Goal: Task Accomplishment & Management: Complete application form

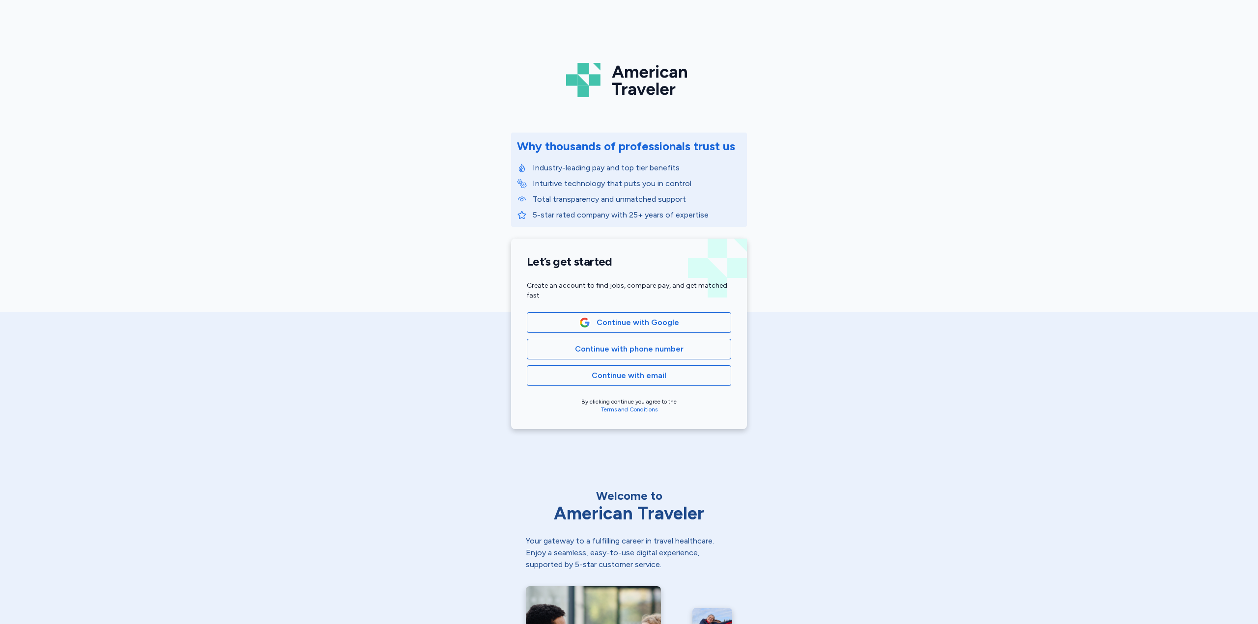
click at [655, 310] on div "Let’s get started Create an account to find jobs, compare pay, and get matched …" at bounding box center [629, 334] width 236 height 191
click at [666, 328] on button "Continue with Google" at bounding box center [629, 322] width 204 height 21
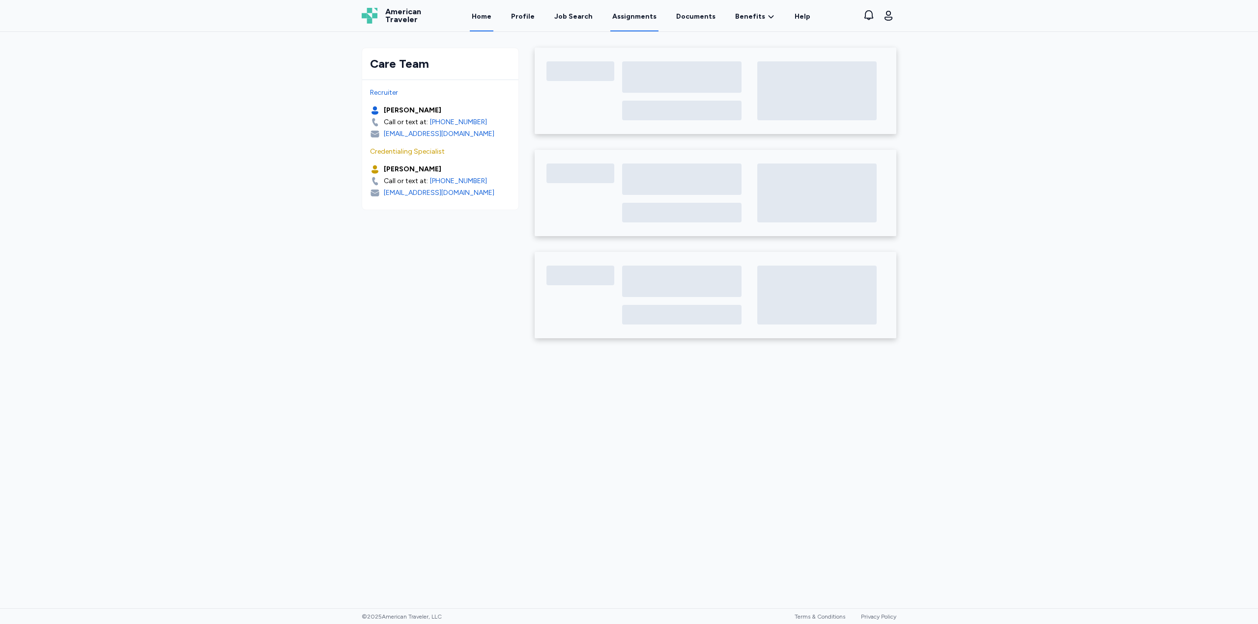
click at [641, 16] on link "Assignments" at bounding box center [634, 16] width 48 height 30
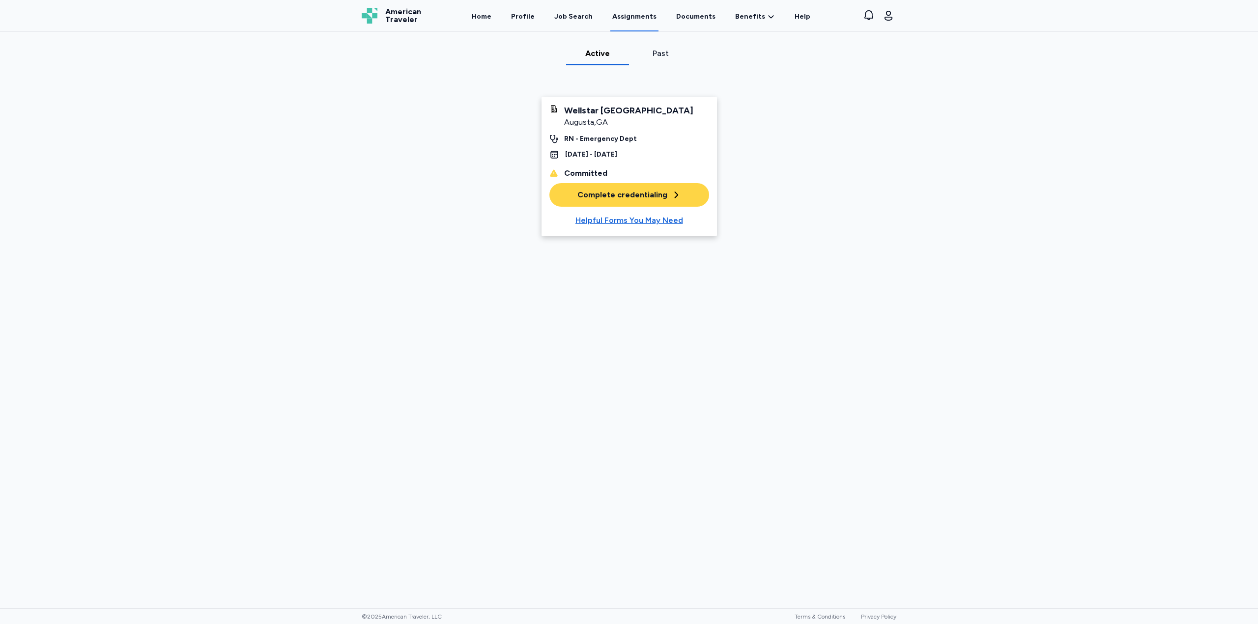
click at [596, 201] on div "Complete credentialing" at bounding box center [629, 195] width 104 height 12
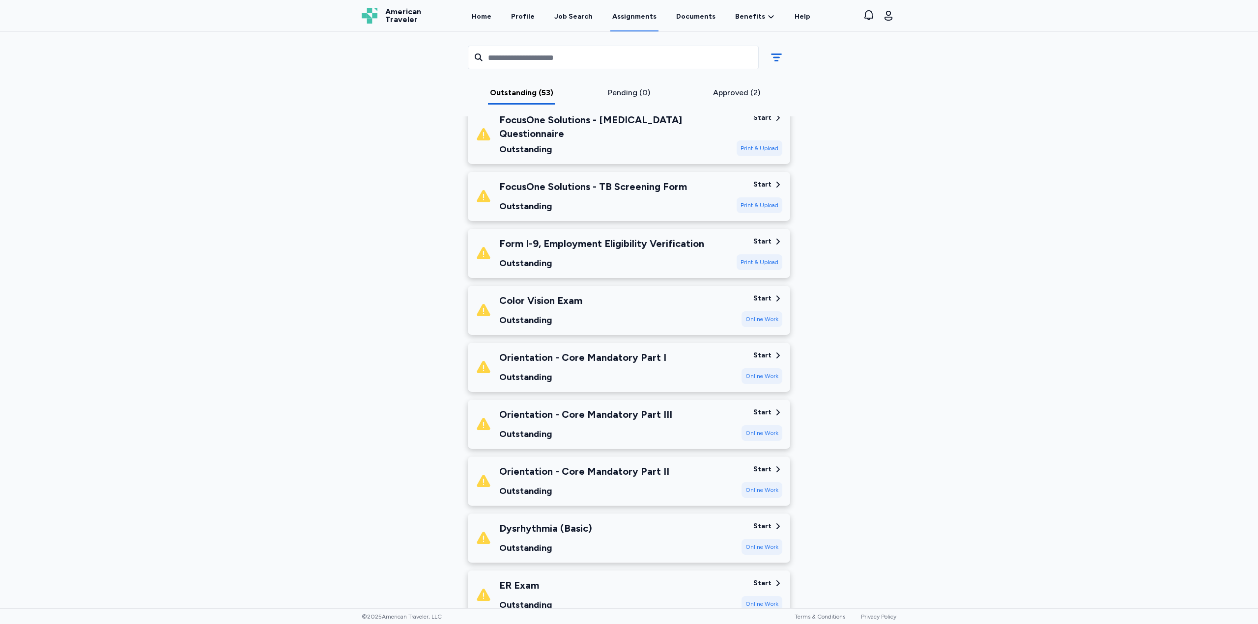
scroll to position [2653, 0]
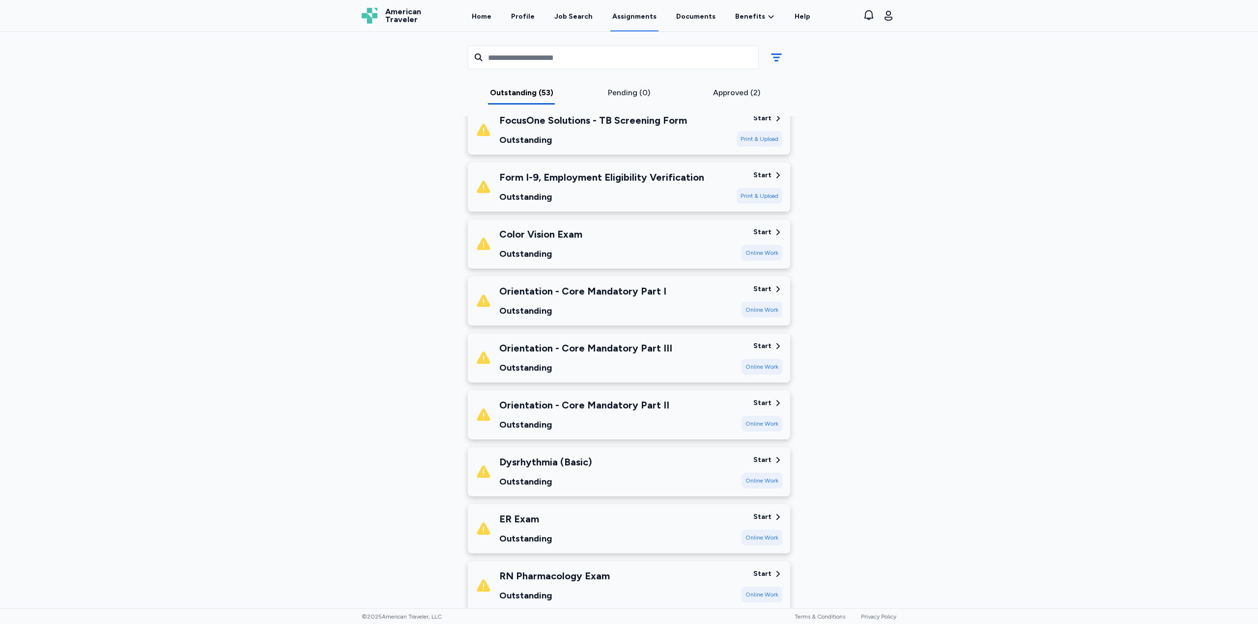
click at [751, 87] on div "Outstanding (53) Pending (0) Approved (2)" at bounding box center [629, 74] width 338 height 85
click at [744, 90] on div "Approved (2)" at bounding box center [736, 93] width 100 height 12
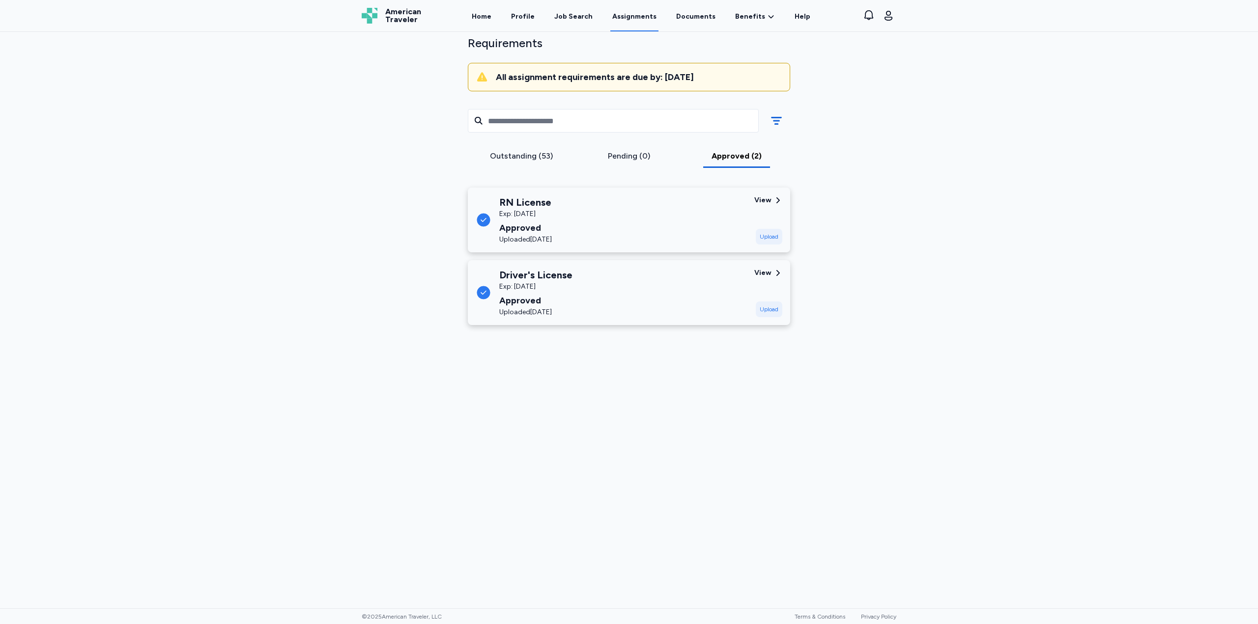
click at [504, 153] on div "Outstanding (53)" at bounding box center [522, 156] width 100 height 12
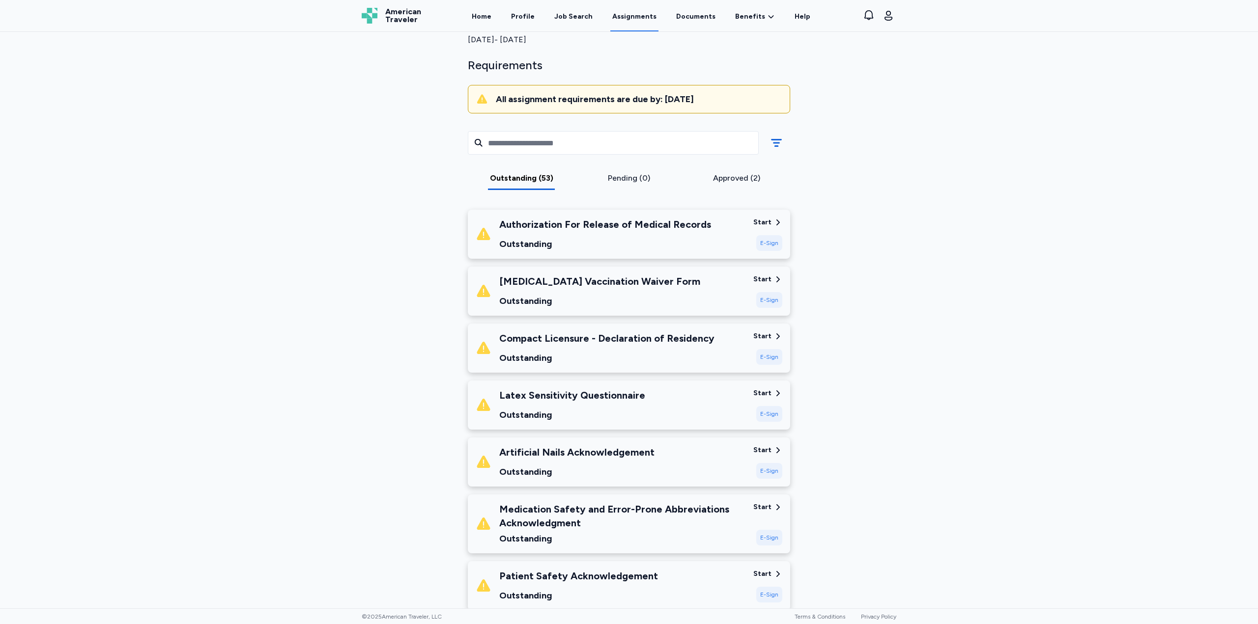
scroll to position [0, 0]
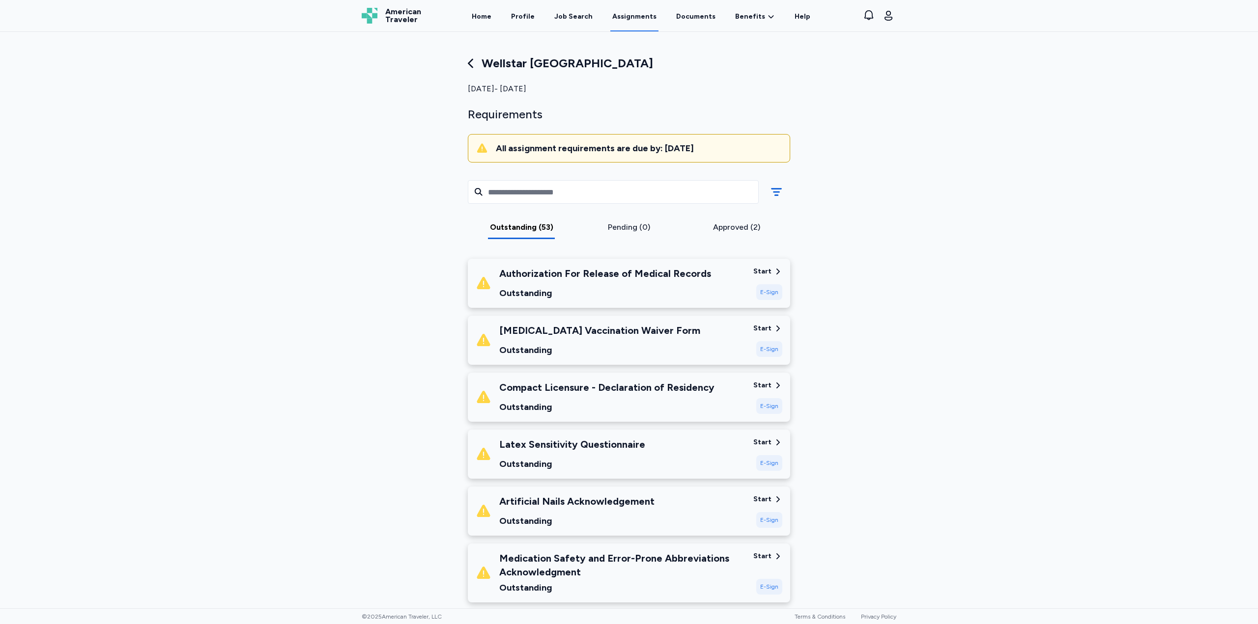
click at [767, 292] on div "E-Sign" at bounding box center [769, 292] width 26 height 16
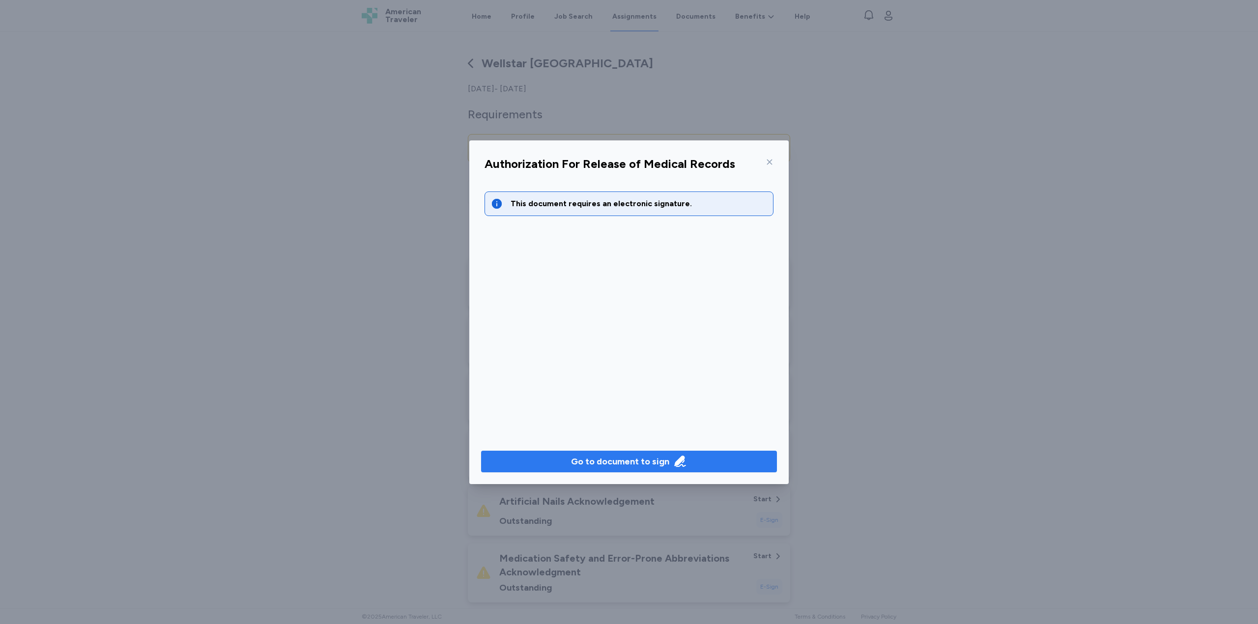
click at [655, 456] on div "Go to document to sign" at bounding box center [620, 462] width 98 height 14
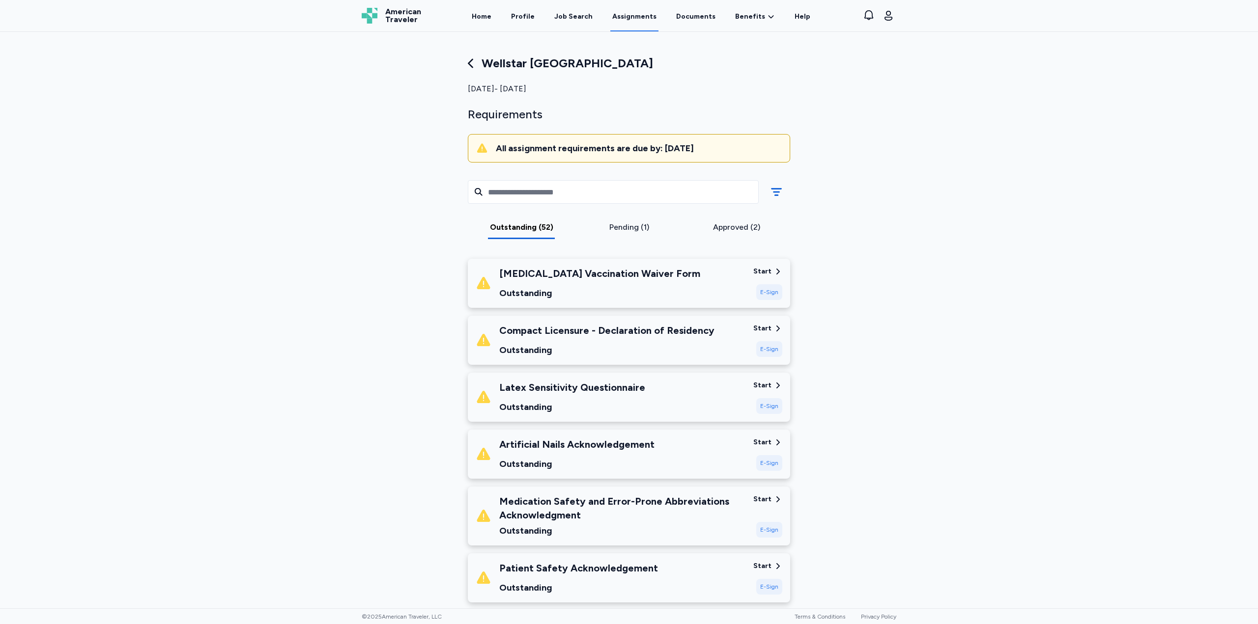
click at [765, 273] on div "Start" at bounding box center [762, 272] width 18 height 10
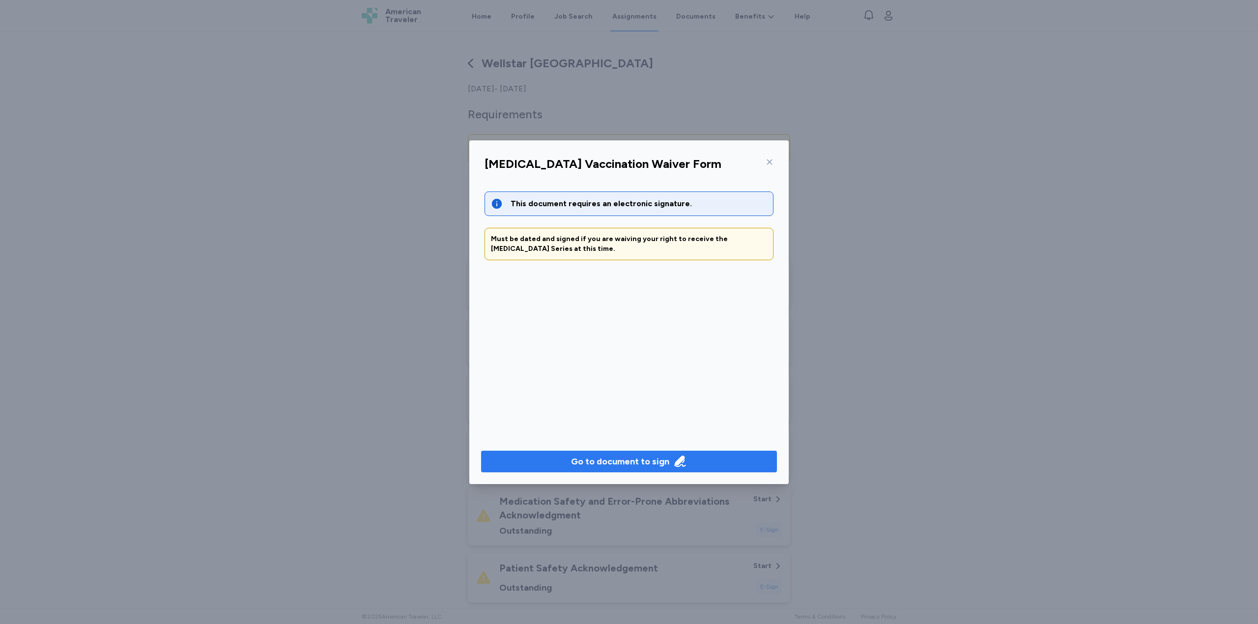
click at [591, 465] on div "Go to document to sign" at bounding box center [620, 462] width 98 height 14
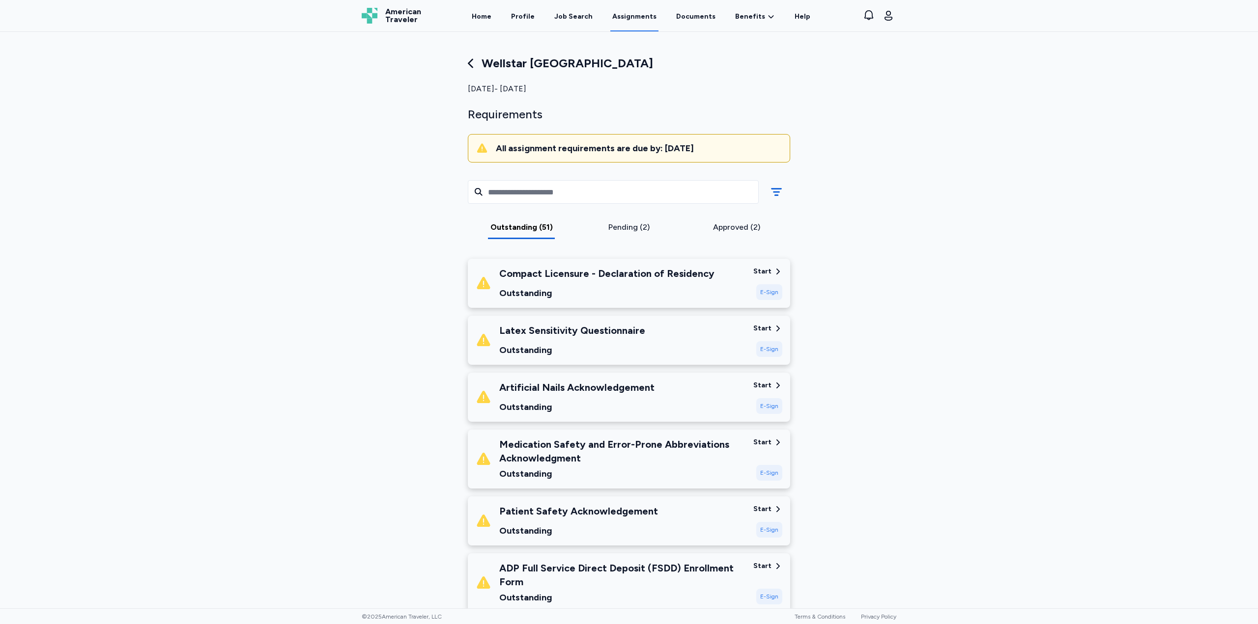
click at [769, 293] on div "E-Sign" at bounding box center [769, 292] width 26 height 16
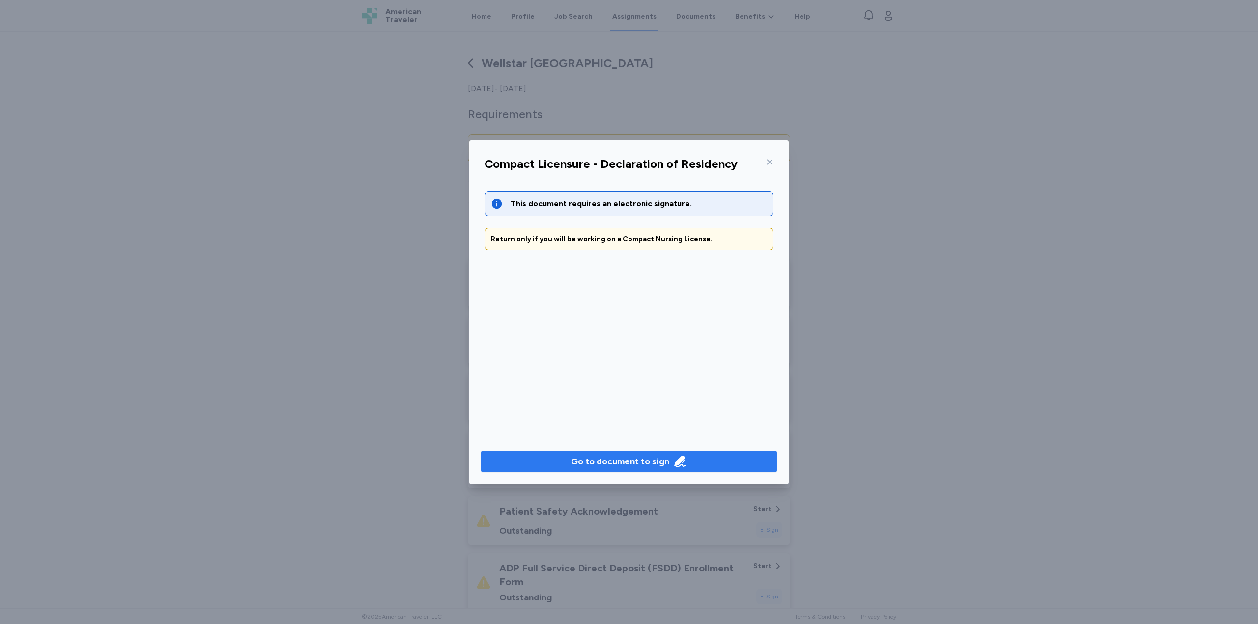
click at [605, 459] on div "Go to document to sign" at bounding box center [620, 462] width 98 height 14
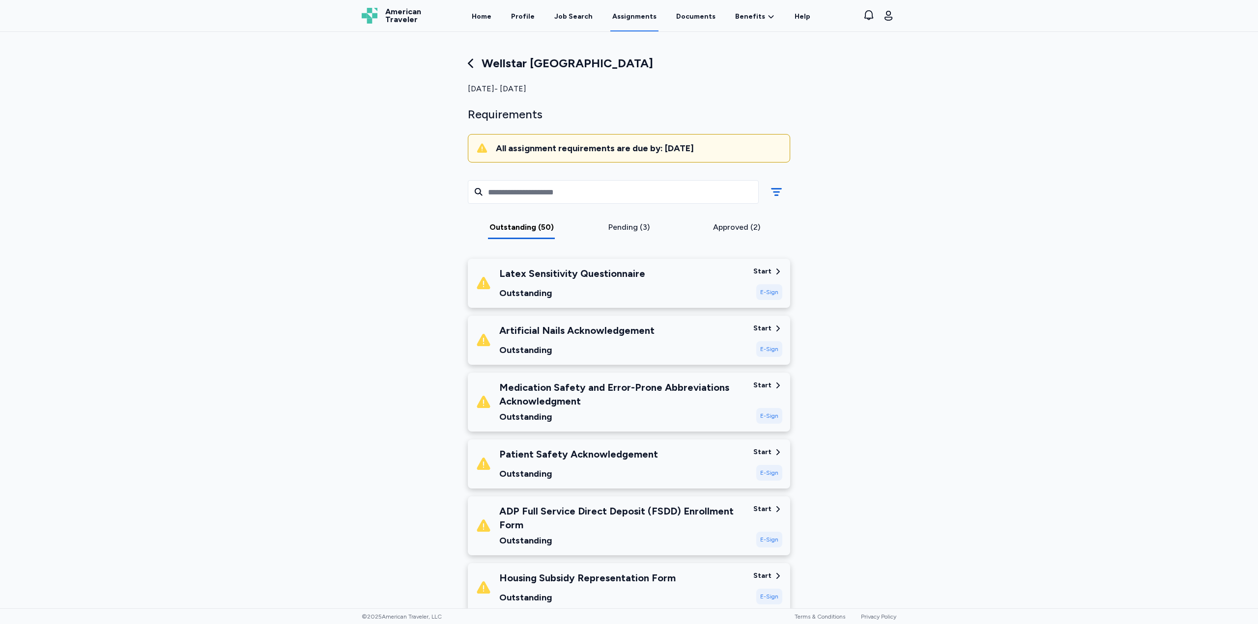
click at [771, 295] on div "E-Sign" at bounding box center [769, 292] width 26 height 16
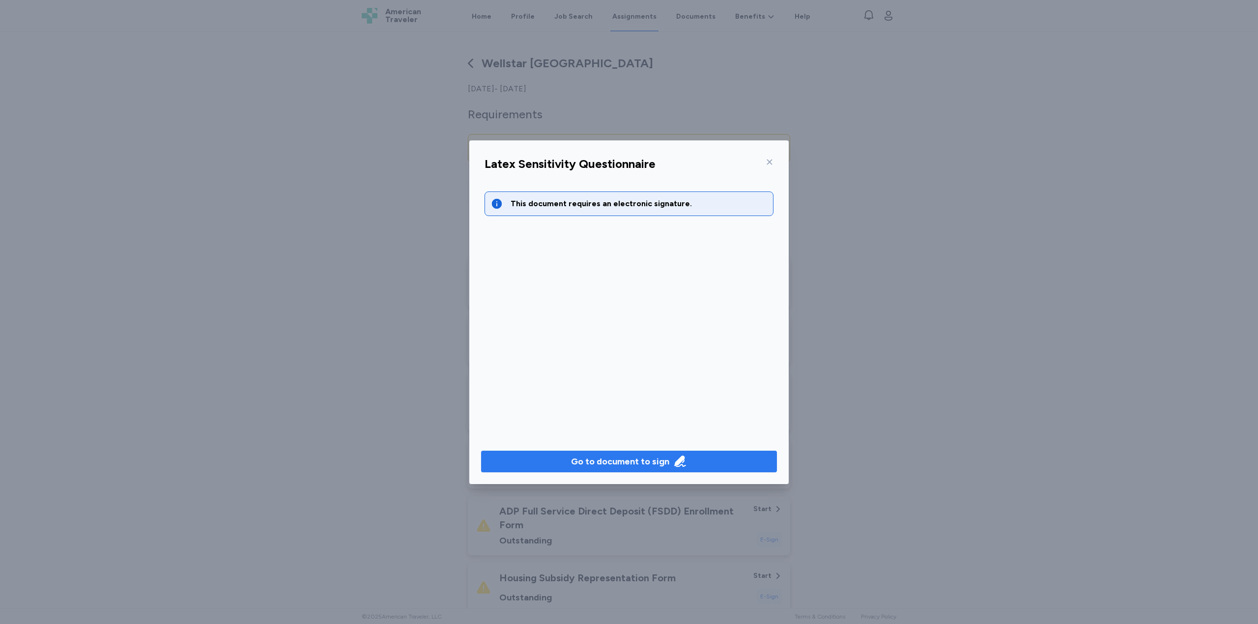
drag, startPoint x: 560, startPoint y: 463, endPoint x: 557, endPoint y: 458, distance: 5.7
click at [560, 462] on span "Go to document to sign" at bounding box center [629, 462] width 280 height 14
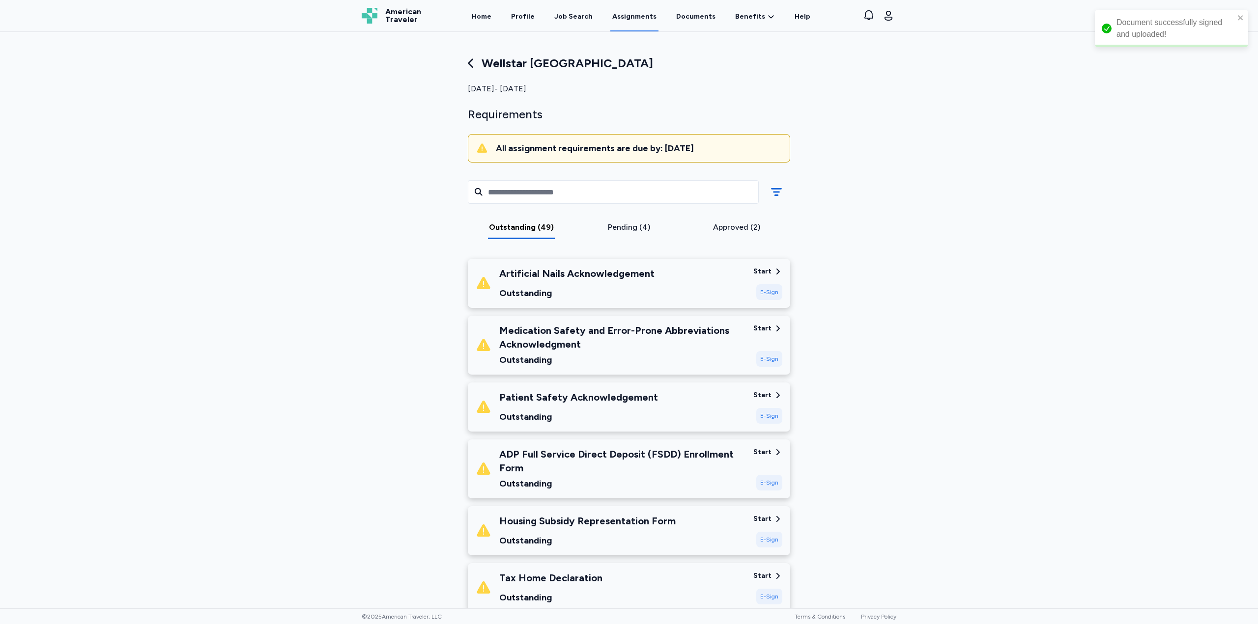
click at [767, 272] on div "Start" at bounding box center [762, 272] width 18 height 10
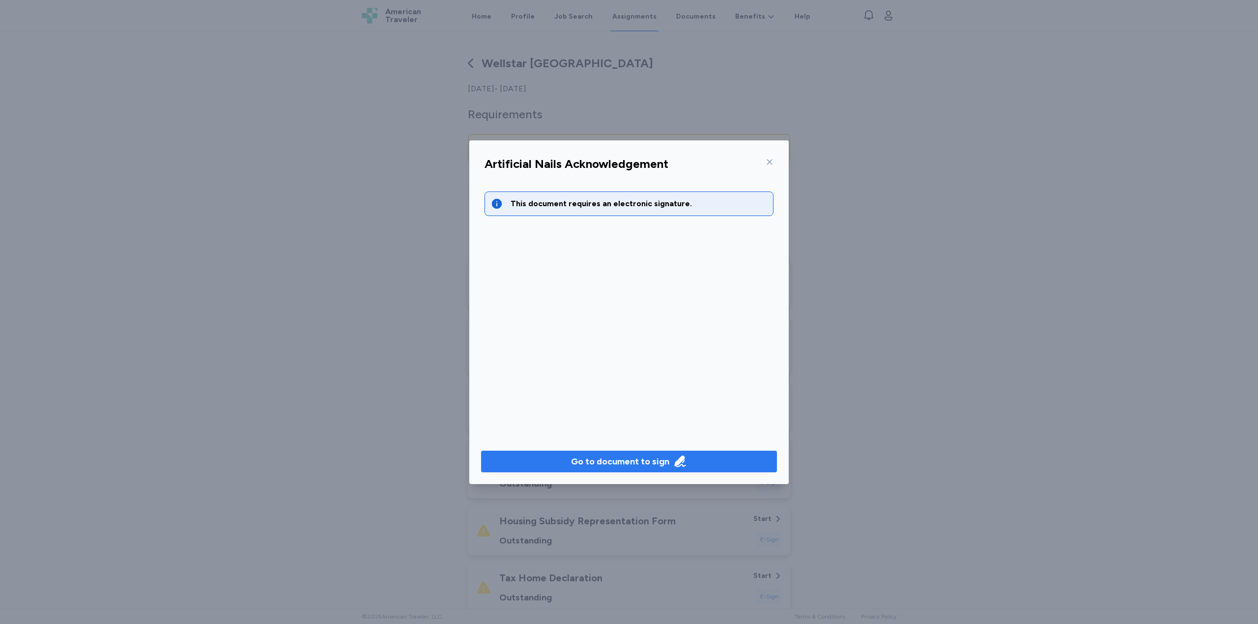
click at [623, 463] on div "Go to document to sign" at bounding box center [620, 462] width 98 height 14
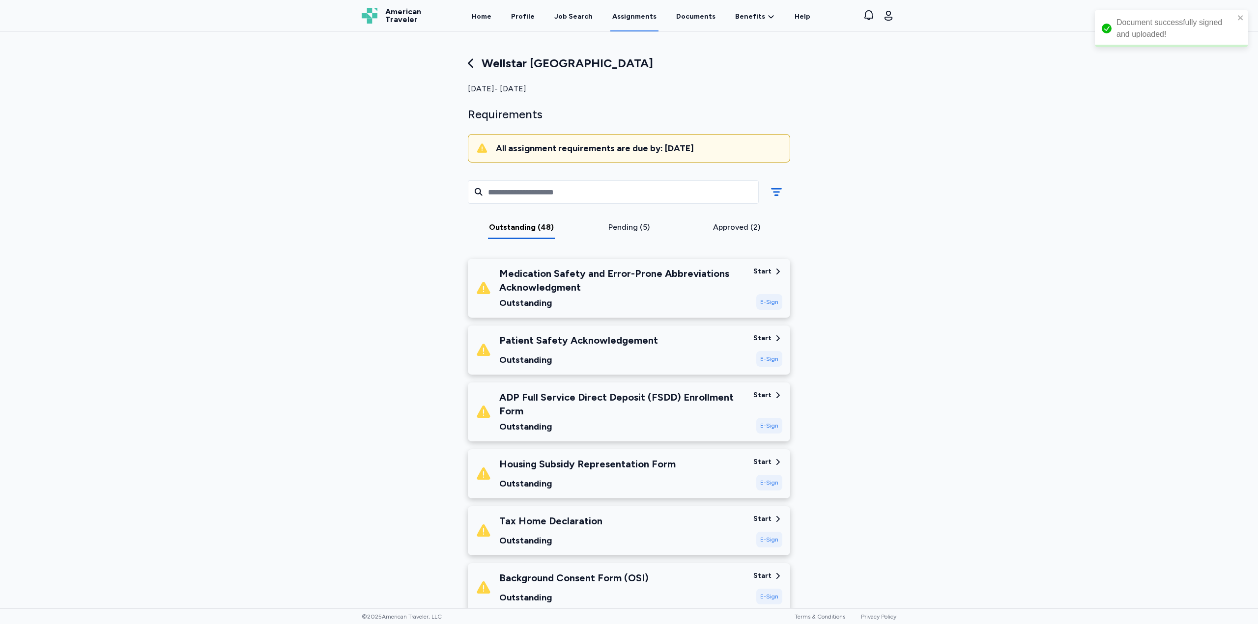
click at [776, 306] on div "E-Sign" at bounding box center [769, 302] width 26 height 16
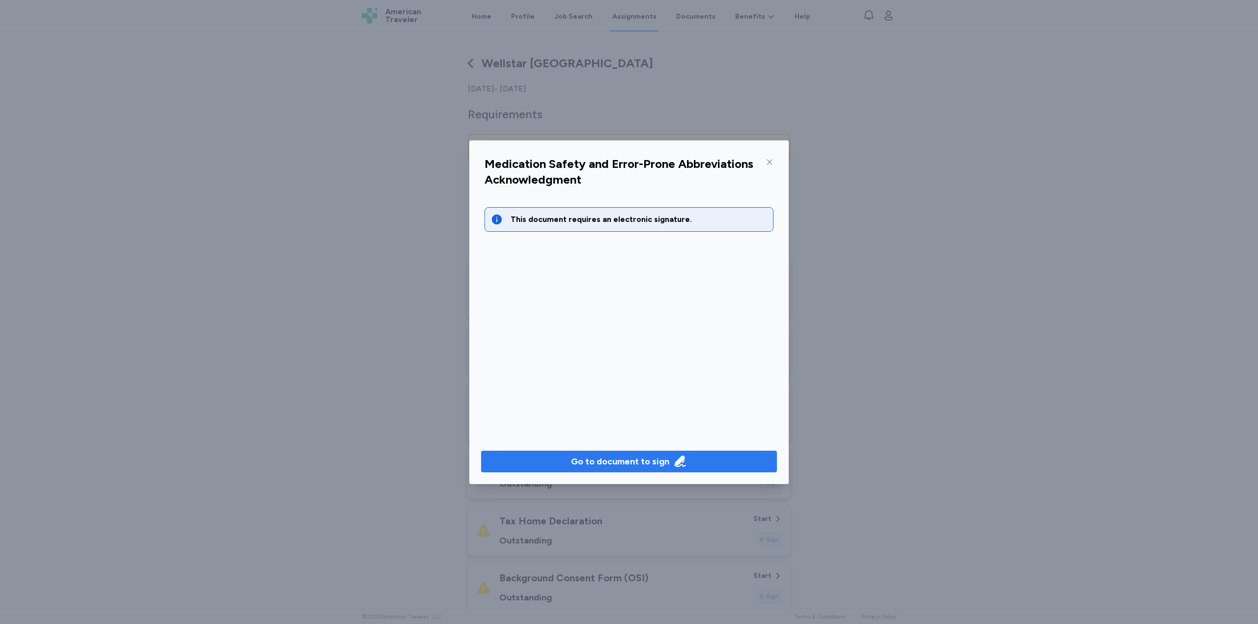
click at [616, 463] on div "Go to document to sign" at bounding box center [620, 462] width 98 height 14
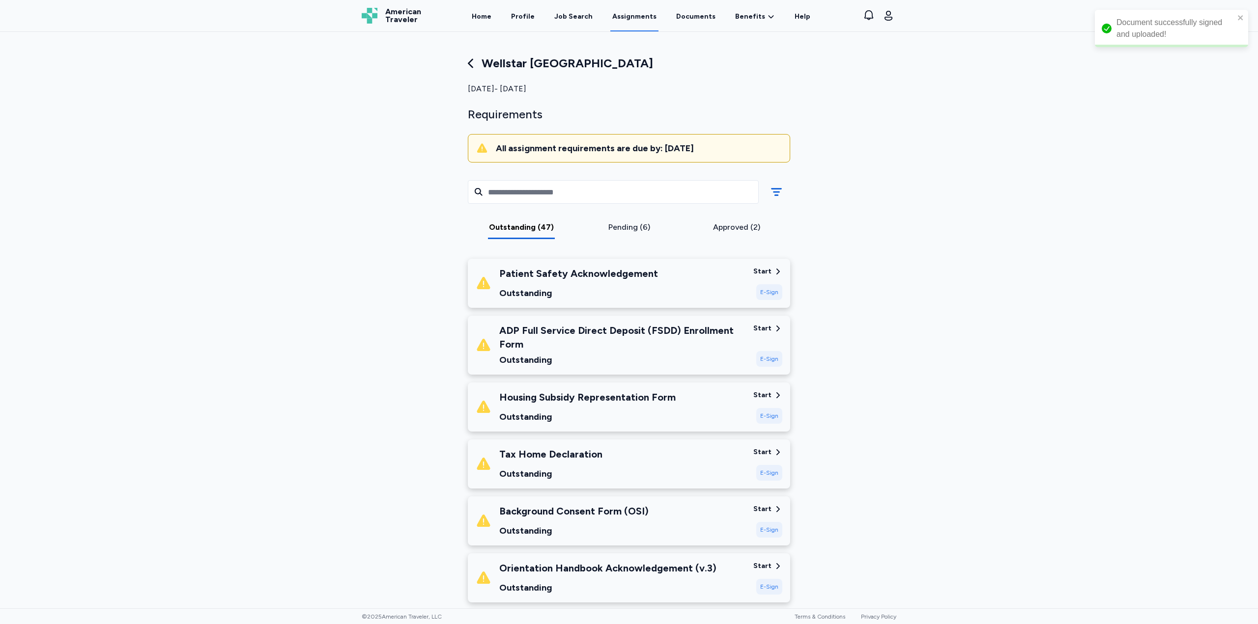
click at [770, 292] on div "E-Sign" at bounding box center [769, 292] width 26 height 16
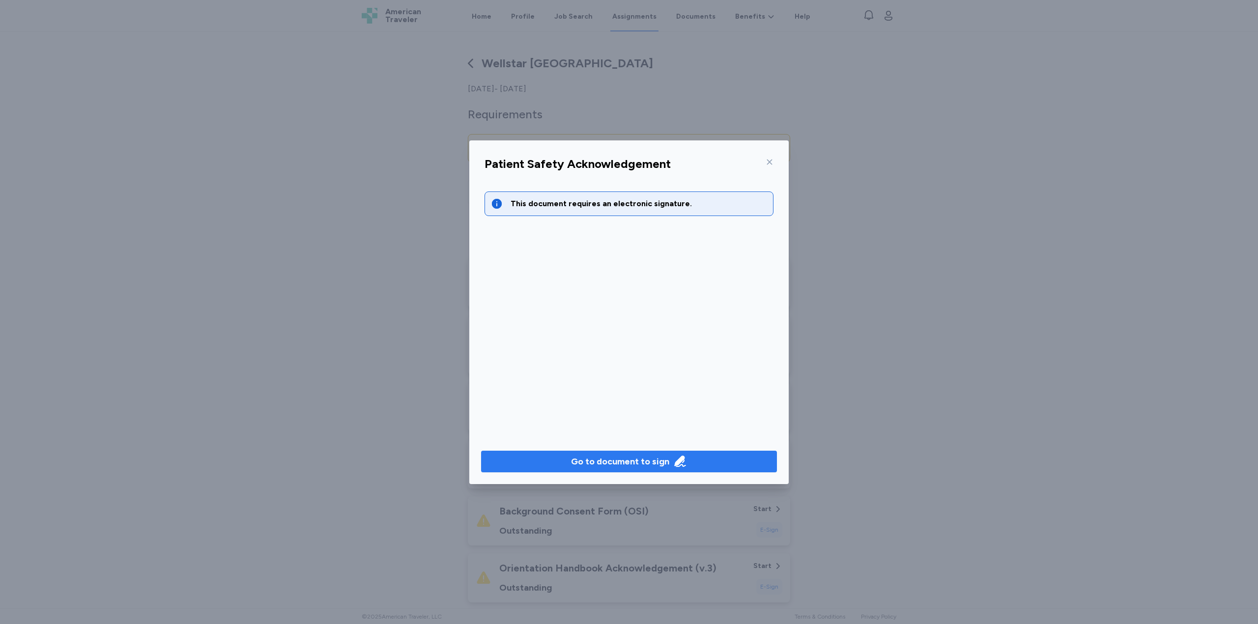
click at [713, 462] on span "Go to document to sign" at bounding box center [629, 462] width 280 height 14
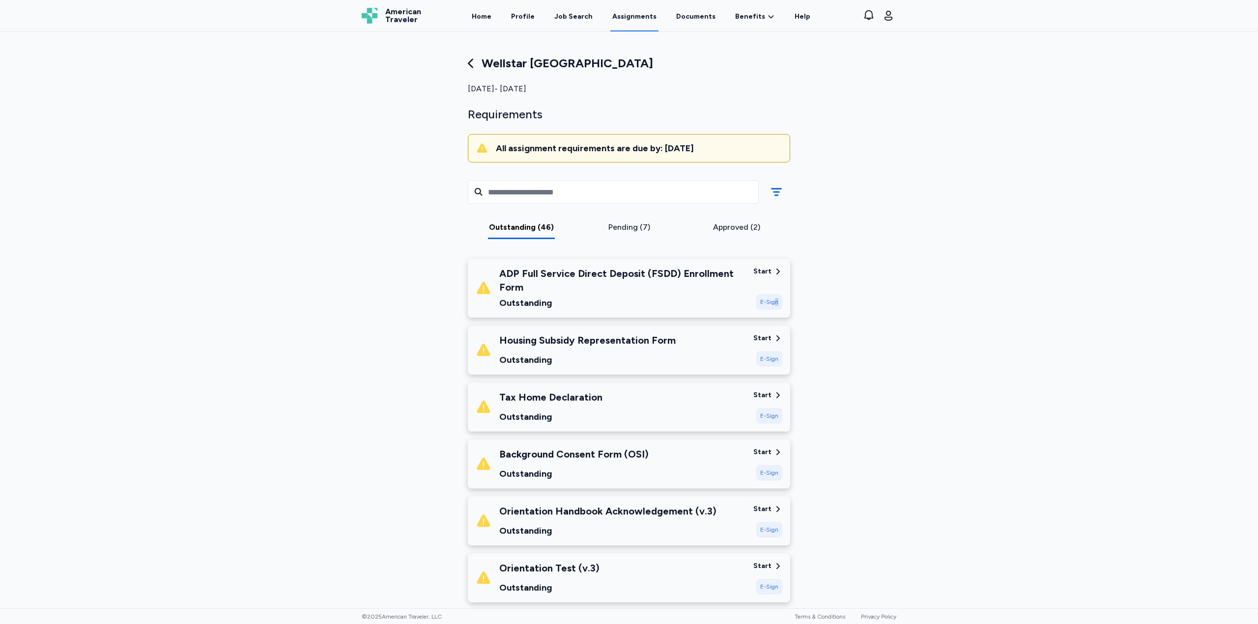
click at [773, 304] on div "E-Sign" at bounding box center [769, 302] width 26 height 16
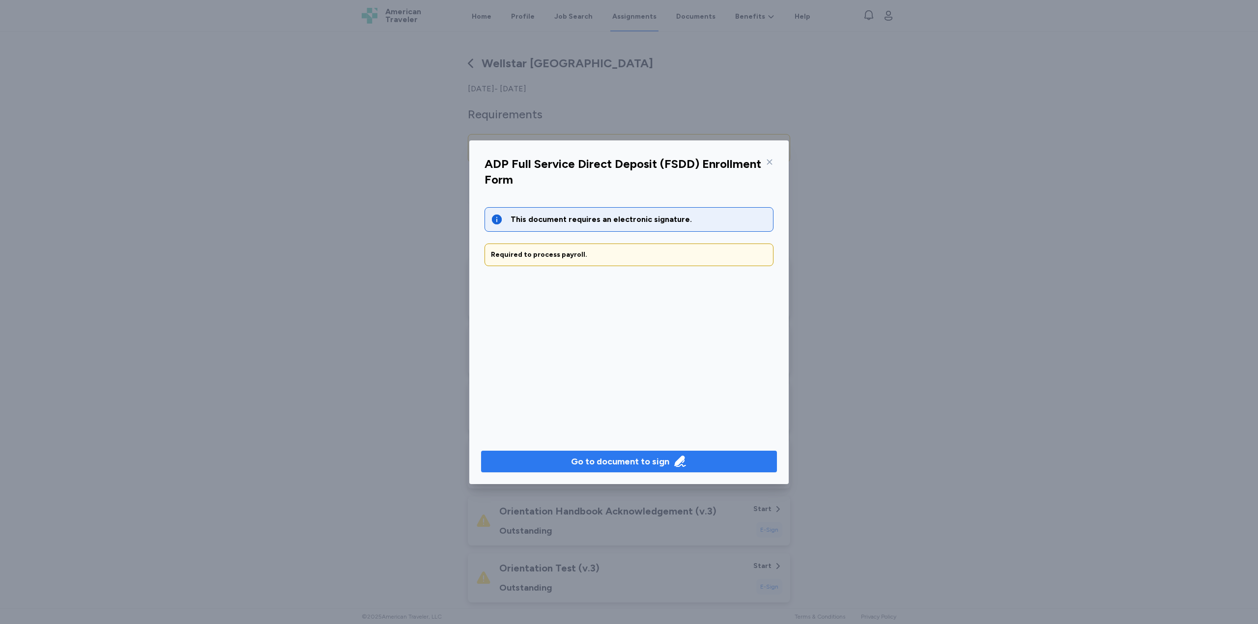
click at [602, 463] on div "Go to document to sign" at bounding box center [620, 462] width 98 height 14
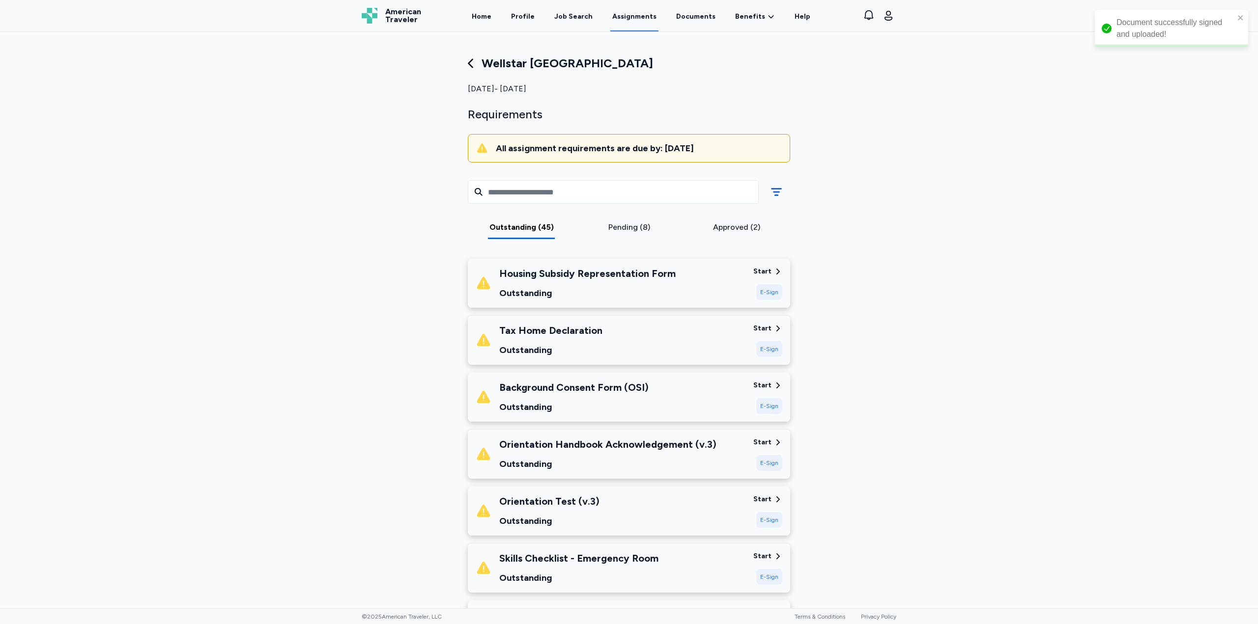
click at [765, 295] on div "E-Sign" at bounding box center [769, 292] width 26 height 16
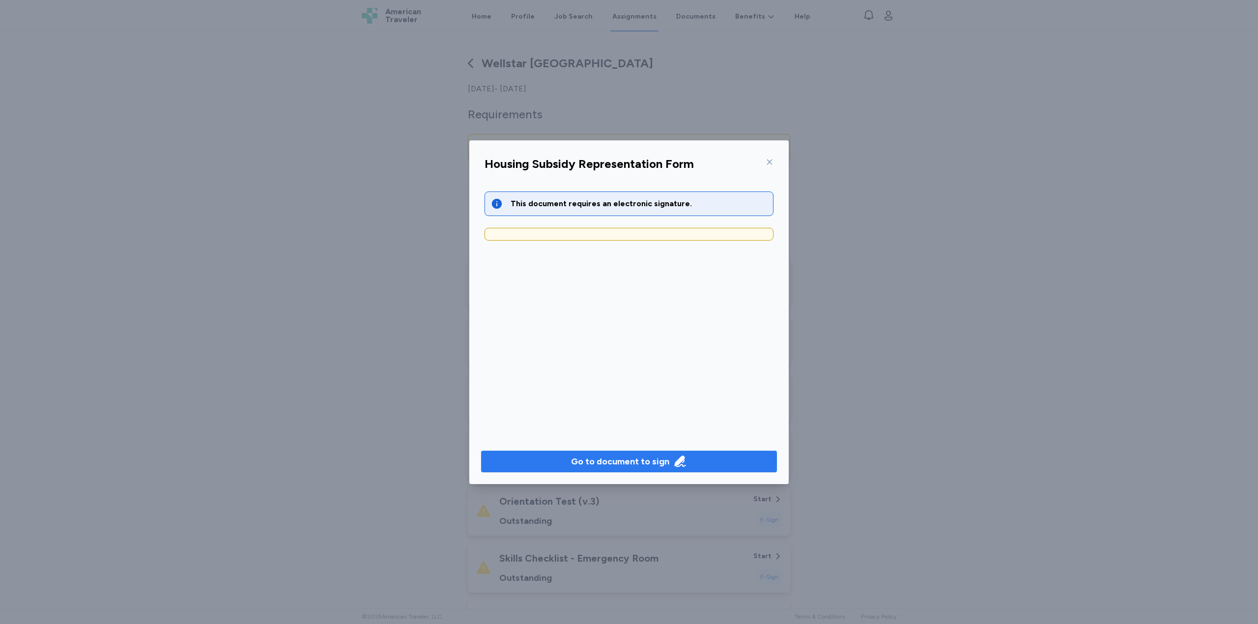
click at [639, 461] on div "Go to document to sign" at bounding box center [620, 462] width 98 height 14
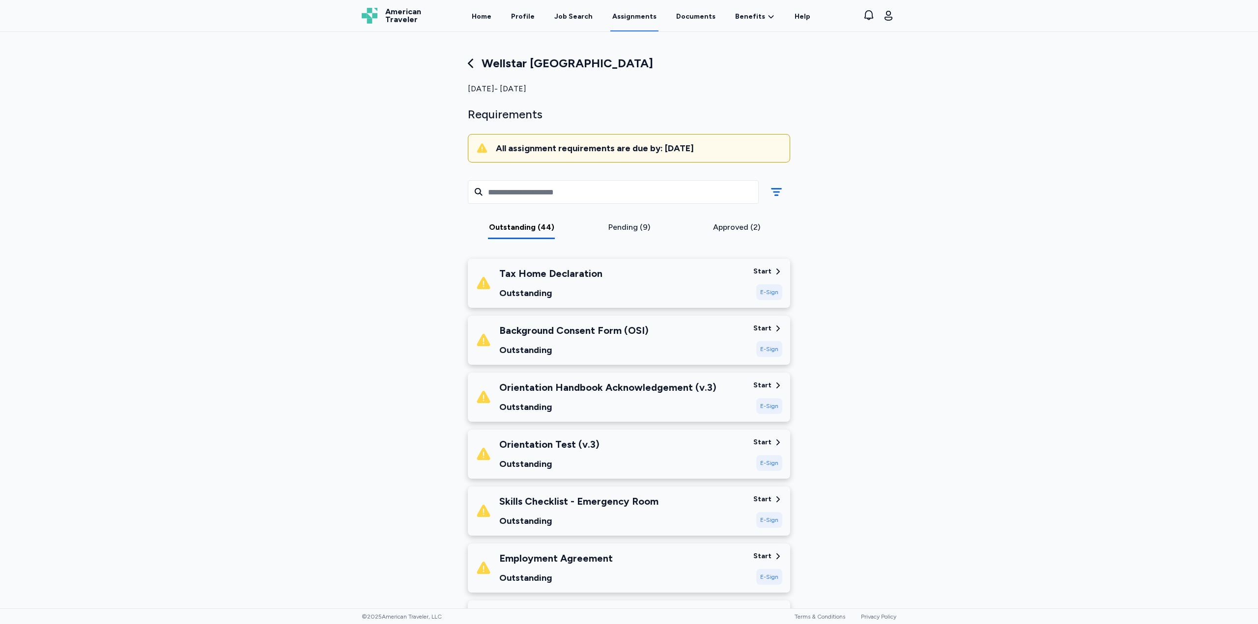
click at [765, 350] on div "E-Sign" at bounding box center [769, 349] width 26 height 16
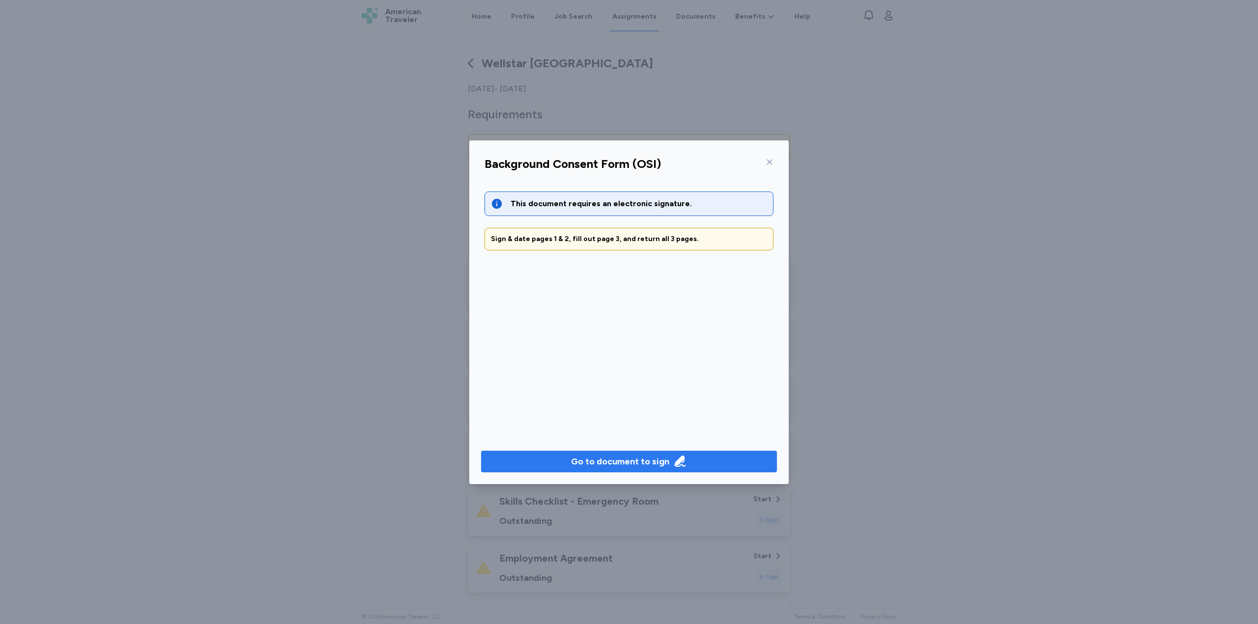
click at [614, 456] on div "Go to document to sign" at bounding box center [620, 462] width 98 height 14
click at [534, 294] on div "This document requires an electronic signature. Sign & date pages 1 & 2, fill o…" at bounding box center [629, 307] width 305 height 254
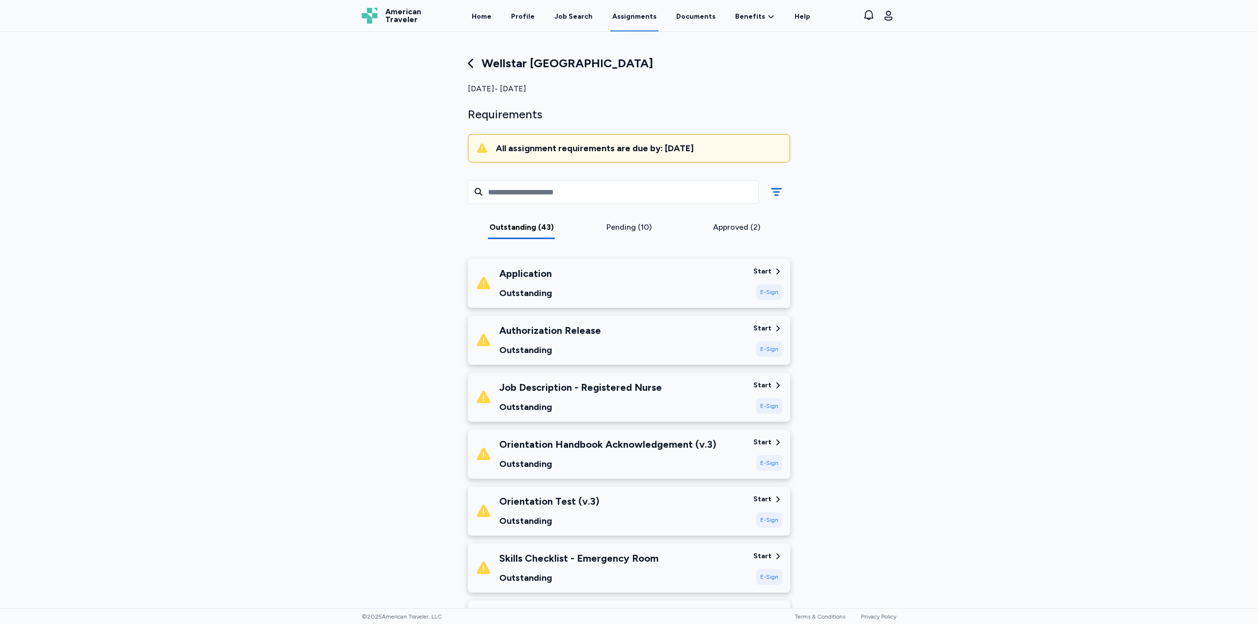
click at [765, 288] on div "E-Sign" at bounding box center [769, 292] width 26 height 16
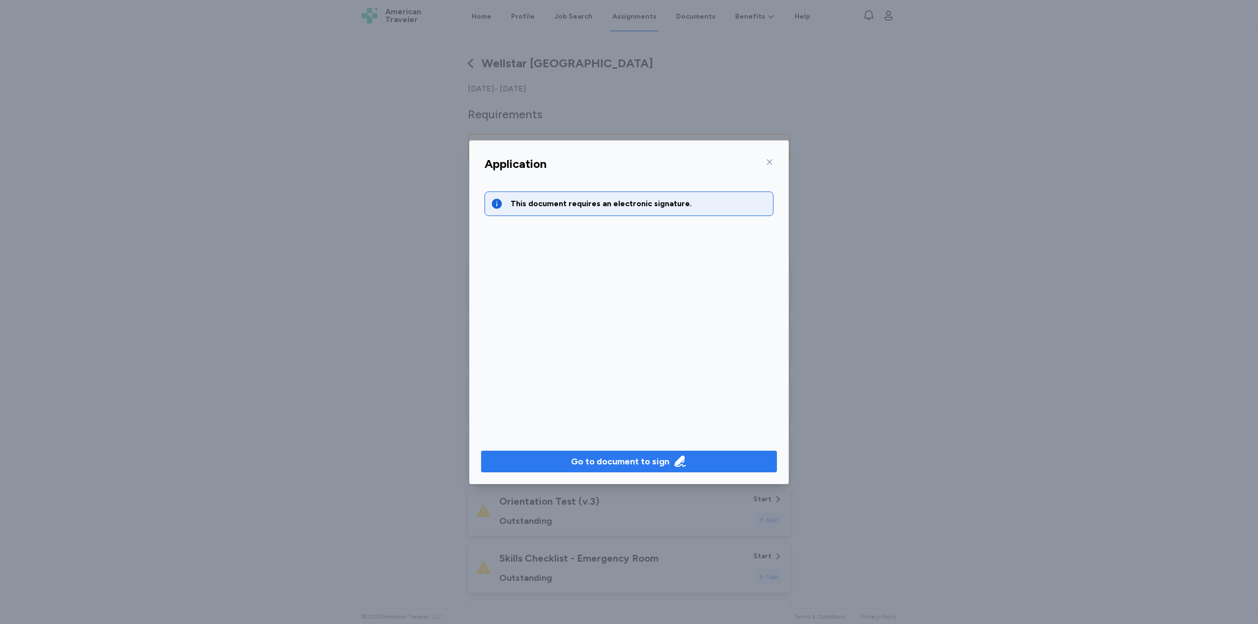
click at [634, 465] on div "Go to document to sign" at bounding box center [620, 462] width 98 height 14
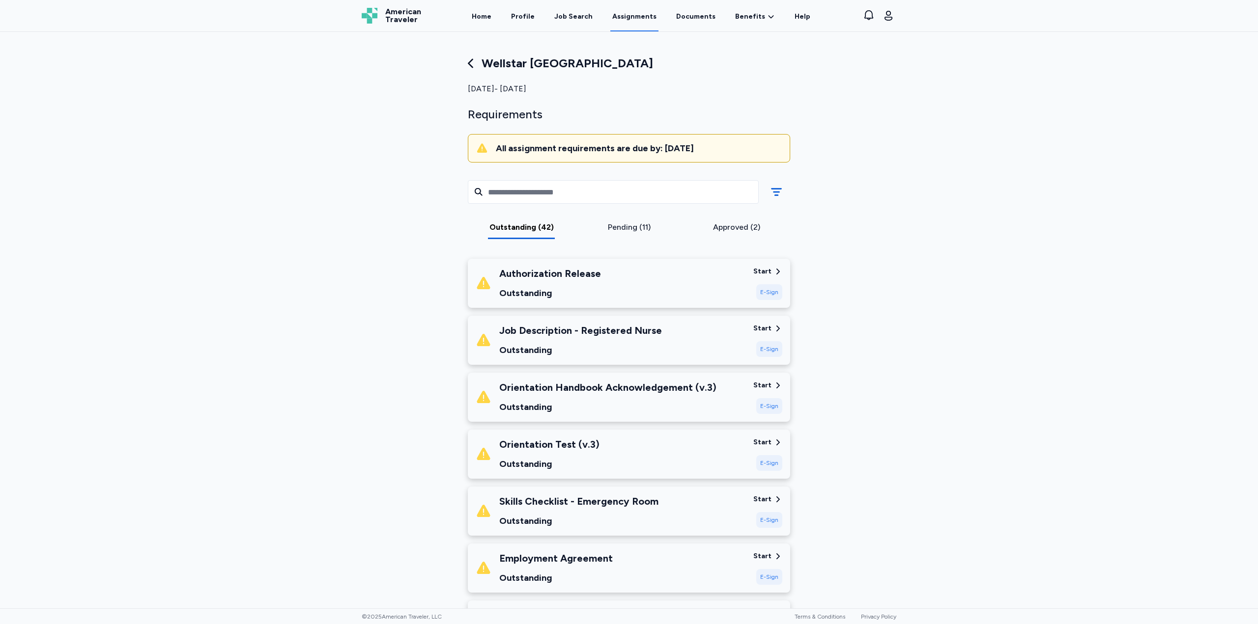
click at [765, 293] on div "E-Sign" at bounding box center [769, 292] width 26 height 16
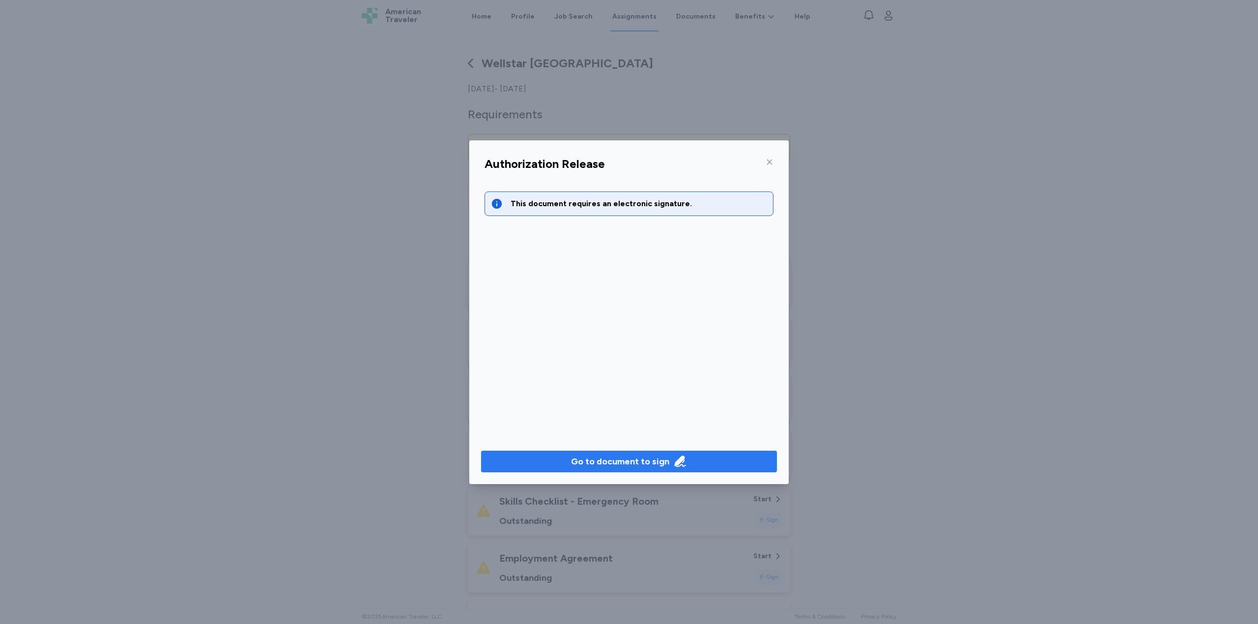
click at [694, 457] on span "Go to document to sign" at bounding box center [629, 462] width 280 height 14
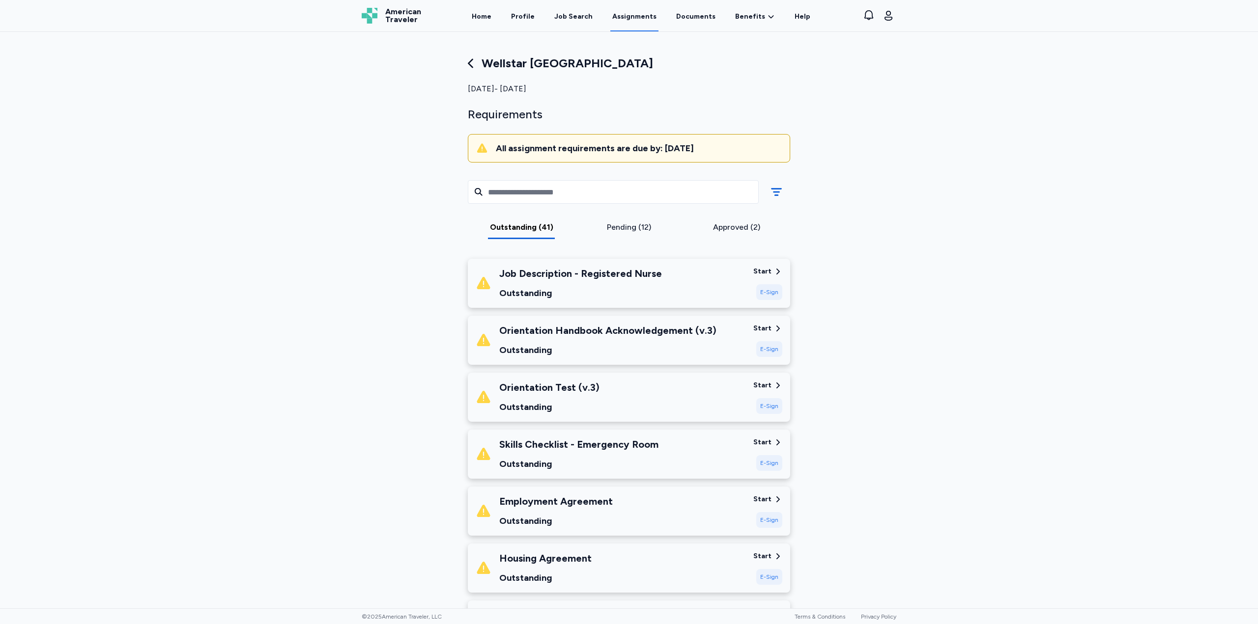
click at [763, 270] on div "Start" at bounding box center [762, 272] width 18 height 10
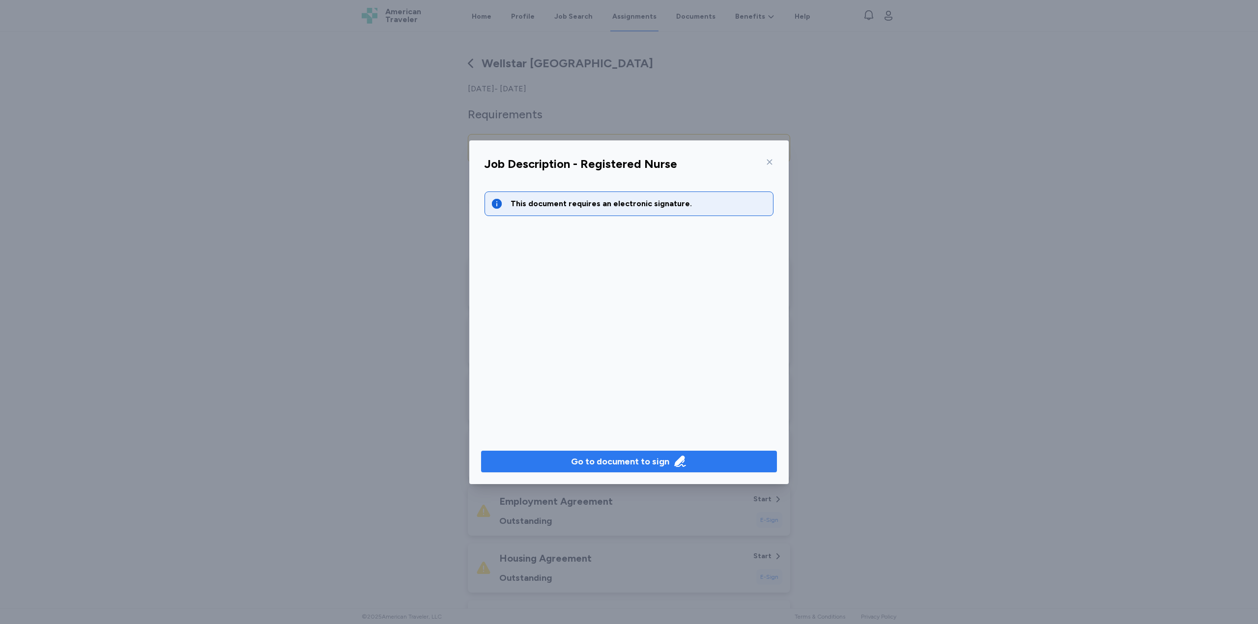
click at [671, 464] on div "Go to document to sign" at bounding box center [629, 462] width 116 height 14
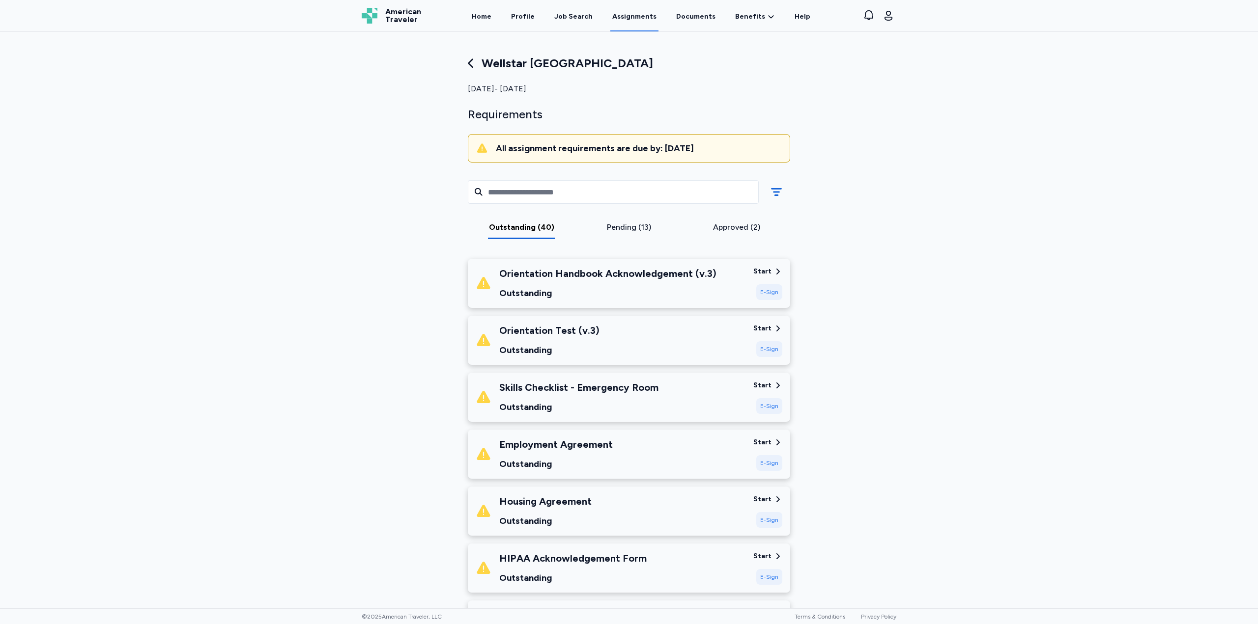
click at [757, 269] on div "Start" at bounding box center [762, 272] width 18 height 10
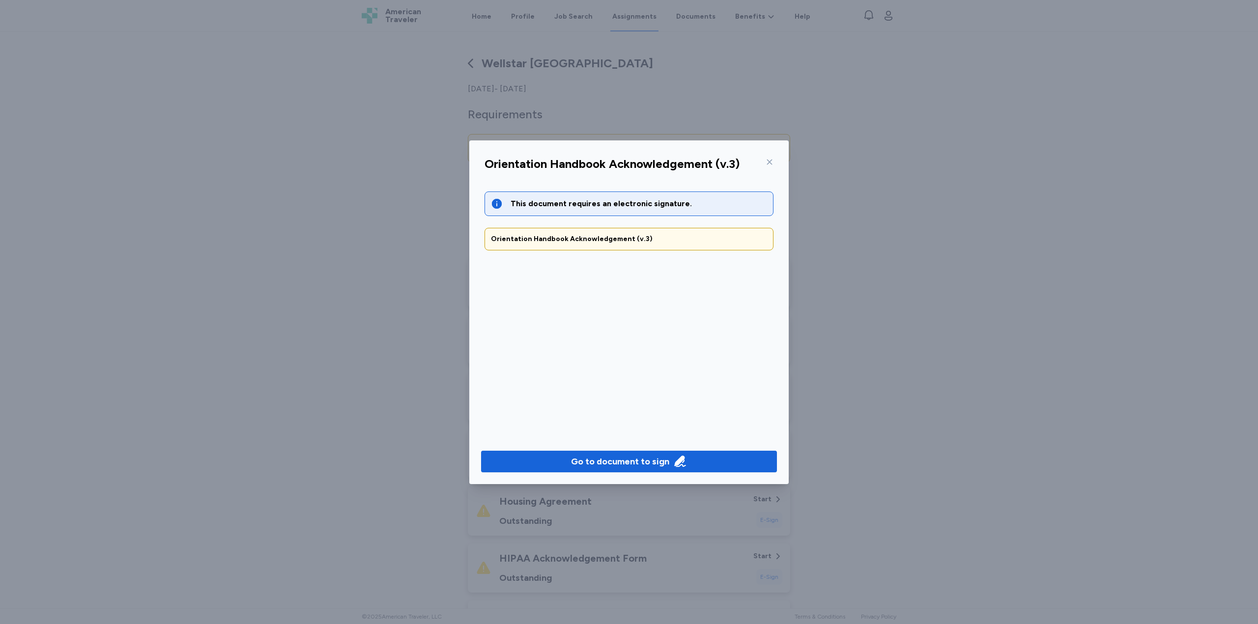
click at [615, 446] on div "Go to document to sign" at bounding box center [628, 461] width 319 height 45
click at [625, 462] on div "Go to document to sign" at bounding box center [620, 462] width 98 height 14
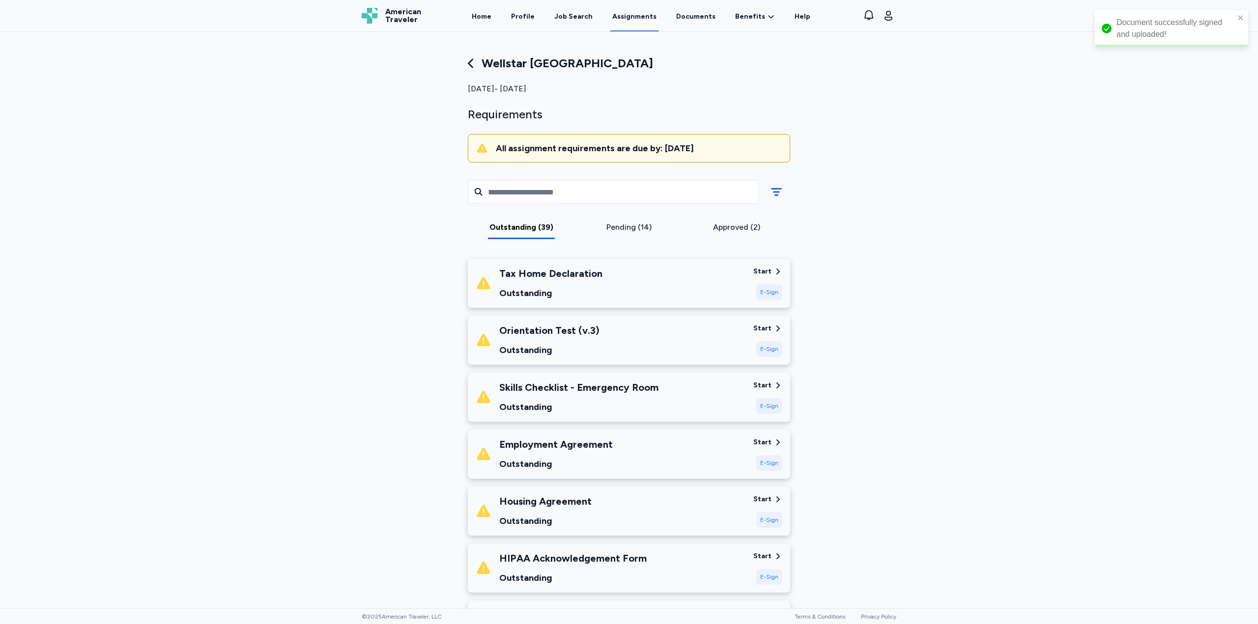
click at [769, 288] on div "E-Sign" at bounding box center [769, 292] width 26 height 16
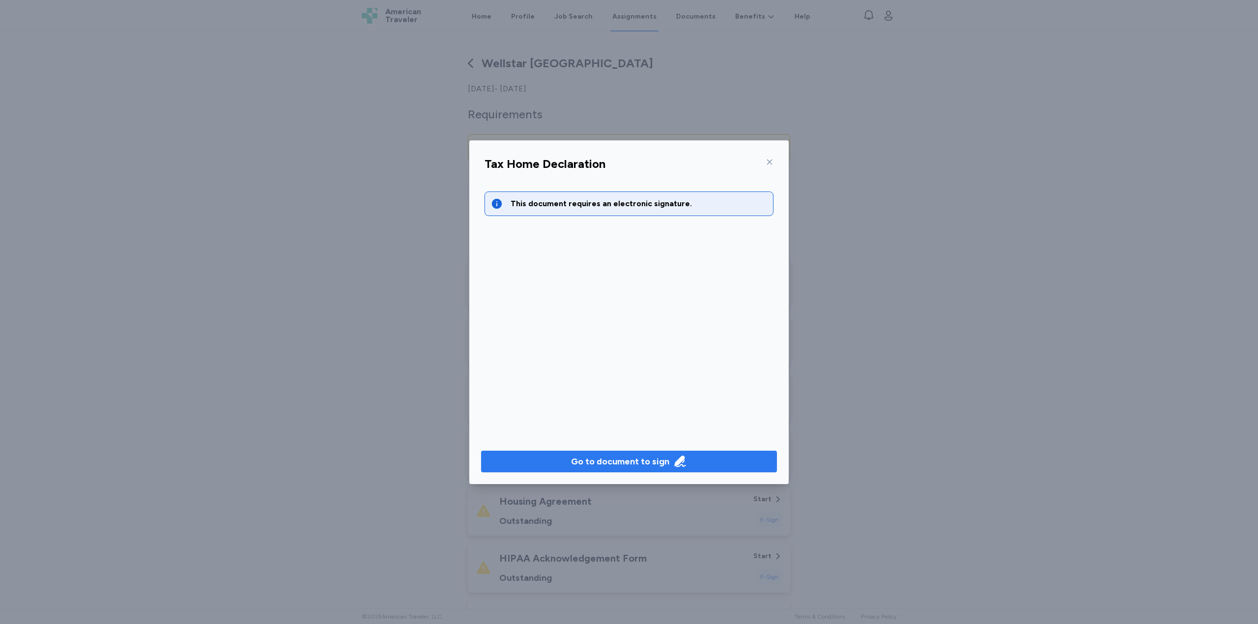
click at [669, 462] on div "Go to document to sign" at bounding box center [629, 462] width 116 height 14
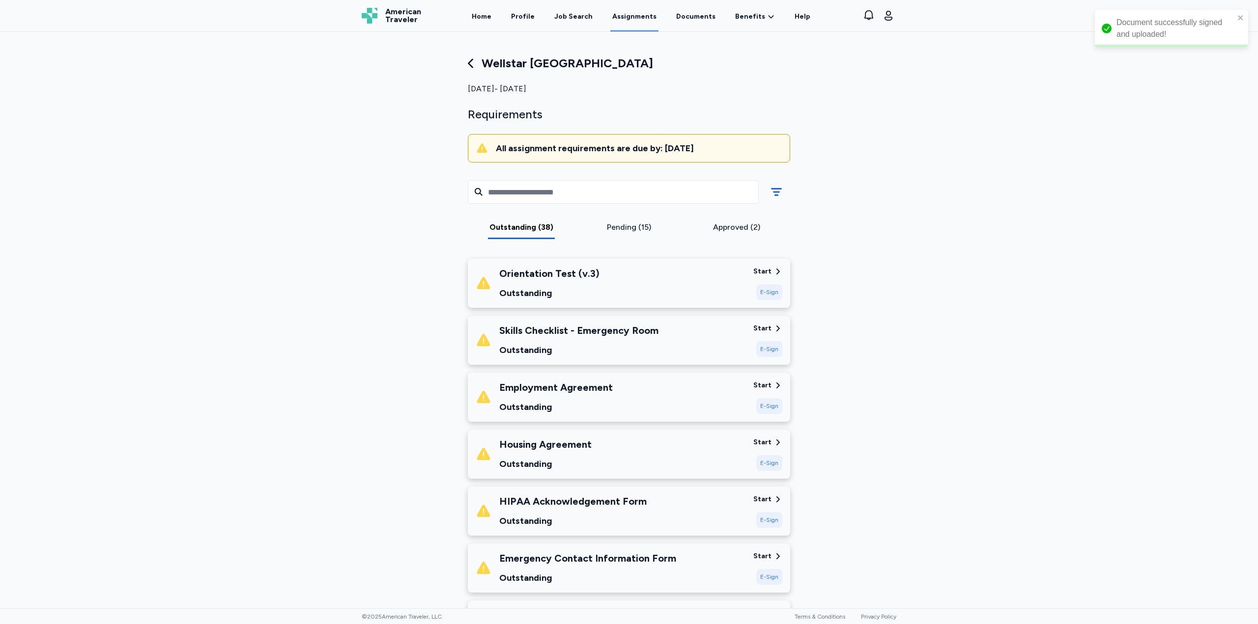
click at [773, 271] on icon at bounding box center [777, 271] width 9 height 9
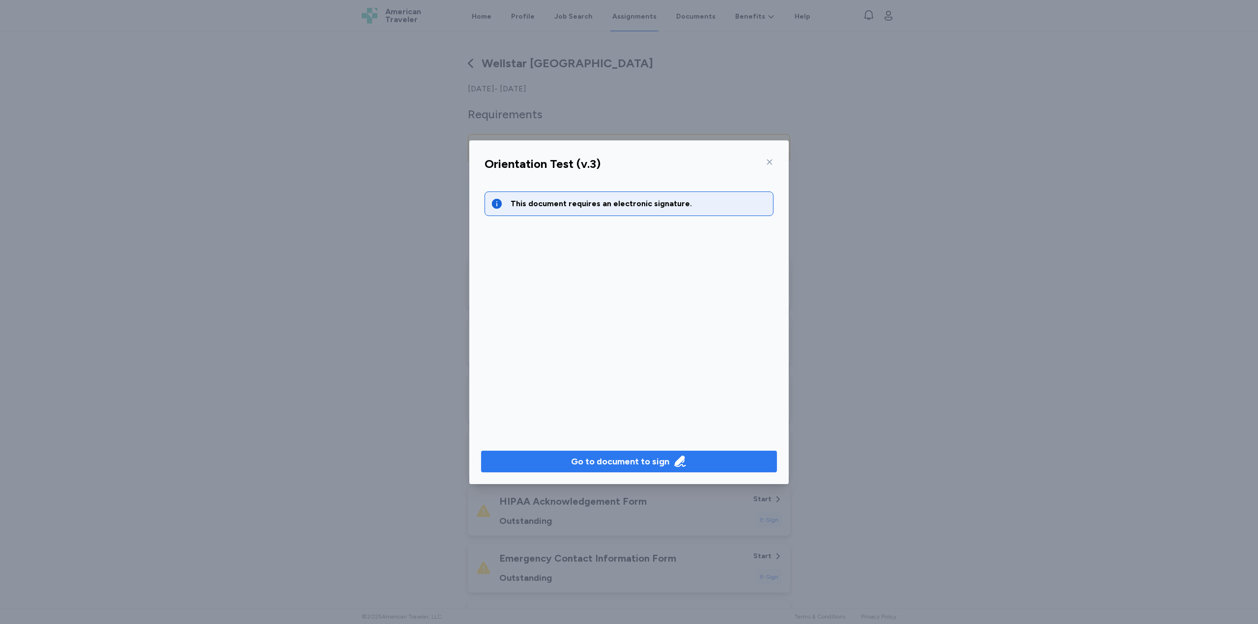
click at [697, 461] on span "Go to document to sign" at bounding box center [629, 462] width 280 height 14
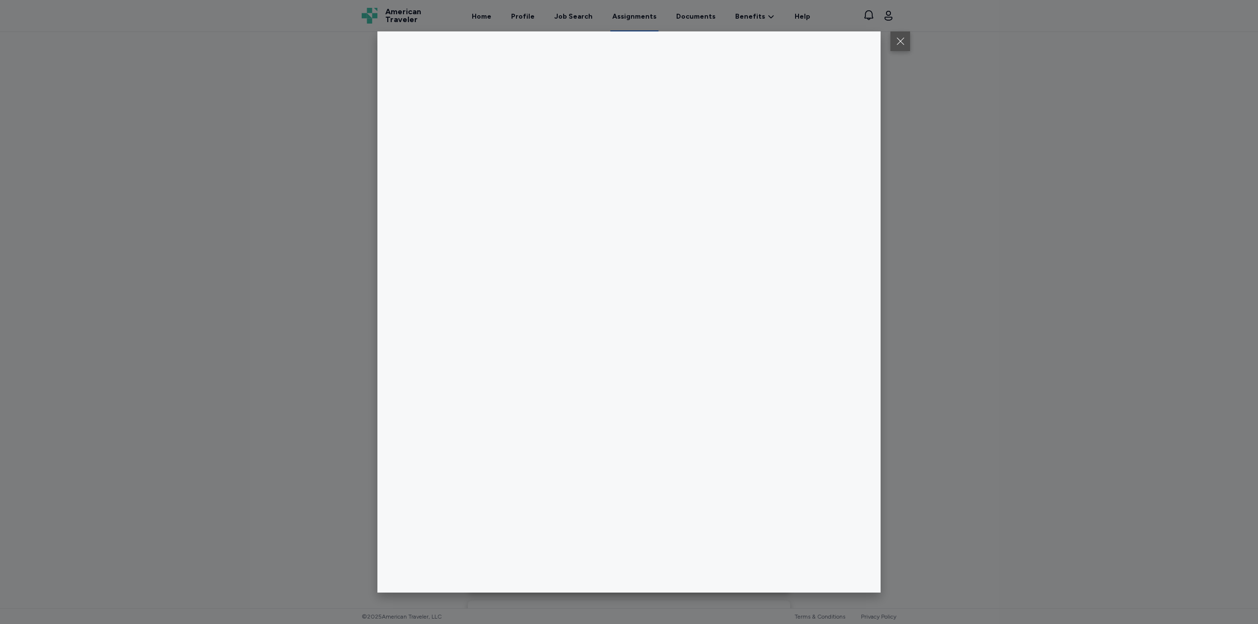
click at [908, 38] on button at bounding box center [900, 41] width 20 height 20
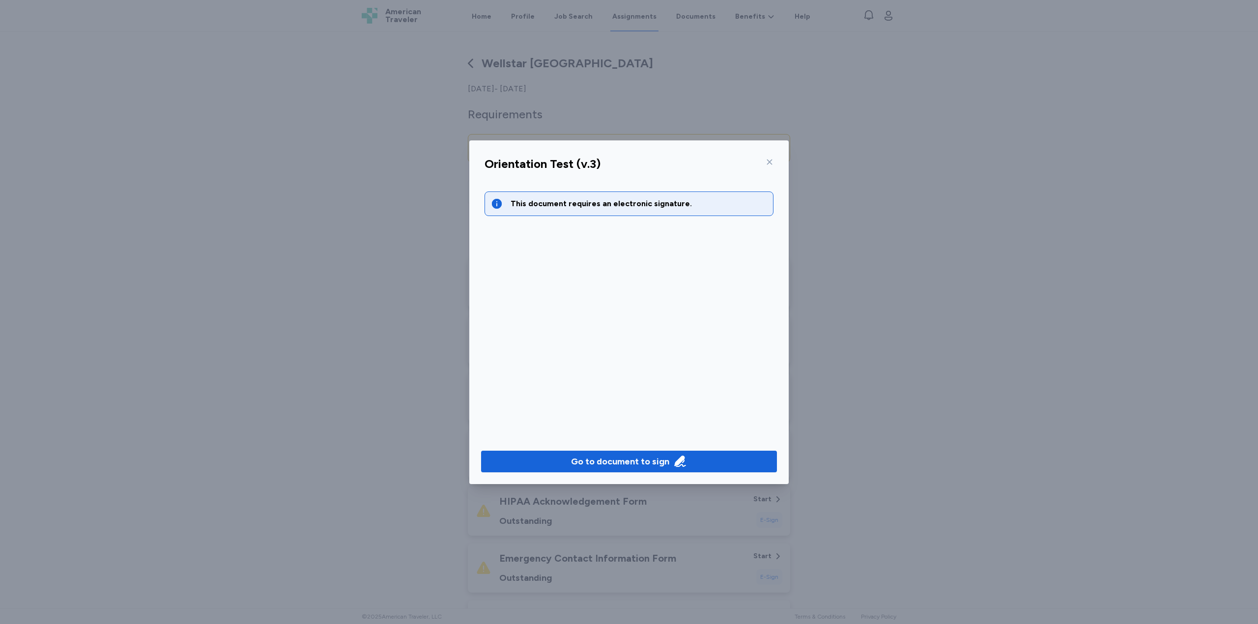
click at [770, 165] on icon at bounding box center [769, 162] width 8 height 8
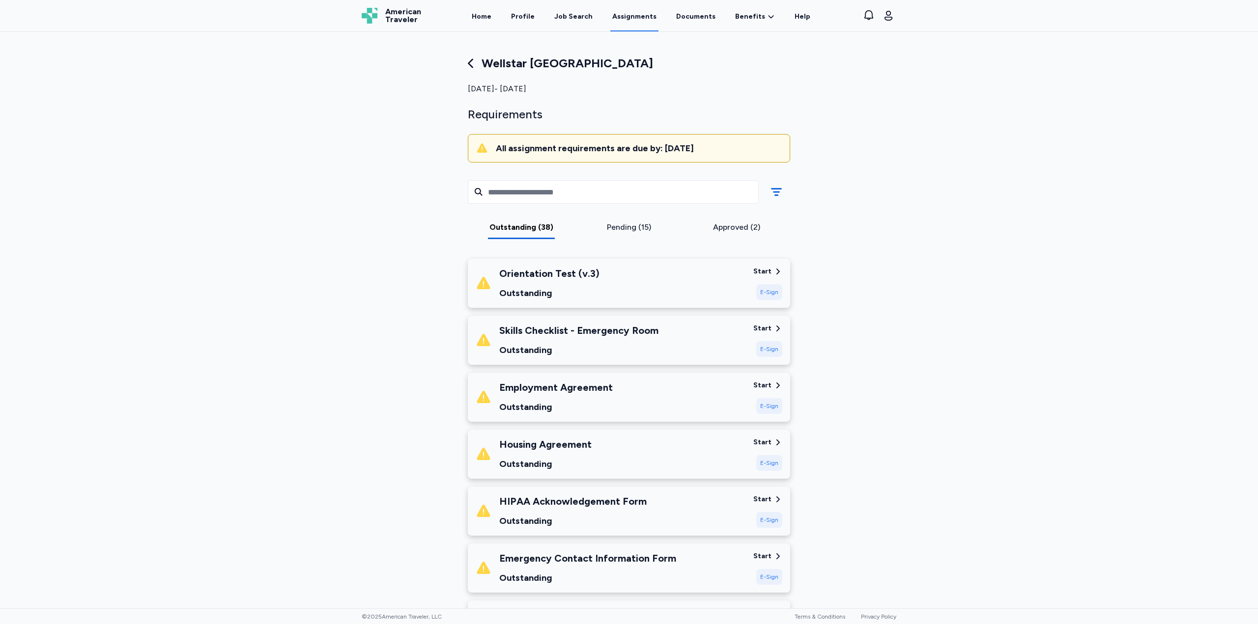
click at [770, 351] on div "E-Sign" at bounding box center [769, 349] width 26 height 16
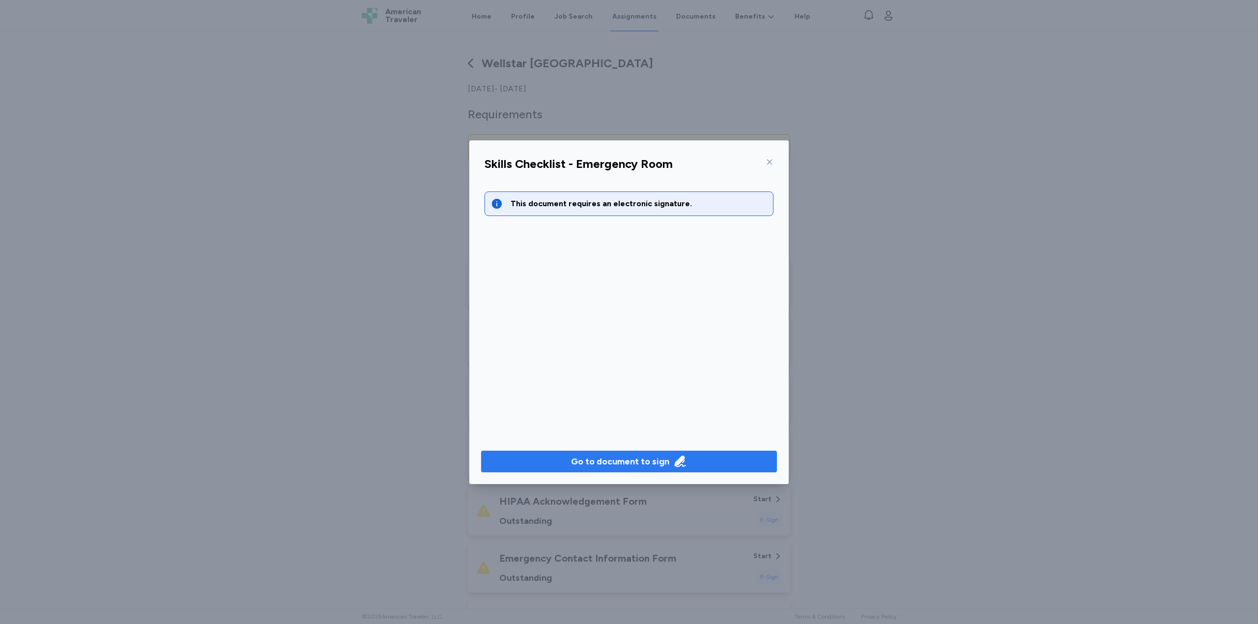
click at [625, 458] on div "Go to document to sign" at bounding box center [620, 462] width 98 height 14
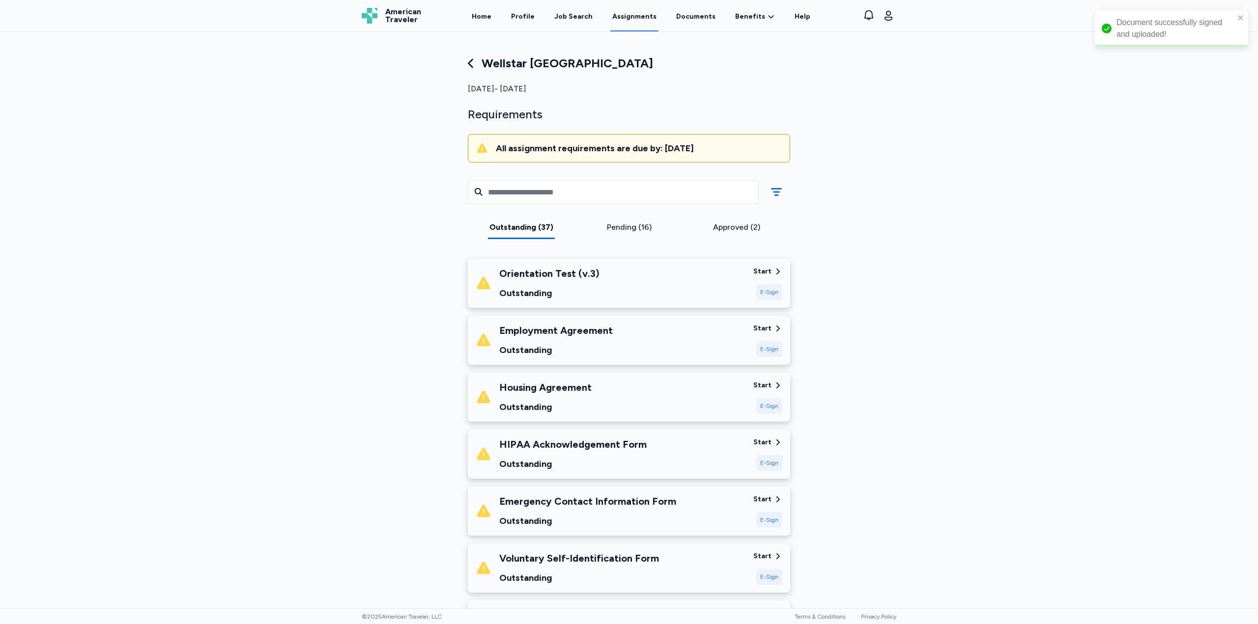
click at [763, 327] on div "Start" at bounding box center [762, 329] width 18 height 10
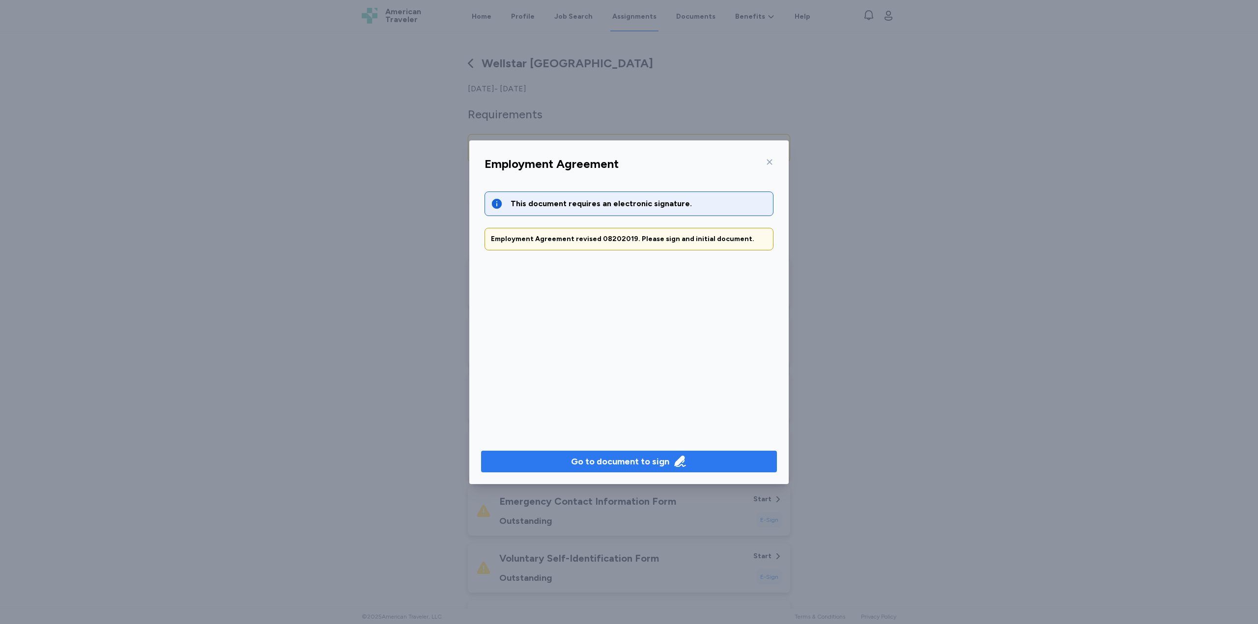
click at [659, 462] on div "Go to document to sign" at bounding box center [620, 462] width 98 height 14
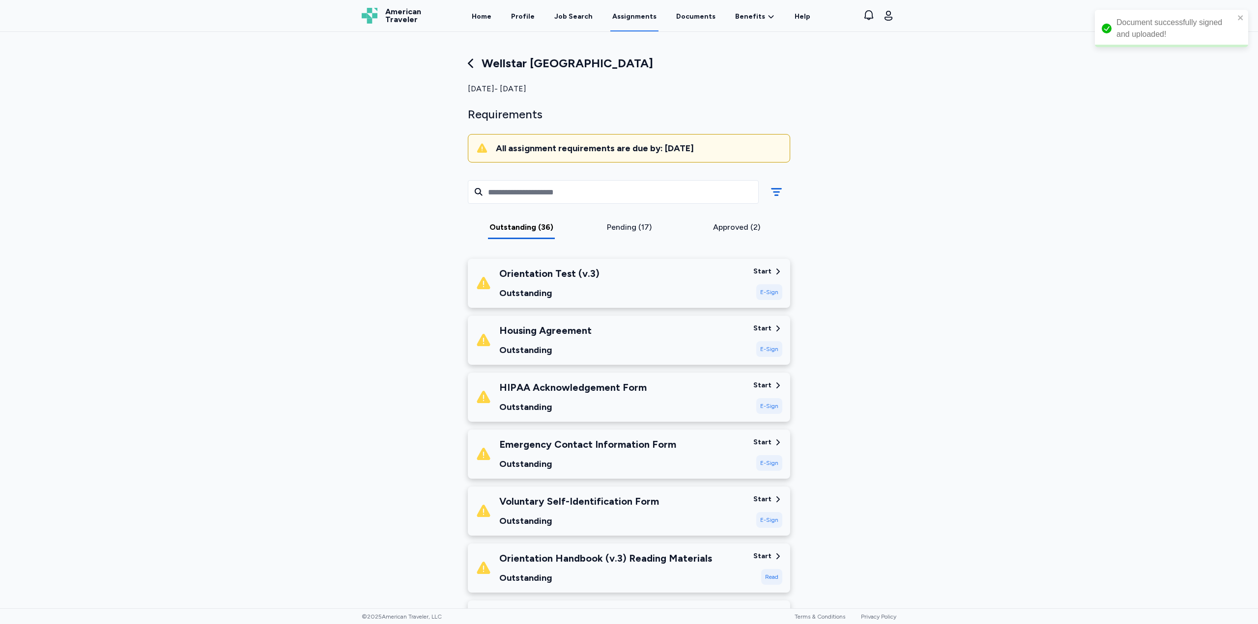
click at [768, 268] on div "Start" at bounding box center [767, 272] width 29 height 10
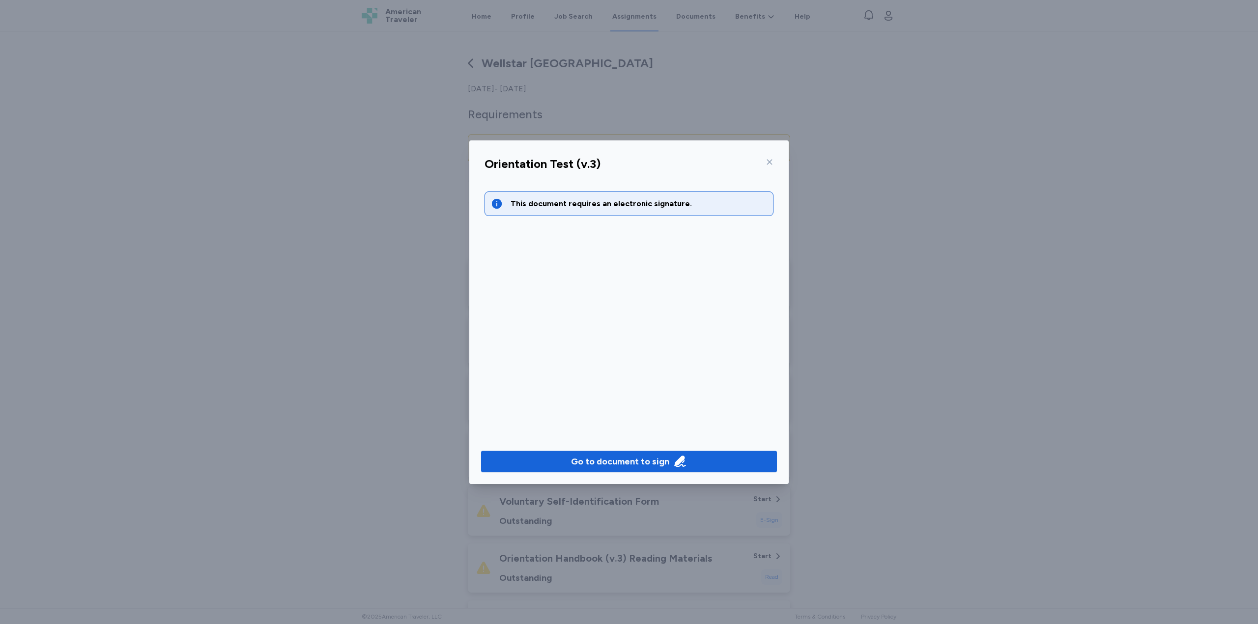
click at [647, 208] on div "This document requires an electronic signature." at bounding box center [638, 204] width 256 height 12
click at [622, 255] on div "This document requires an electronic signature. Go to document to sign" at bounding box center [629, 307] width 305 height 254
click at [616, 221] on div "This document requires an electronic signature. Go to document to sign" at bounding box center [629, 307] width 305 height 254
click at [668, 460] on div "Go to document to sign" at bounding box center [629, 462] width 116 height 14
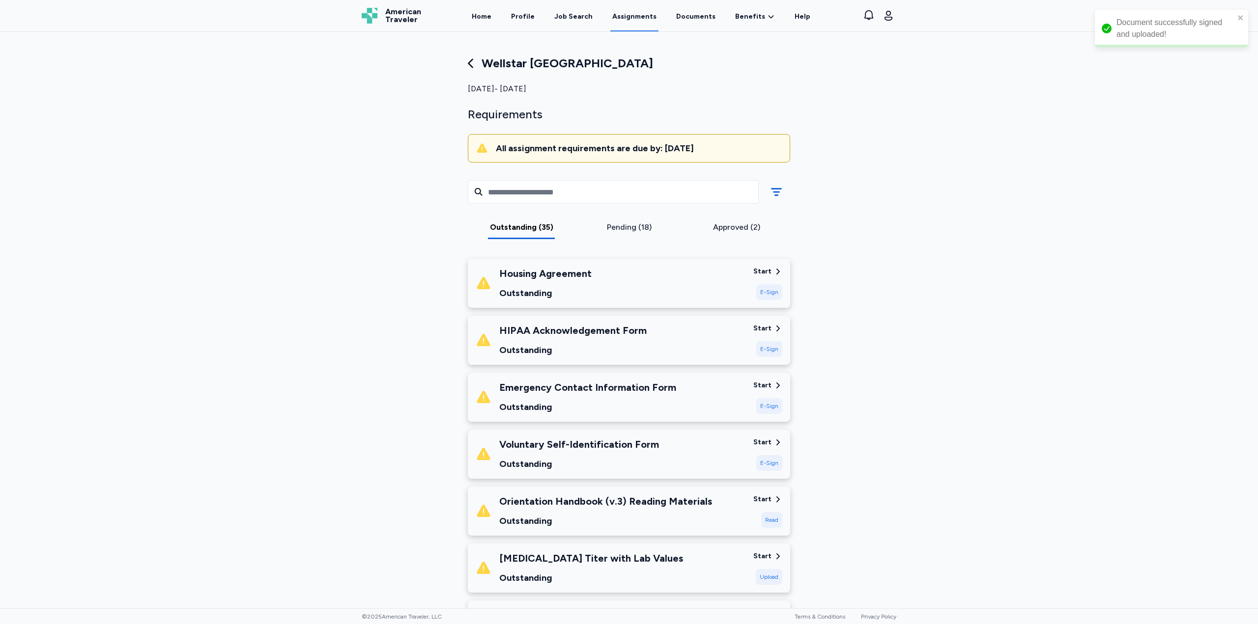
click at [770, 294] on div "E-Sign" at bounding box center [769, 292] width 26 height 16
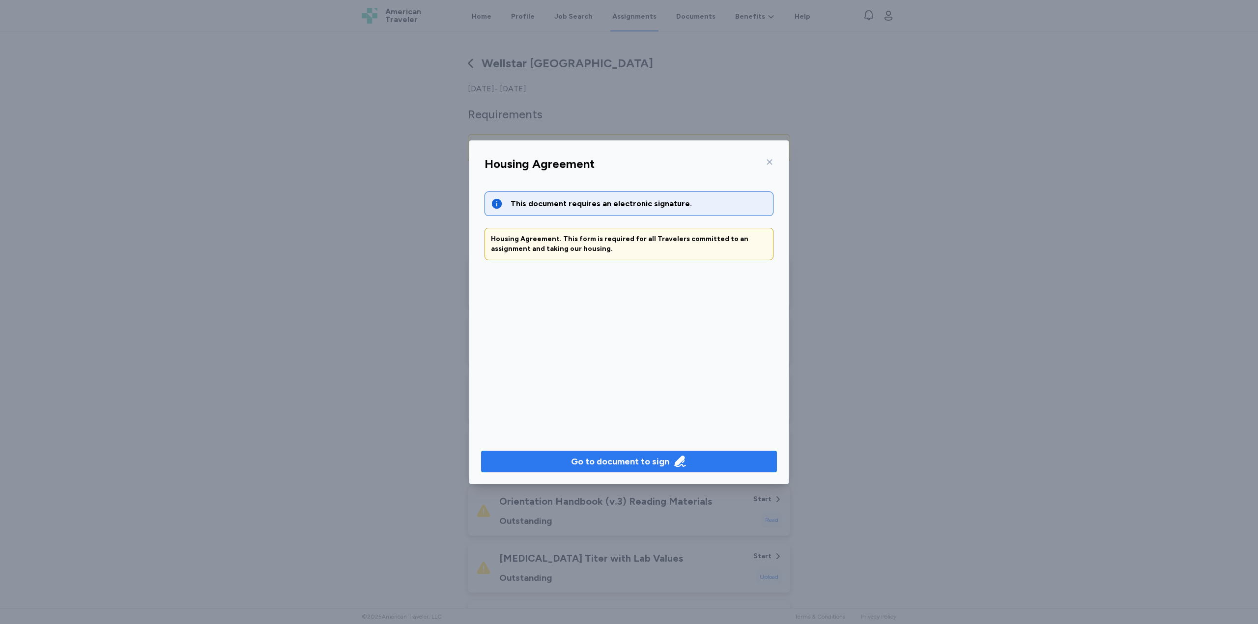
click at [595, 463] on div "Go to document to sign" at bounding box center [620, 462] width 98 height 14
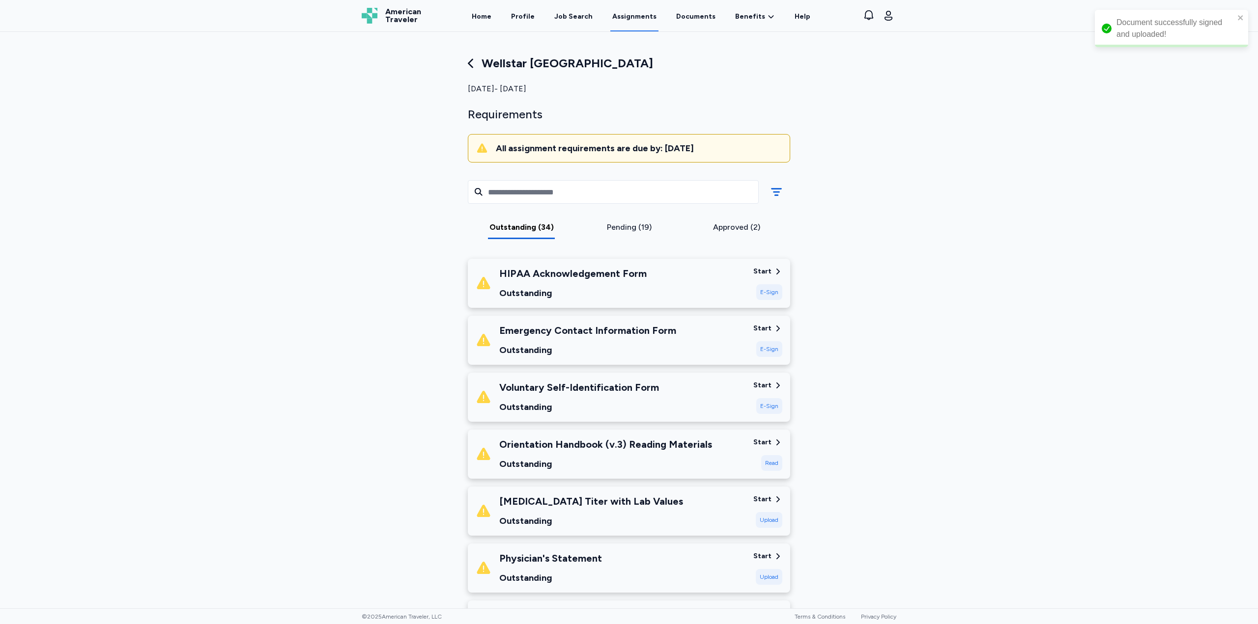
click at [768, 270] on div "Start" at bounding box center [767, 272] width 29 height 10
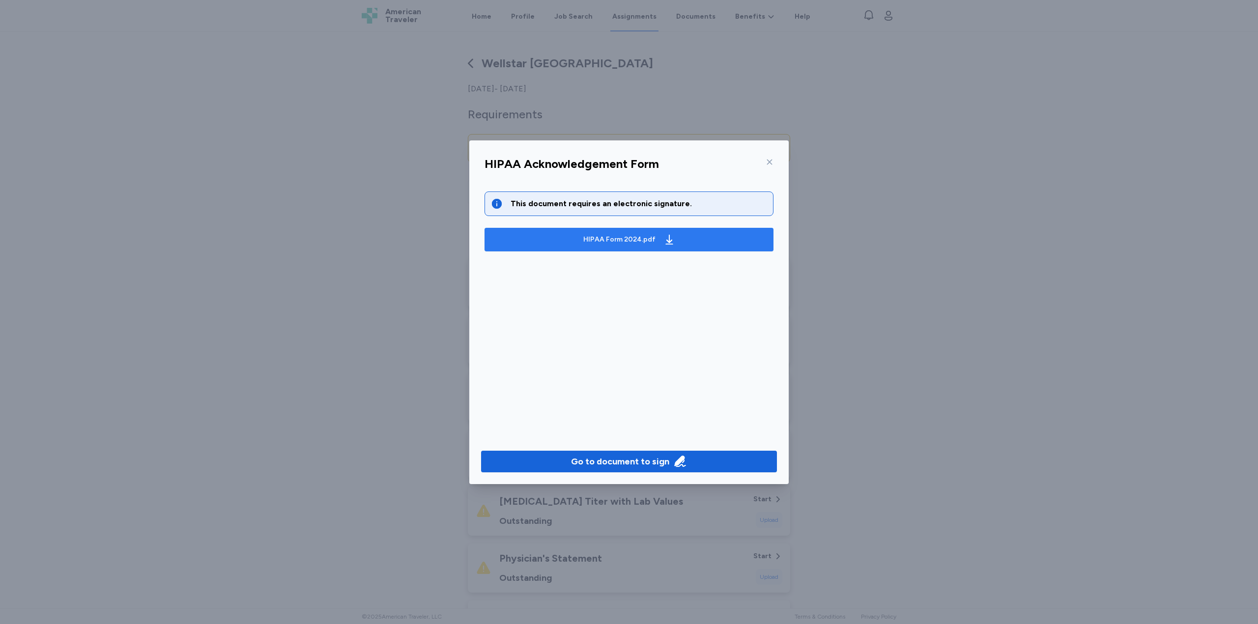
click at [566, 233] on span "HIPAA Form 2024.pdf" at bounding box center [628, 240] width 273 height 16
click at [618, 466] on div "Go to document to sign" at bounding box center [620, 462] width 98 height 14
click at [646, 239] on div "HIPAA Form 2024.pdf" at bounding box center [619, 240] width 72 height 10
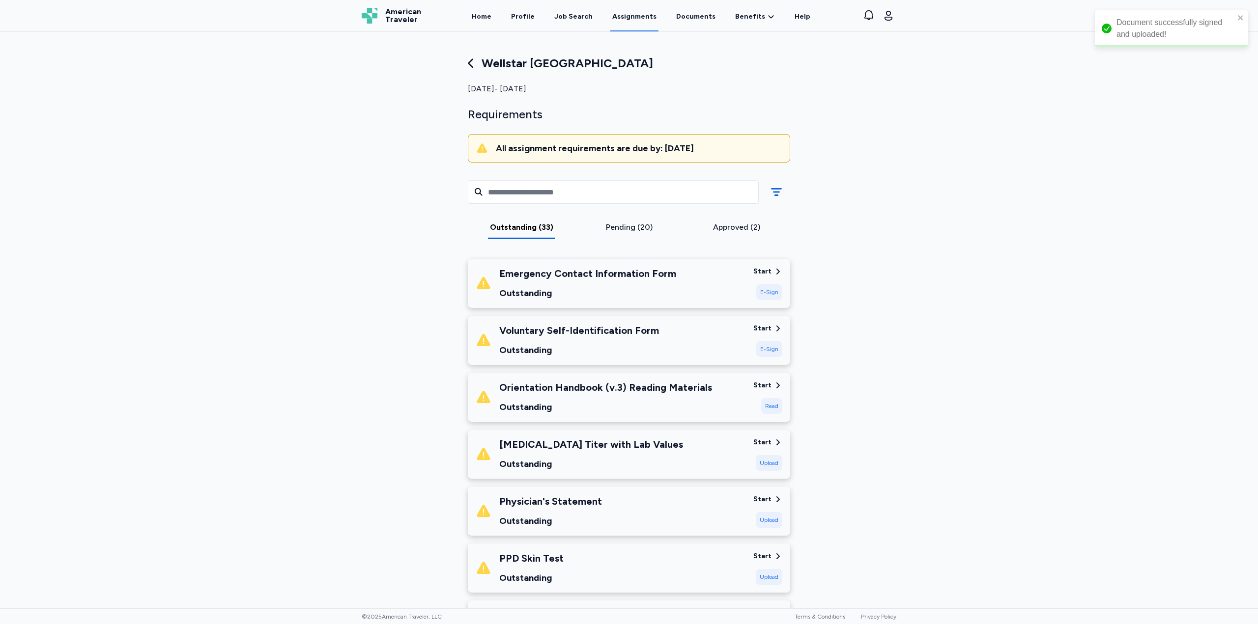
click at [761, 290] on div "E-Sign" at bounding box center [769, 292] width 26 height 16
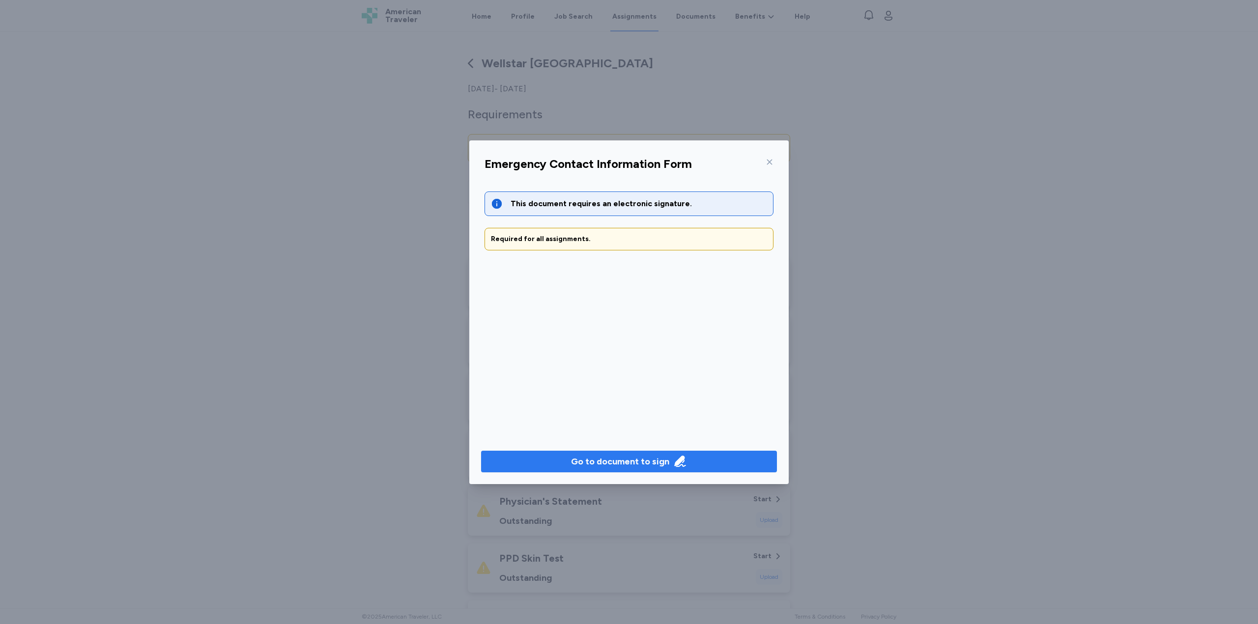
click at [637, 465] on div "Go to document to sign" at bounding box center [620, 462] width 98 height 14
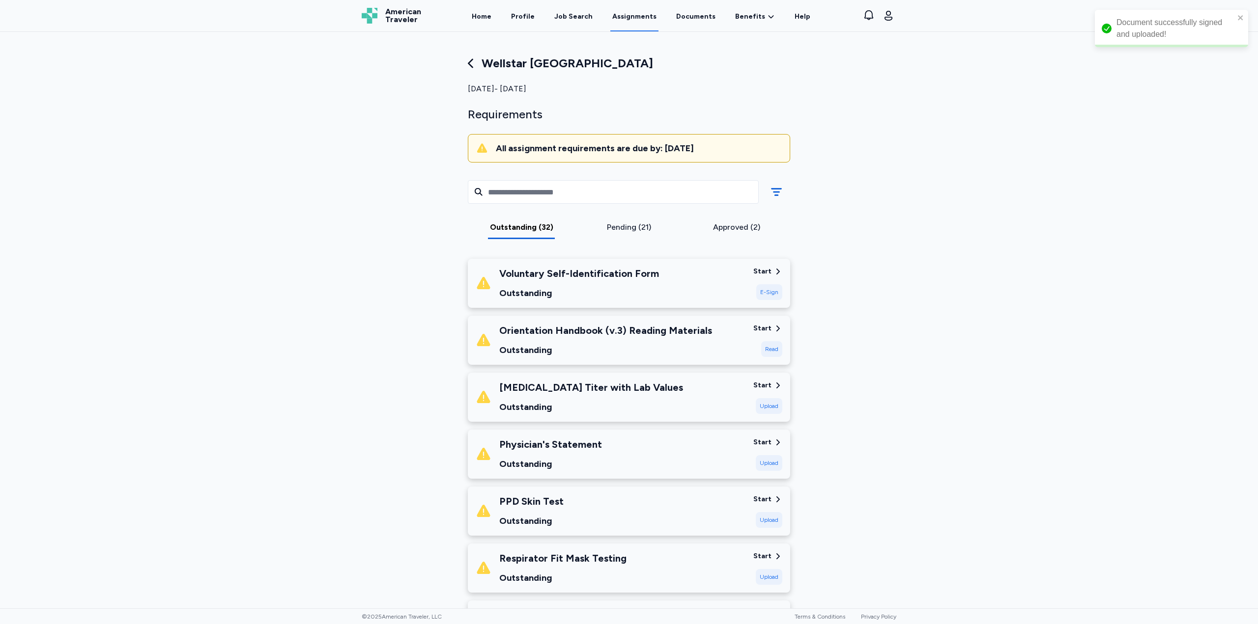
click at [625, 223] on div "Outstanding (32) Pending (21) Approved (2)" at bounding box center [629, 209] width 338 height 85
click at [631, 227] on div "Pending (21)" at bounding box center [629, 228] width 100 height 12
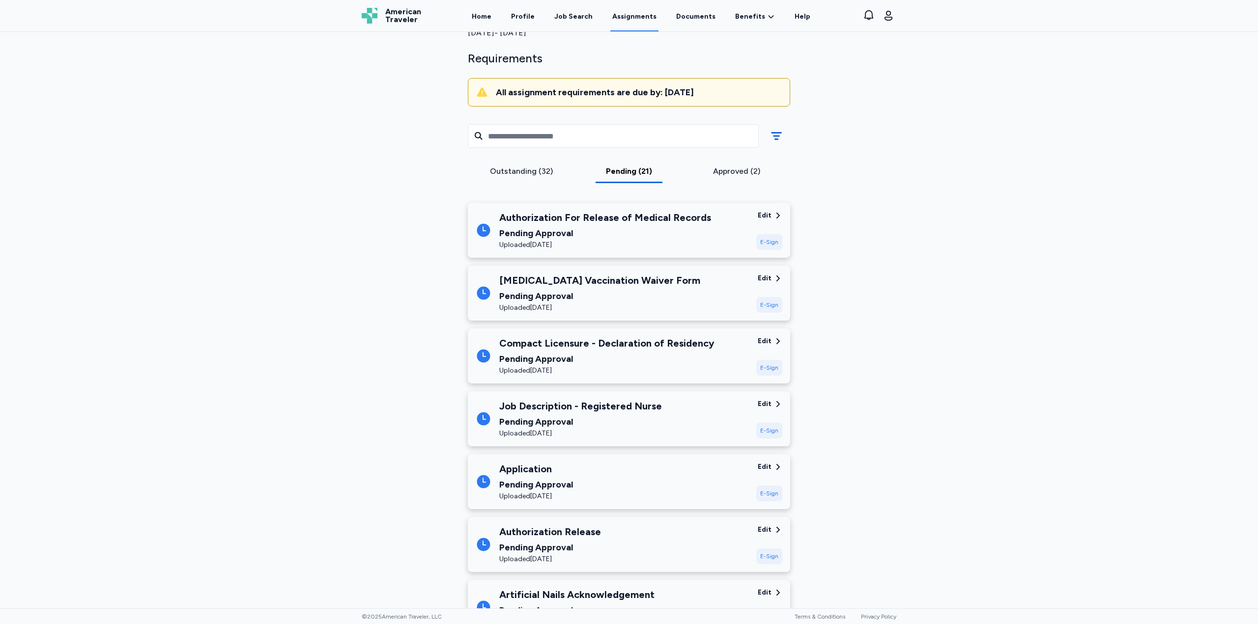
scroll to position [49, 0]
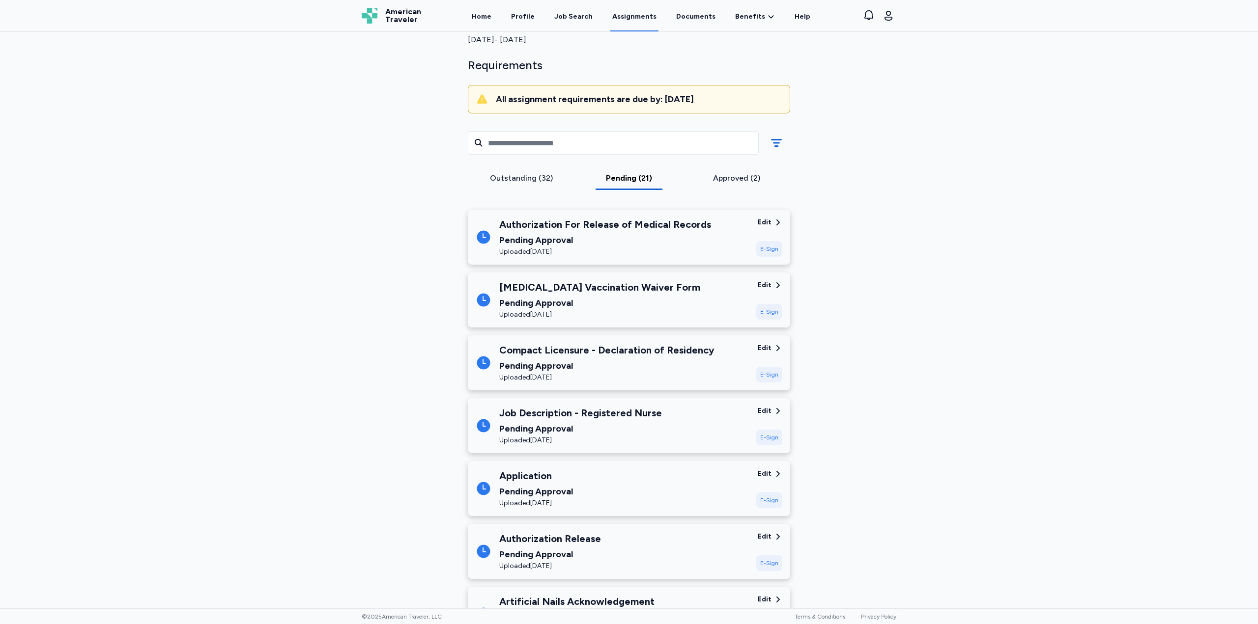
click at [532, 182] on div "Outstanding (32)" at bounding box center [522, 178] width 100 height 12
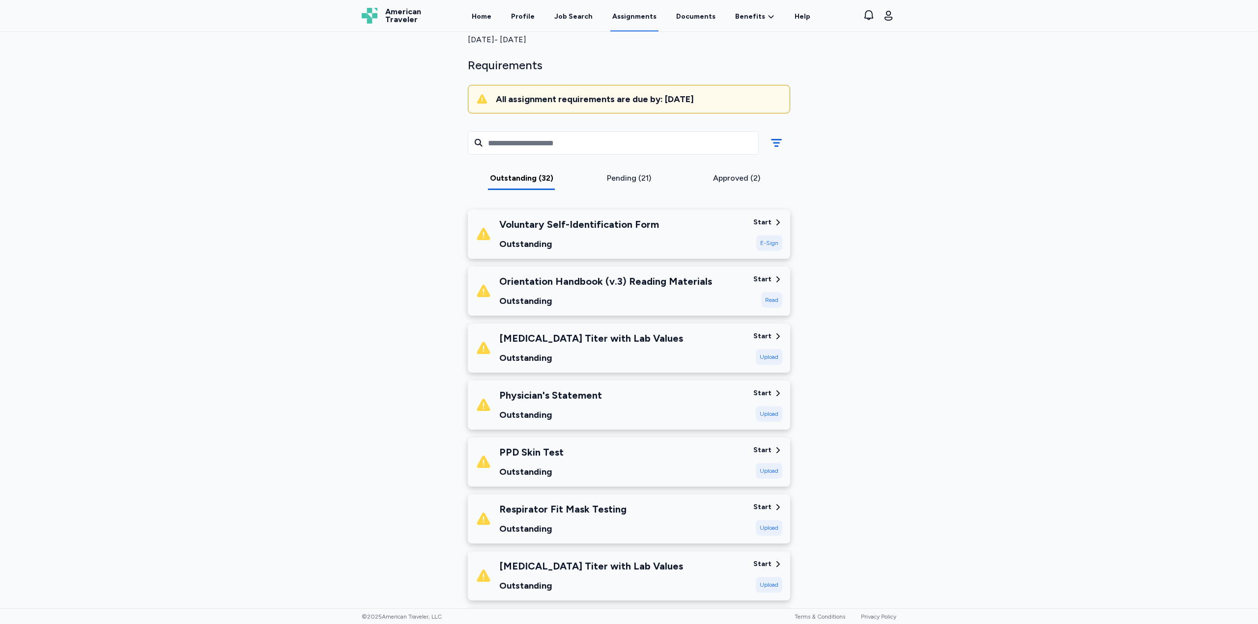
click at [775, 246] on div "E-Sign" at bounding box center [769, 243] width 26 height 16
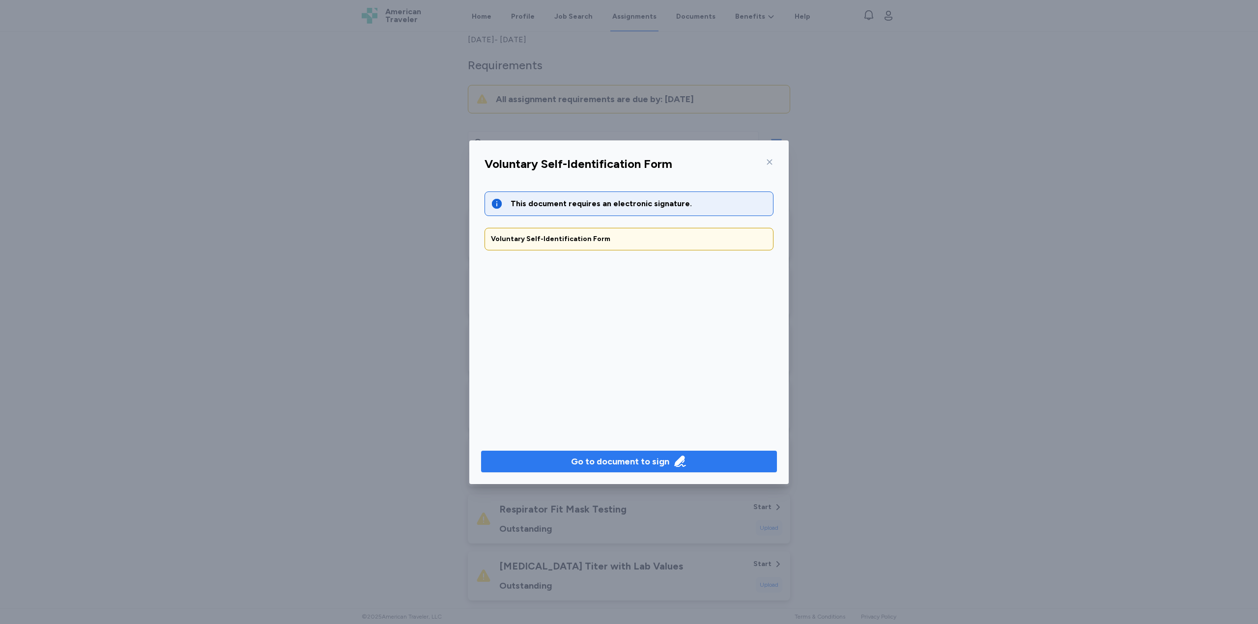
click at [643, 464] on div "Go to document to sign" at bounding box center [620, 462] width 98 height 14
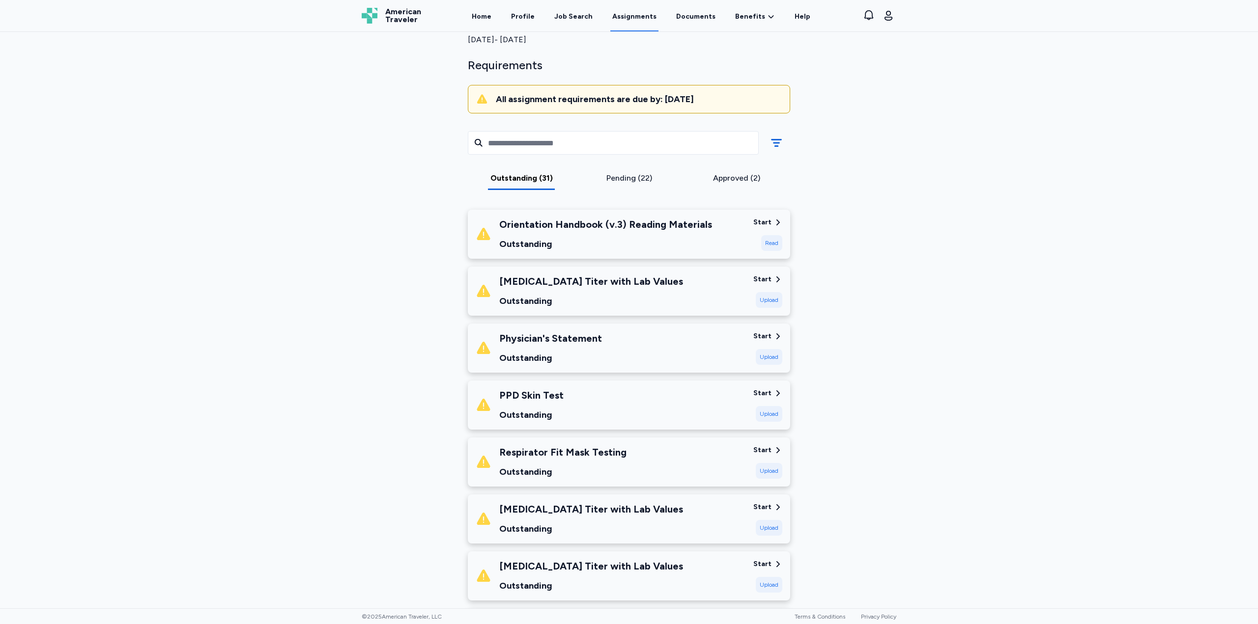
click at [764, 225] on div "Start" at bounding box center [762, 223] width 18 height 10
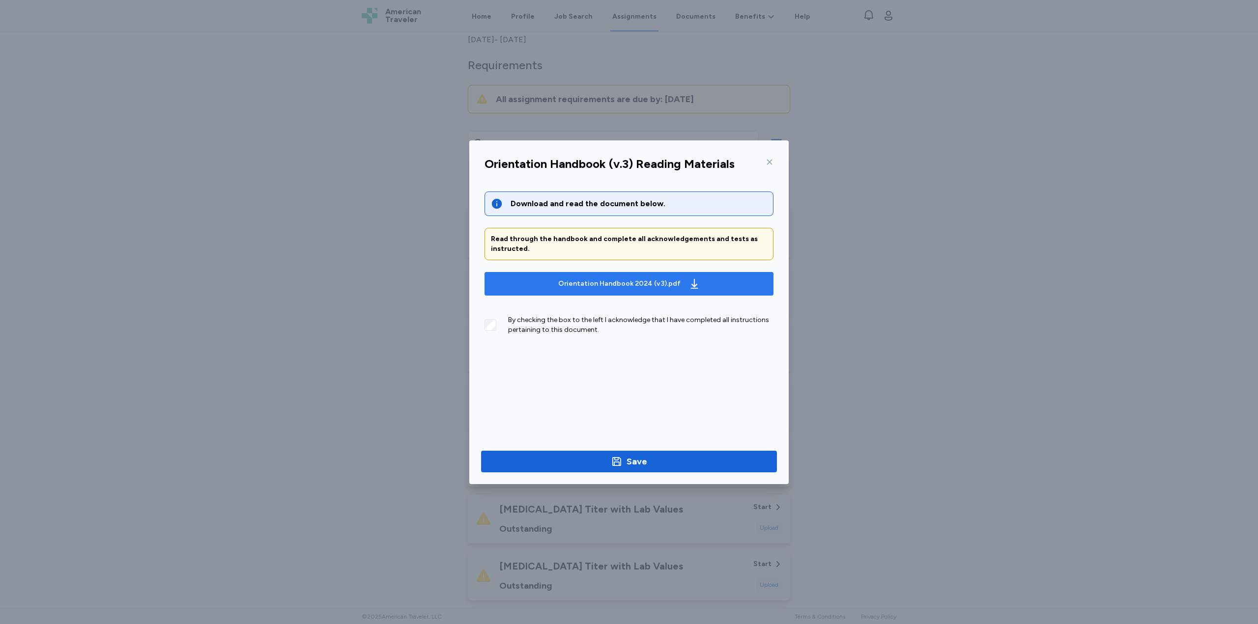
click at [527, 285] on span "Orientation Handbook 2024 (v3).pdf" at bounding box center [628, 284] width 273 height 16
click at [635, 468] on div "Save" at bounding box center [636, 462] width 21 height 14
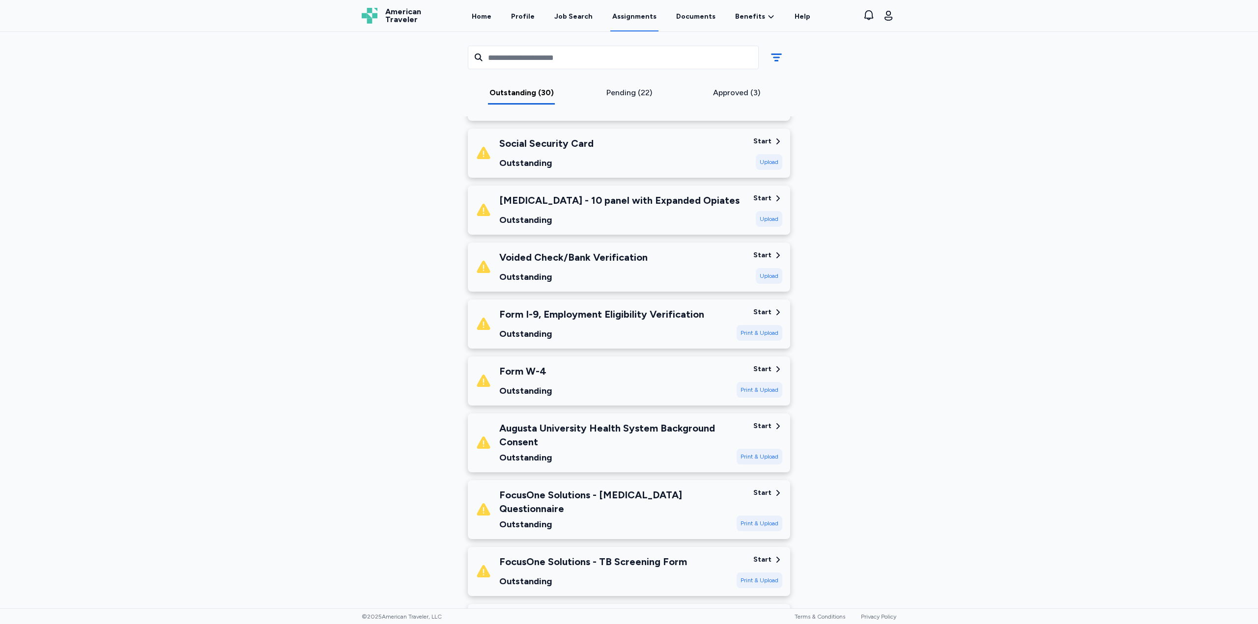
scroll to position [934, 0]
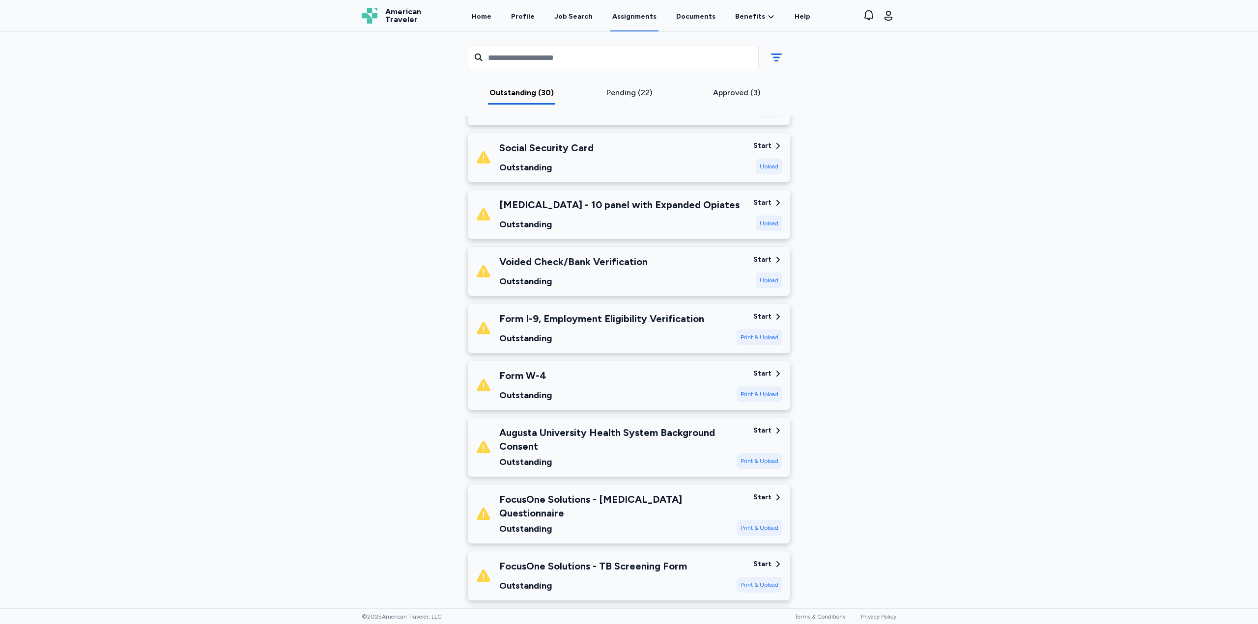
click at [773, 312] on icon at bounding box center [777, 316] width 9 height 9
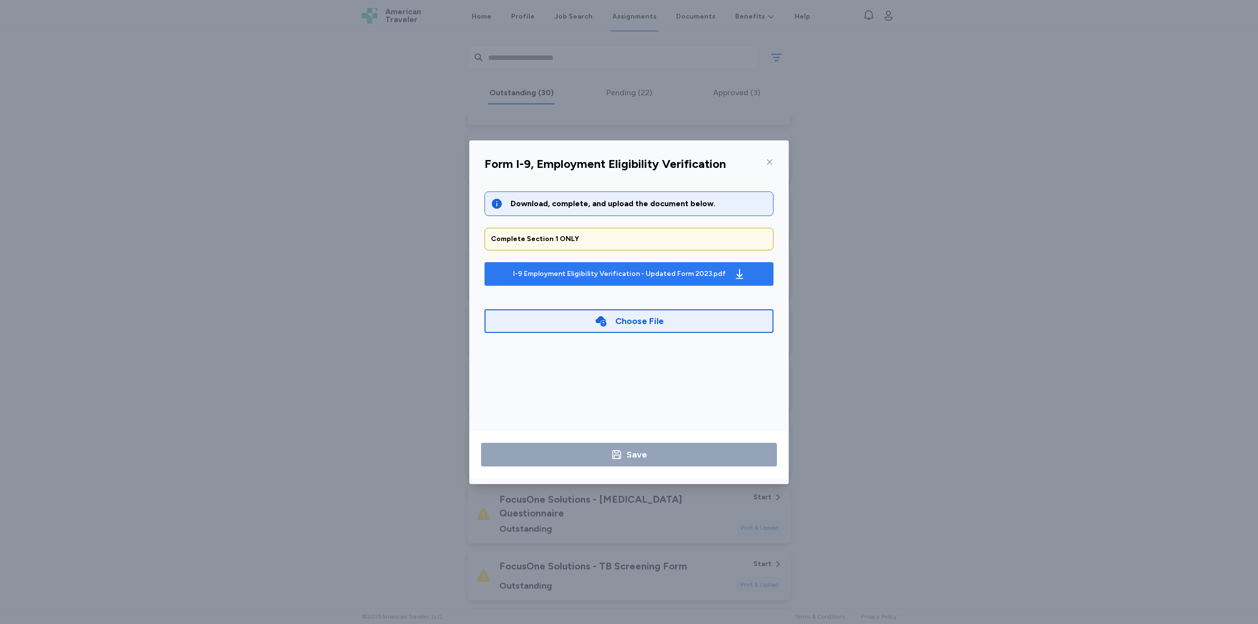
click at [549, 282] on button "I-9 Employment Eligibility Verification - Updated Form 2023.pdf" at bounding box center [628, 274] width 289 height 24
click at [369, 381] on div "Form I-9, Employment Eligibility Verification Download, complete, and upload th…" at bounding box center [629, 312] width 1258 height 624
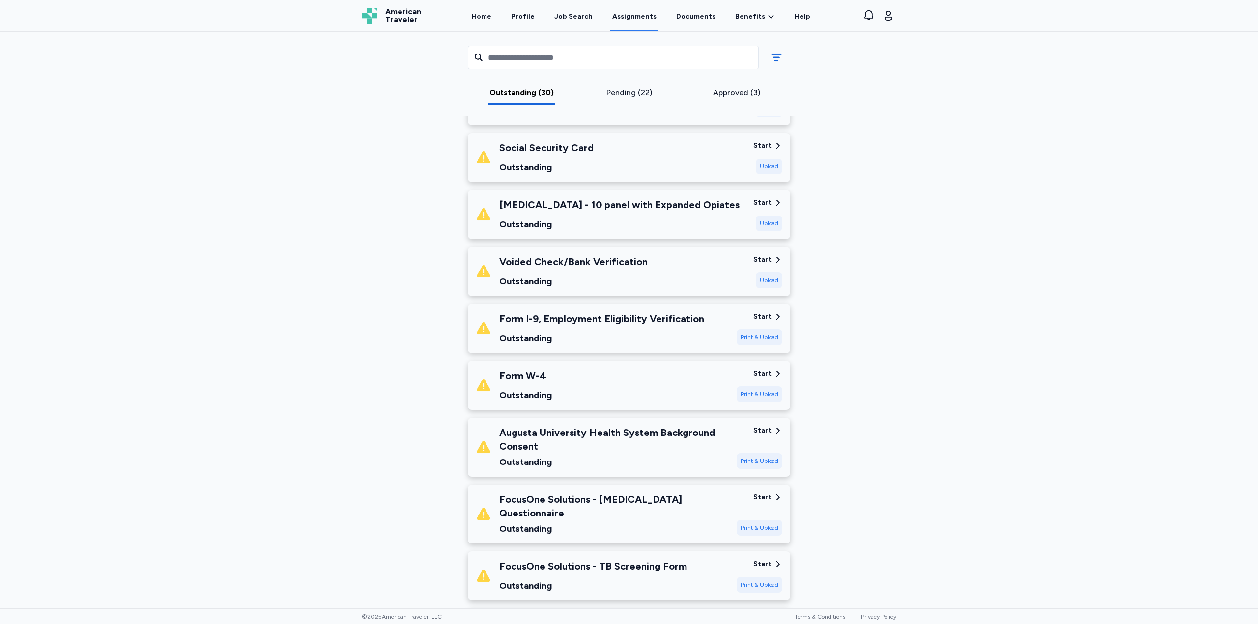
click at [760, 369] on div "Start" at bounding box center [762, 374] width 18 height 10
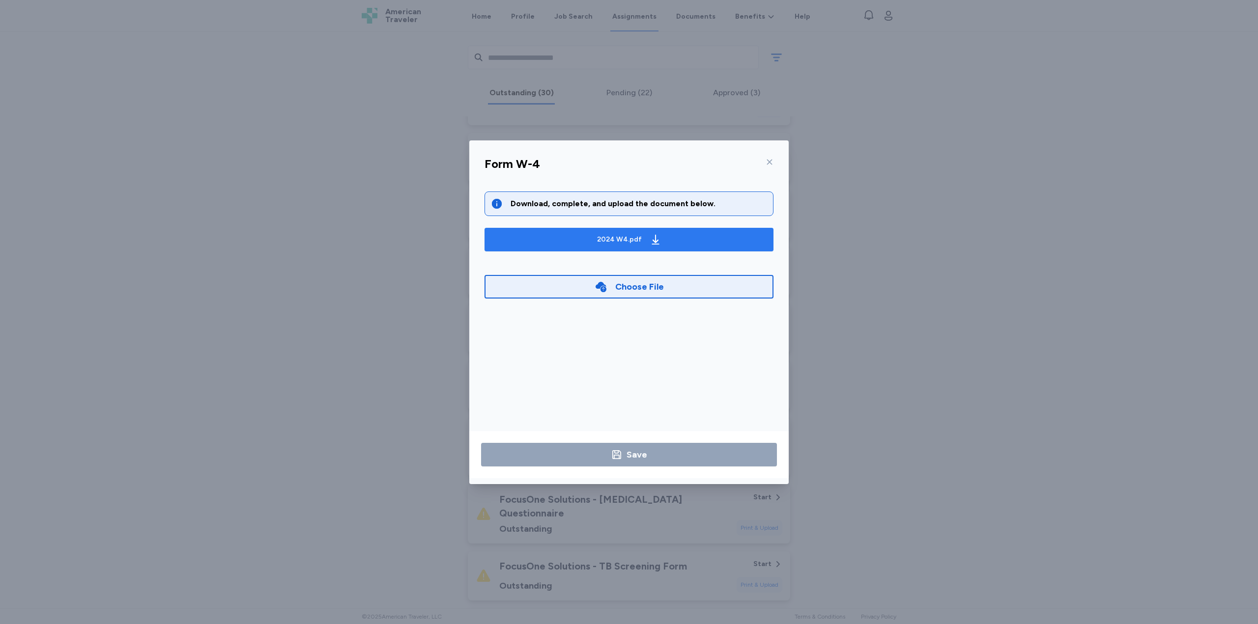
click at [623, 242] on div "2024 W4.pdf" at bounding box center [619, 240] width 45 height 10
click at [645, 293] on div "Choose File" at bounding box center [639, 287] width 49 height 14
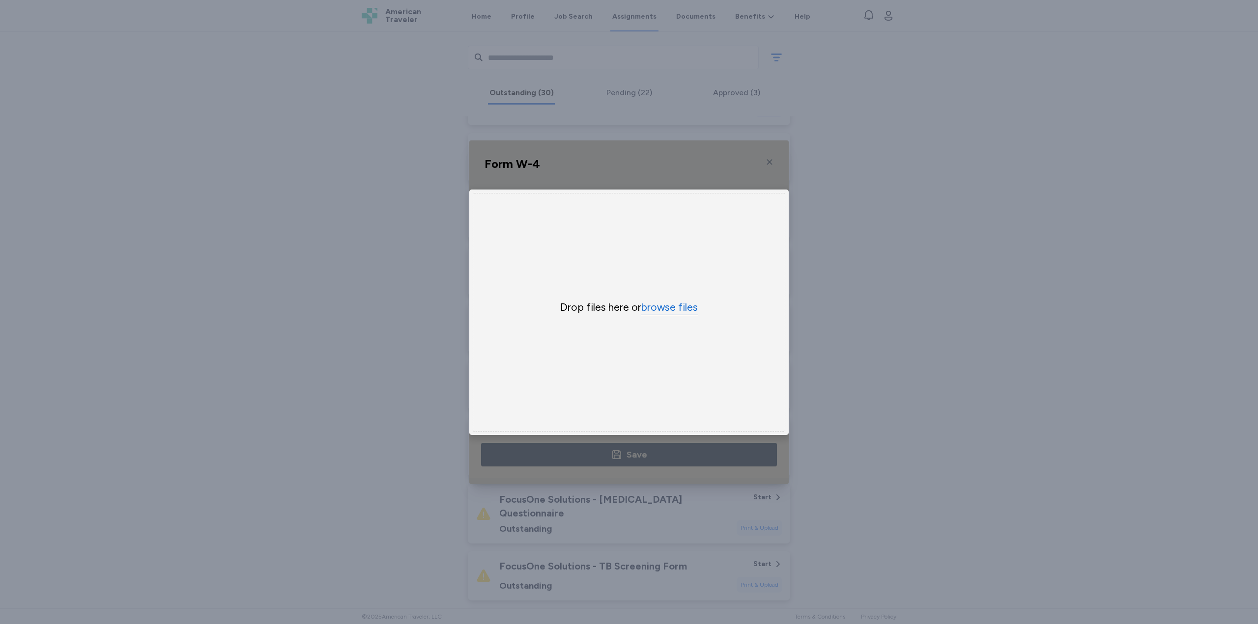
click at [672, 312] on div "Drop files here or browse files" at bounding box center [629, 312] width 312 height 239
click at [672, 307] on button "browse files" at bounding box center [669, 308] width 57 height 14
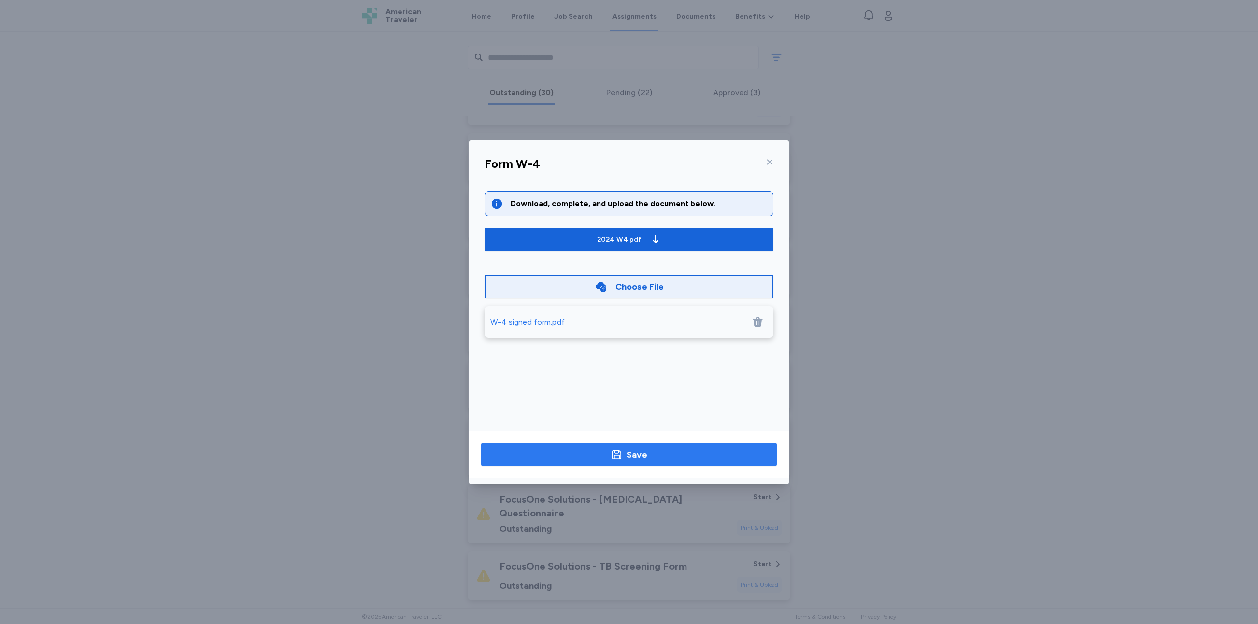
click at [633, 460] on div "Save" at bounding box center [636, 455] width 21 height 14
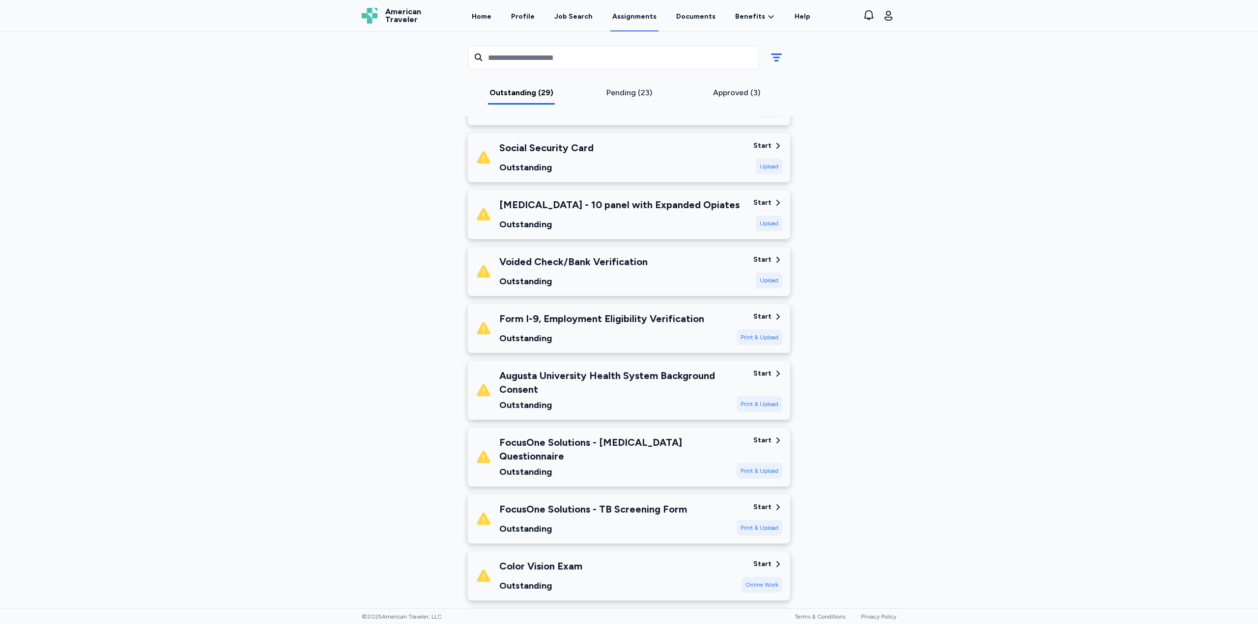
click at [764, 384] on div "Start Print & Upload" at bounding box center [760, 390] width 46 height 43
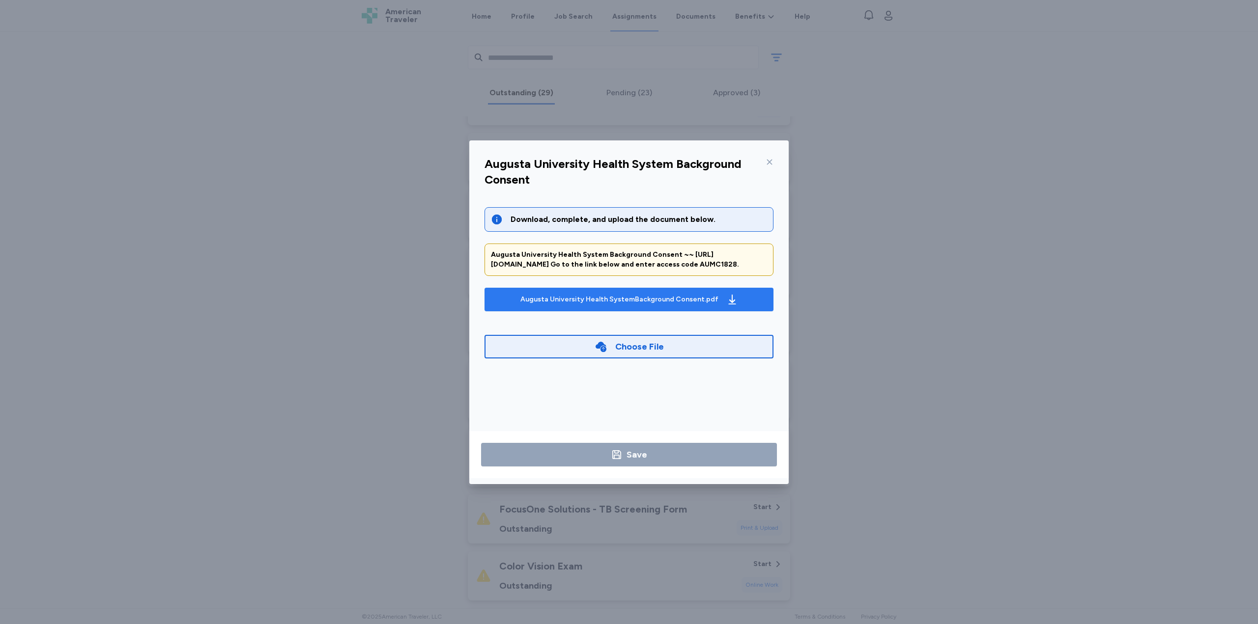
click at [576, 305] on div "Augusta University Health SystemBackground Consent.pdf" at bounding box center [619, 300] width 198 height 10
click at [767, 162] on icon at bounding box center [769, 162] width 8 height 8
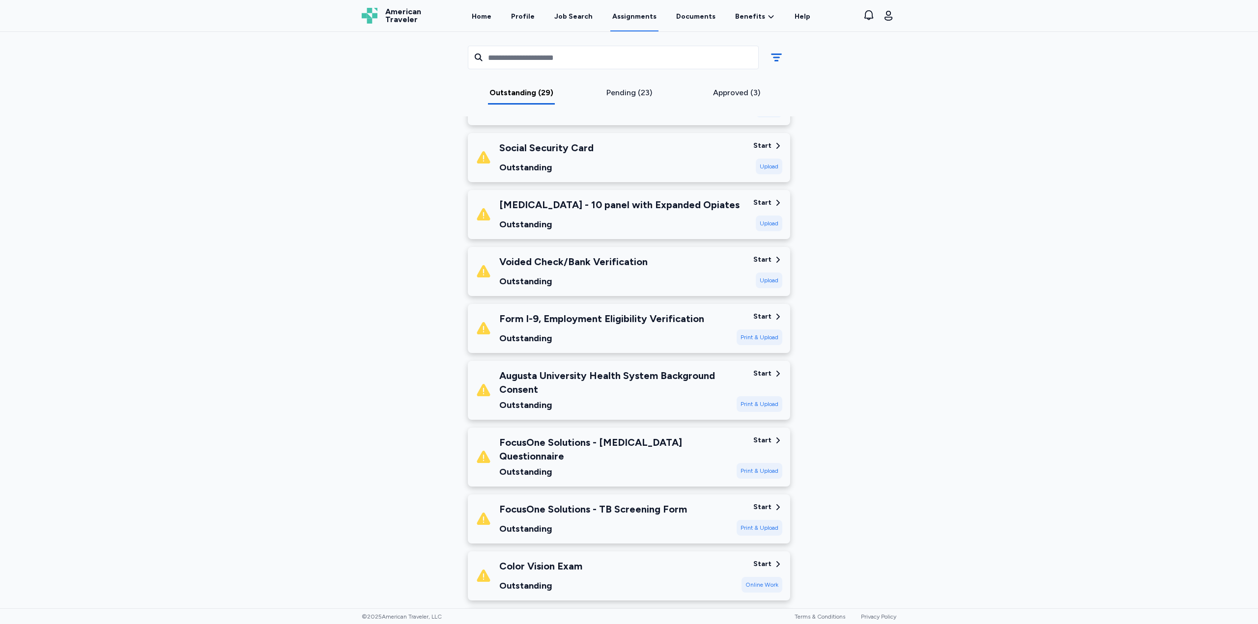
click at [757, 436] on div "Start" at bounding box center [762, 441] width 18 height 10
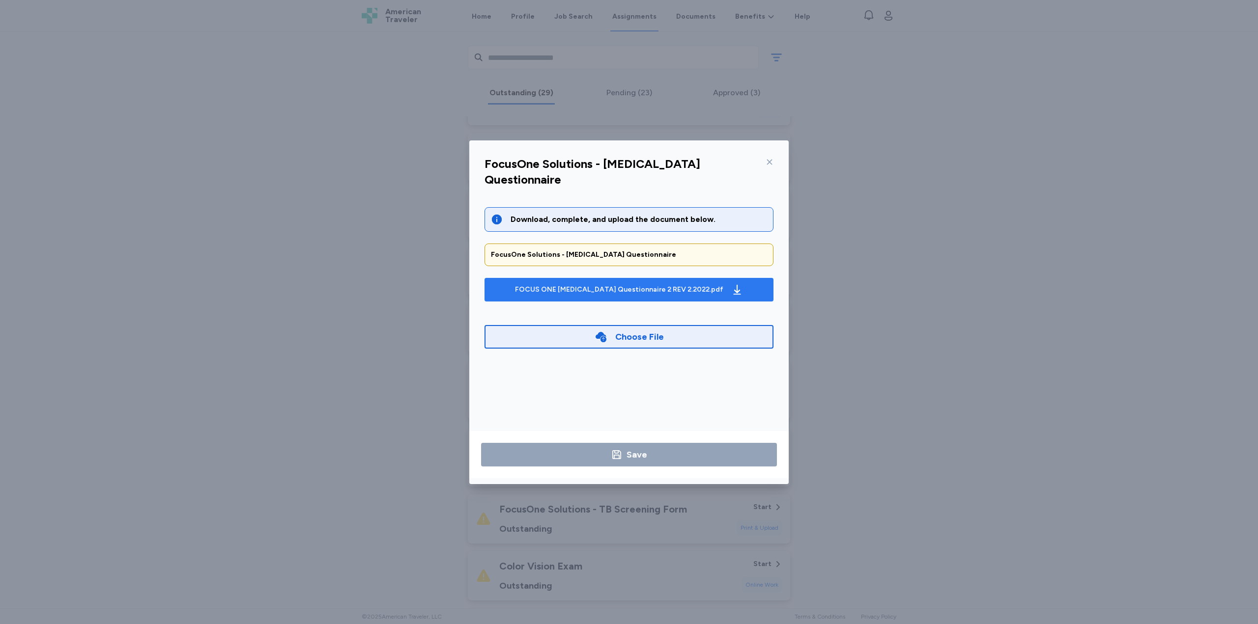
click at [620, 282] on div "FOCUS ONE [MEDICAL_DATA] Questionnaire 2 REV 2.2022.pdf" at bounding box center [629, 290] width 232 height 16
click at [775, 165] on div "FocusOne Solutions - [MEDICAL_DATA] Questionnaire" at bounding box center [629, 174] width 305 height 41
click at [769, 158] on icon at bounding box center [769, 162] width 8 height 8
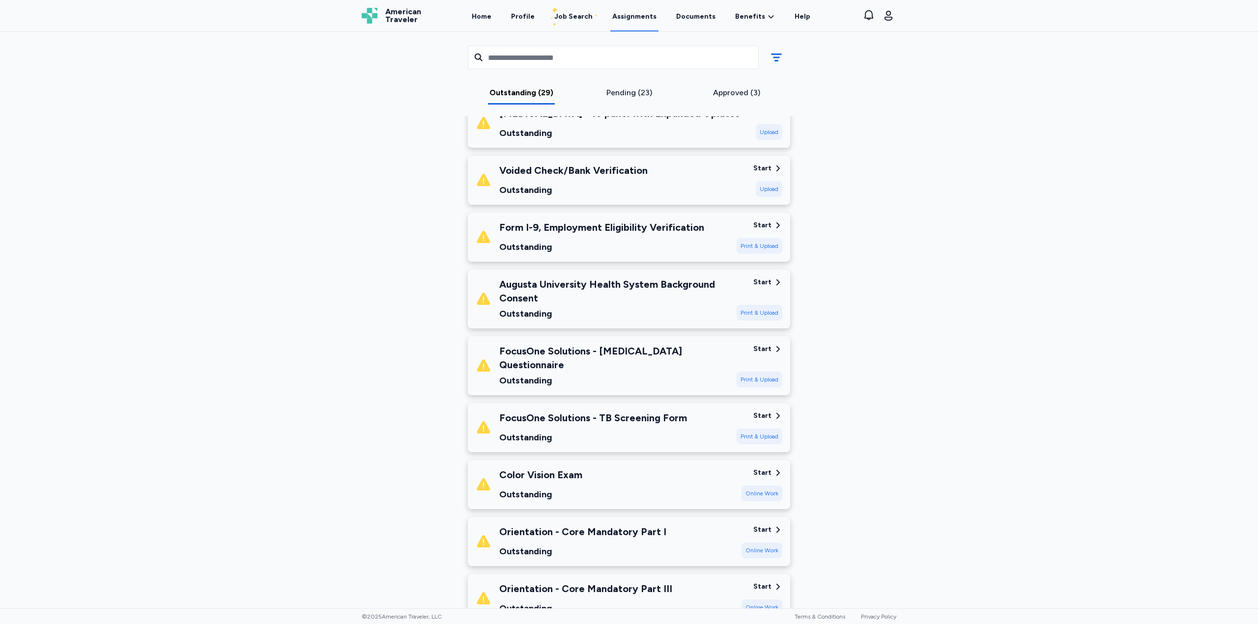
scroll to position [1032, 0]
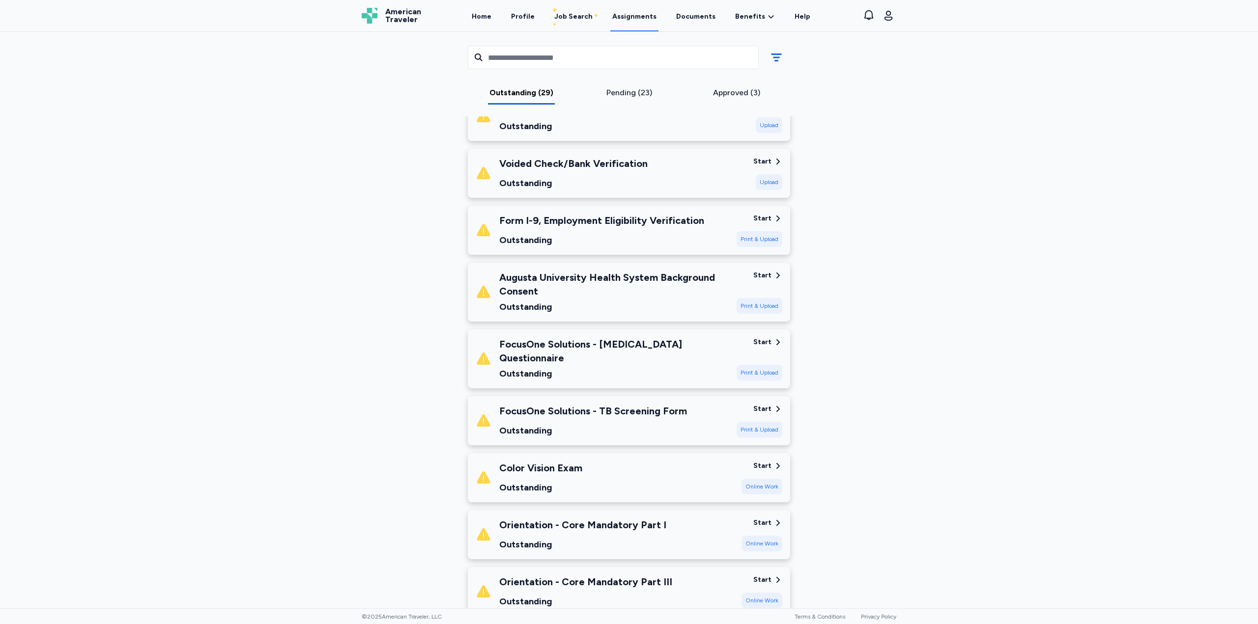
click at [758, 404] on div "Start" at bounding box center [762, 409] width 18 height 10
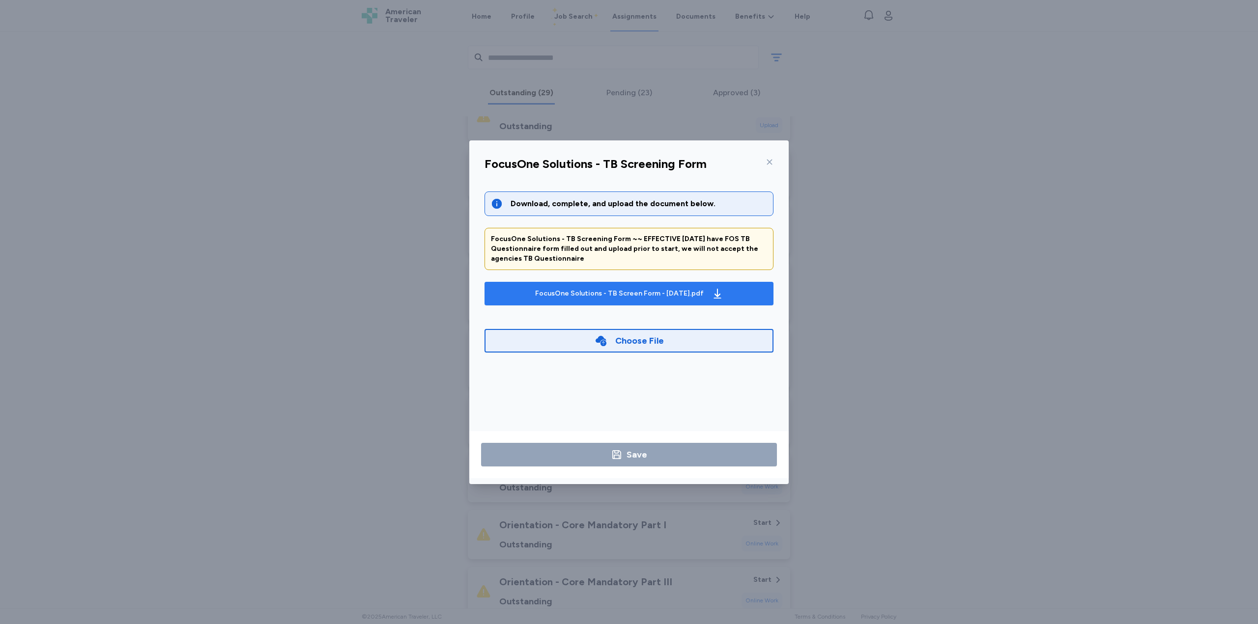
click at [662, 298] on div "FocusOne Solutions - TB Screen Form - [DATE].pdf" at bounding box center [619, 294] width 169 height 10
click at [624, 348] on div "Choose File" at bounding box center [628, 341] width 289 height 24
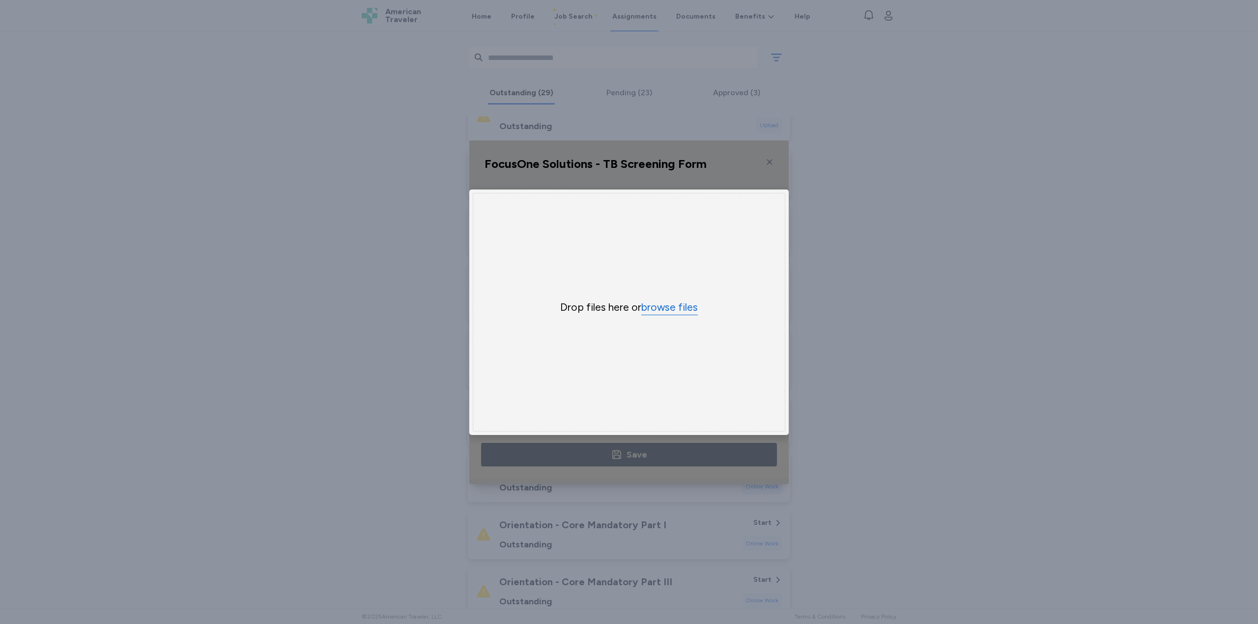
click at [665, 304] on button "browse files" at bounding box center [669, 308] width 57 height 14
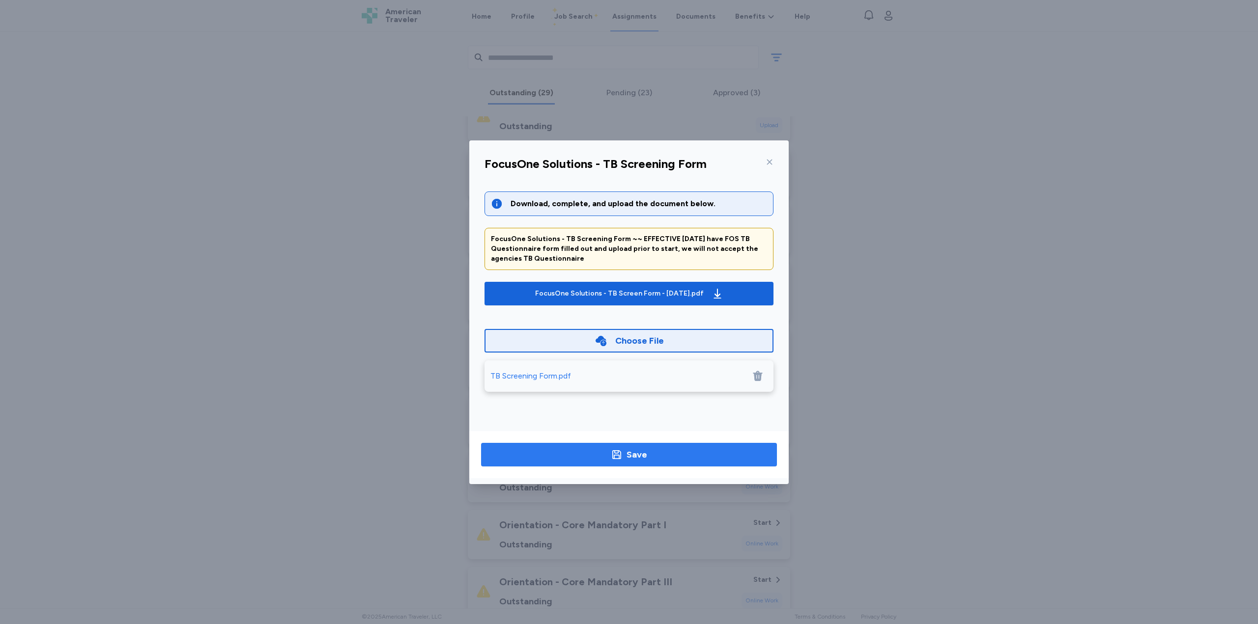
click at [669, 454] on span "Save" at bounding box center [629, 455] width 280 height 14
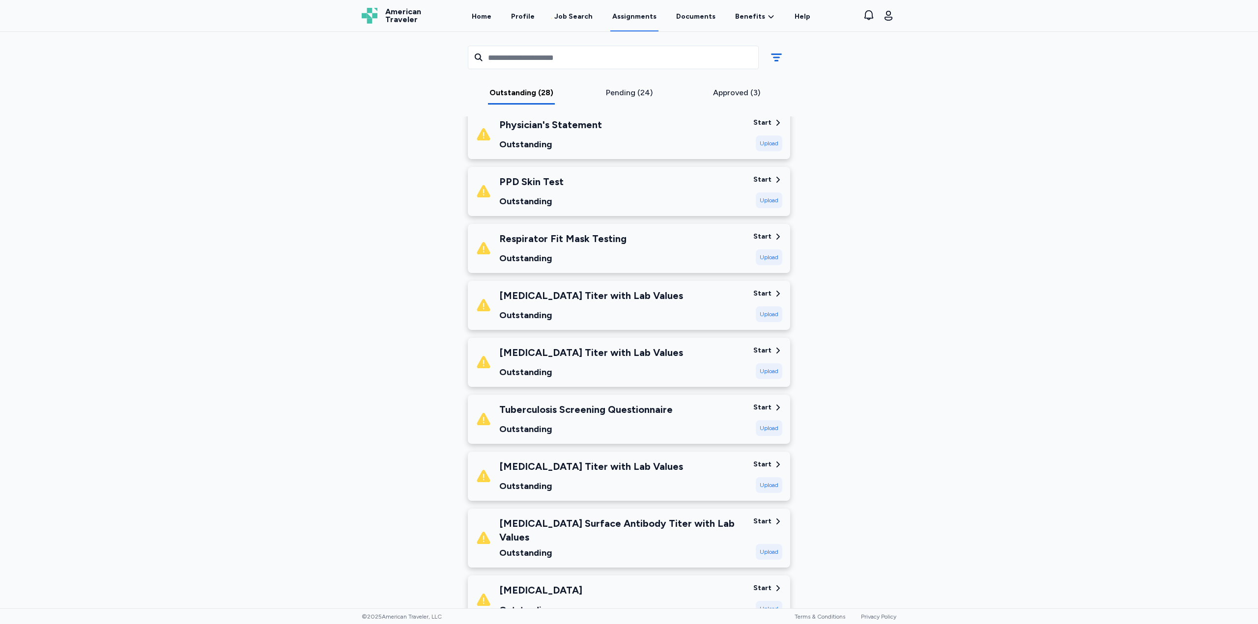
scroll to position [246, 0]
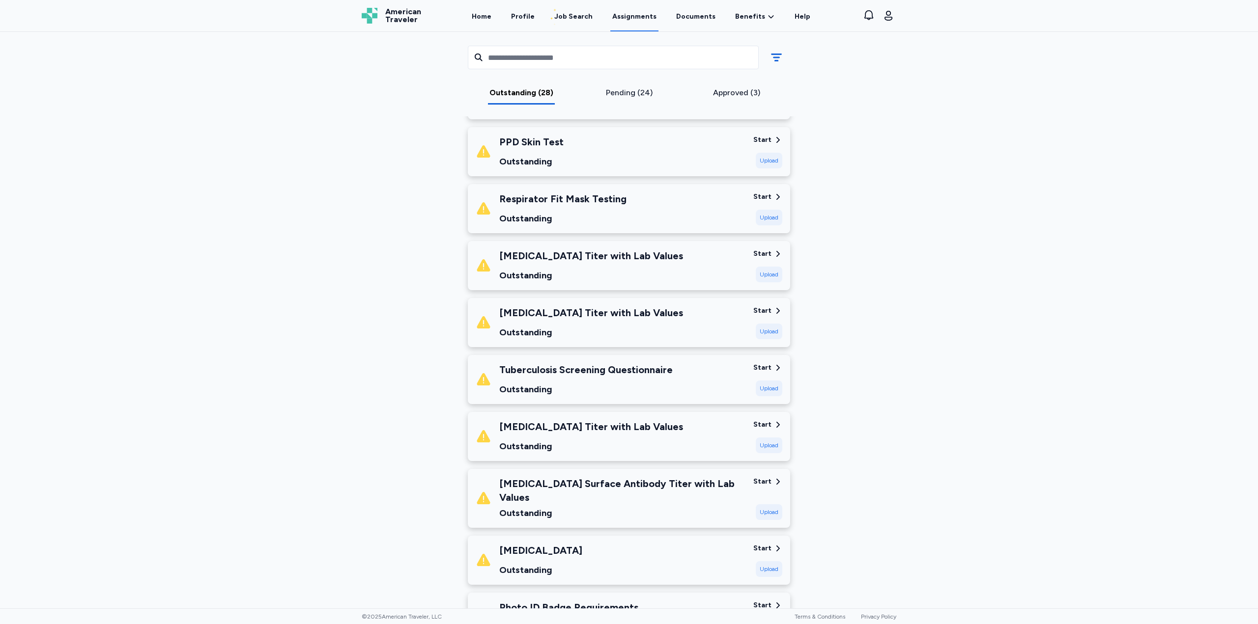
click at [761, 368] on div "Start" at bounding box center [762, 368] width 18 height 10
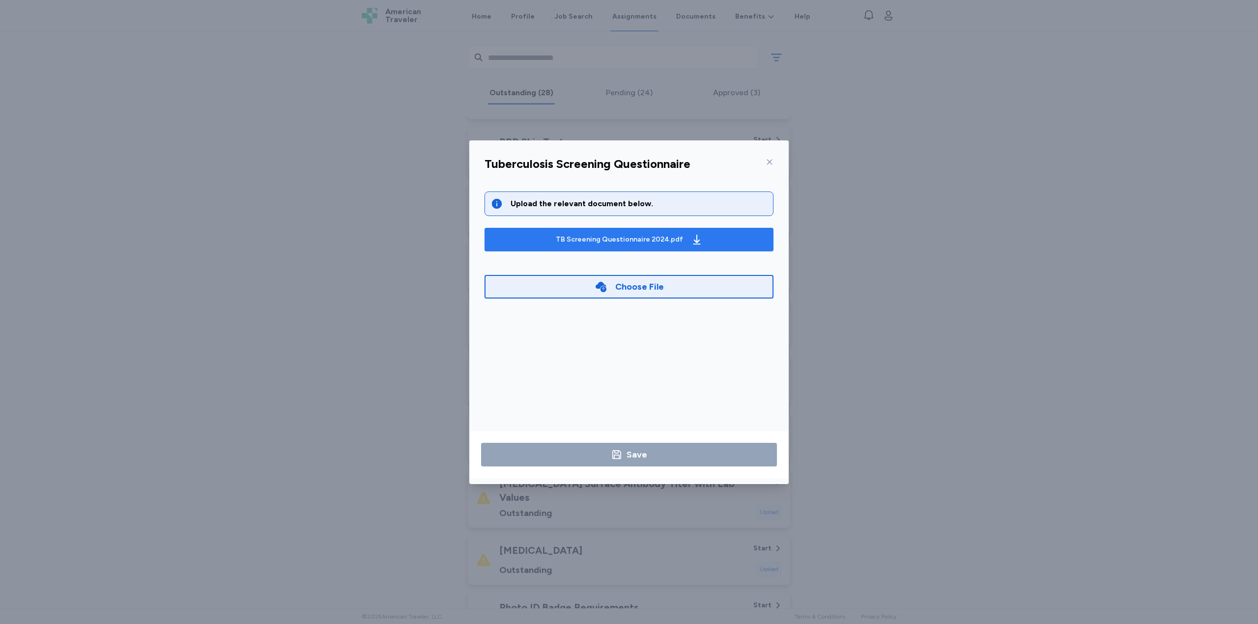
click at [635, 236] on div "TB Screening Questionnaire 2024.pdf" at bounding box center [619, 240] width 127 height 10
click at [774, 162] on div "Tuberculosis Screening Questionnaire" at bounding box center [629, 167] width 305 height 26
click at [773, 159] on icon at bounding box center [769, 162] width 8 height 8
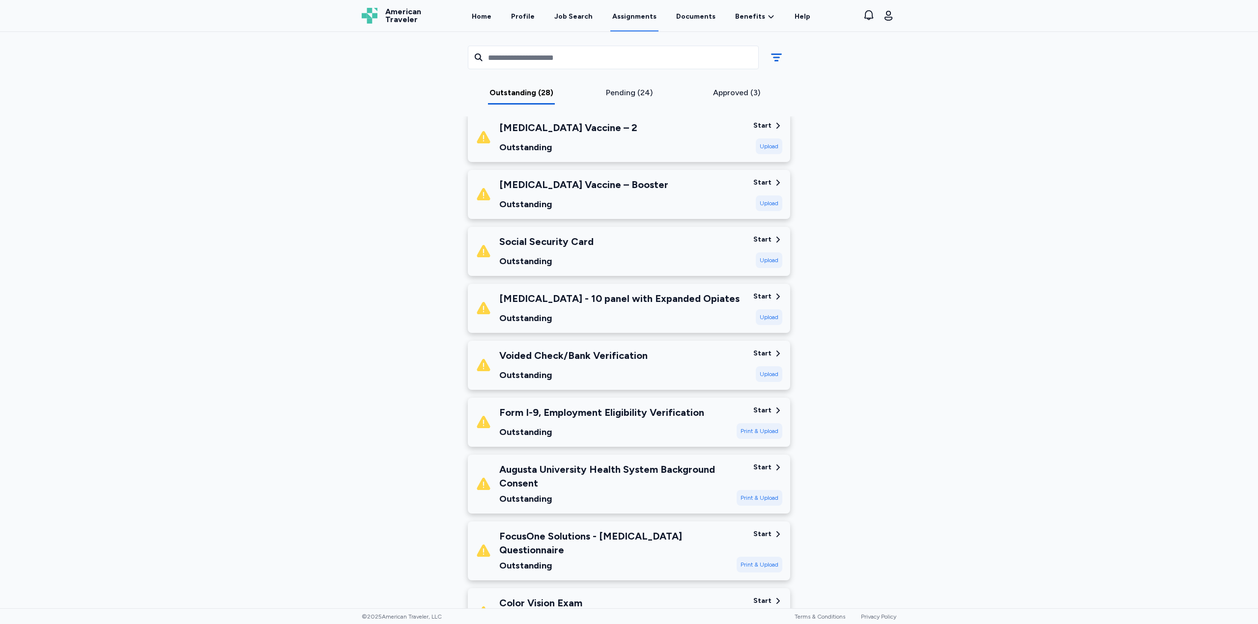
scroll to position [884, 0]
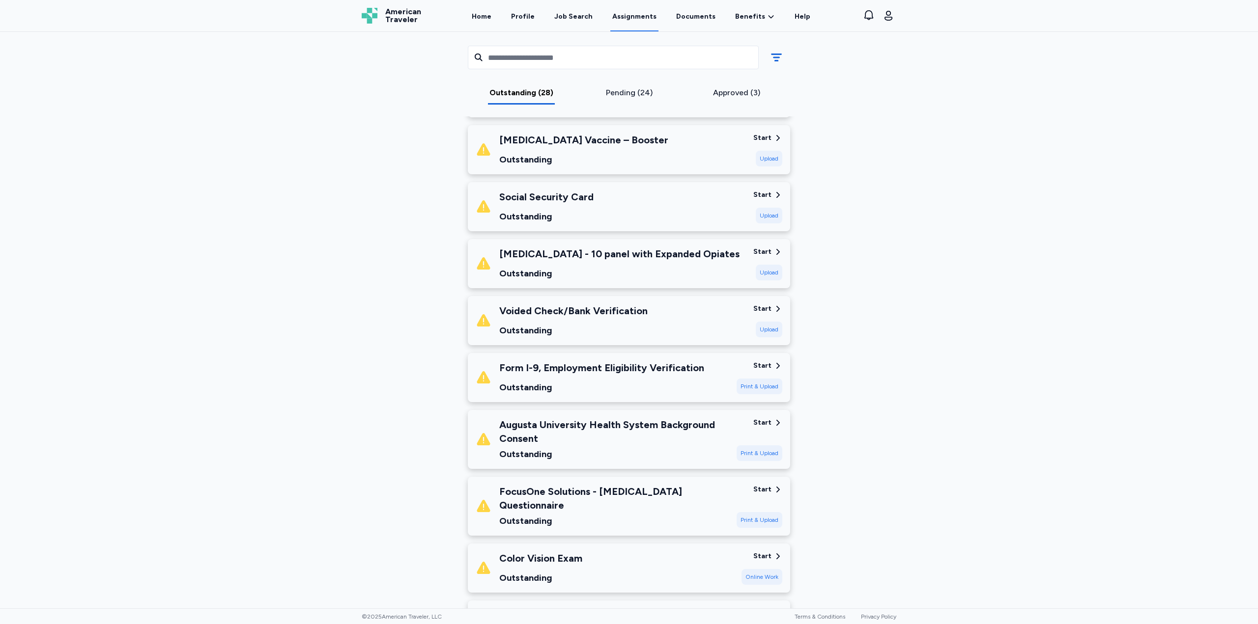
click at [739, 379] on div "Print & Upload" at bounding box center [760, 387] width 46 height 16
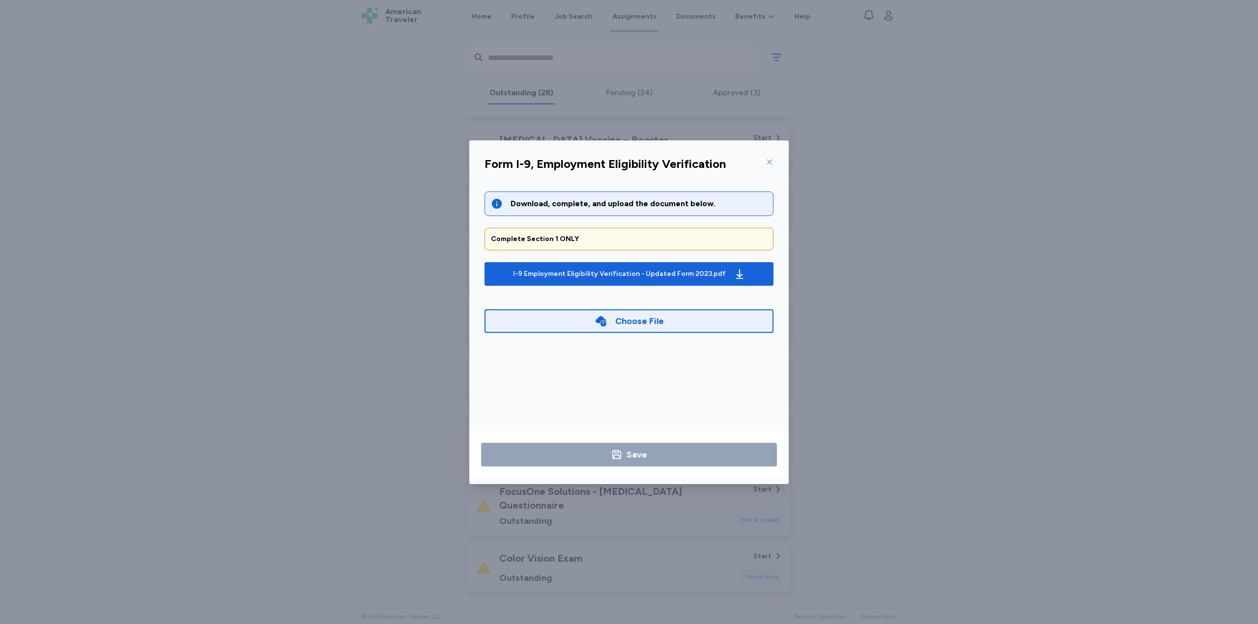
click at [570, 317] on div "Choose File" at bounding box center [628, 322] width 289 height 24
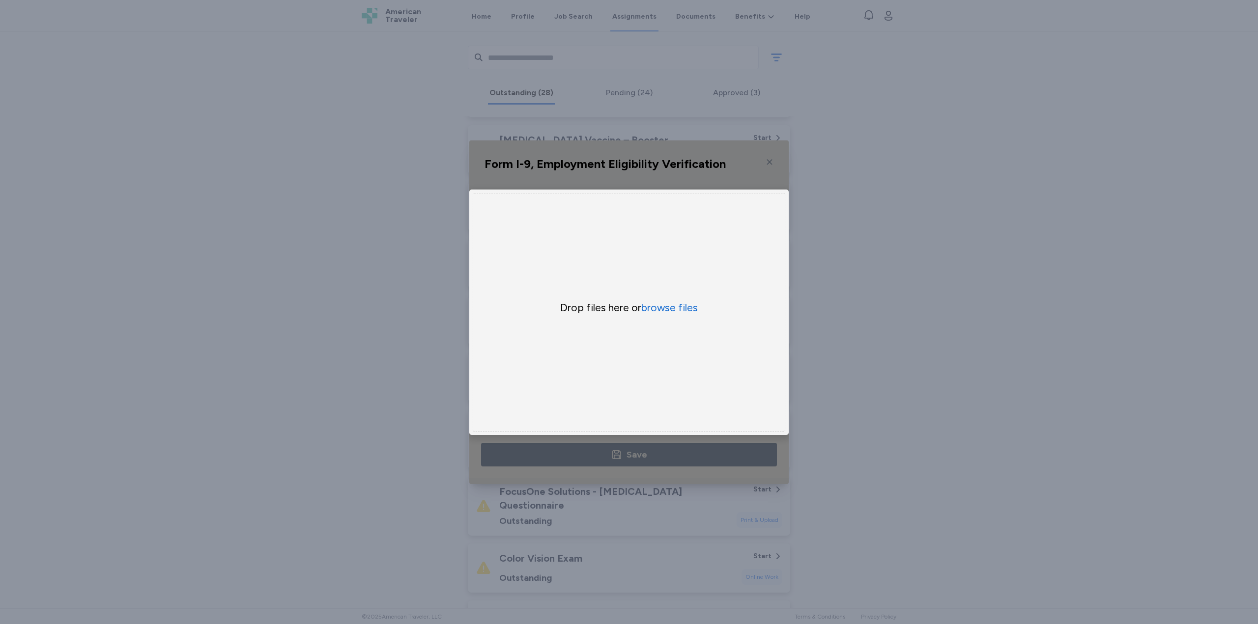
drag, startPoint x: 636, startPoint y: 298, endPoint x: 646, endPoint y: 312, distance: 17.6
click at [638, 301] on div "Drop files here or browse files" at bounding box center [629, 308] width 236 height 14
click at [648, 312] on div "Drop files here or browse files" at bounding box center [629, 312] width 312 height 239
click at [652, 301] on button "browse files" at bounding box center [669, 308] width 57 height 14
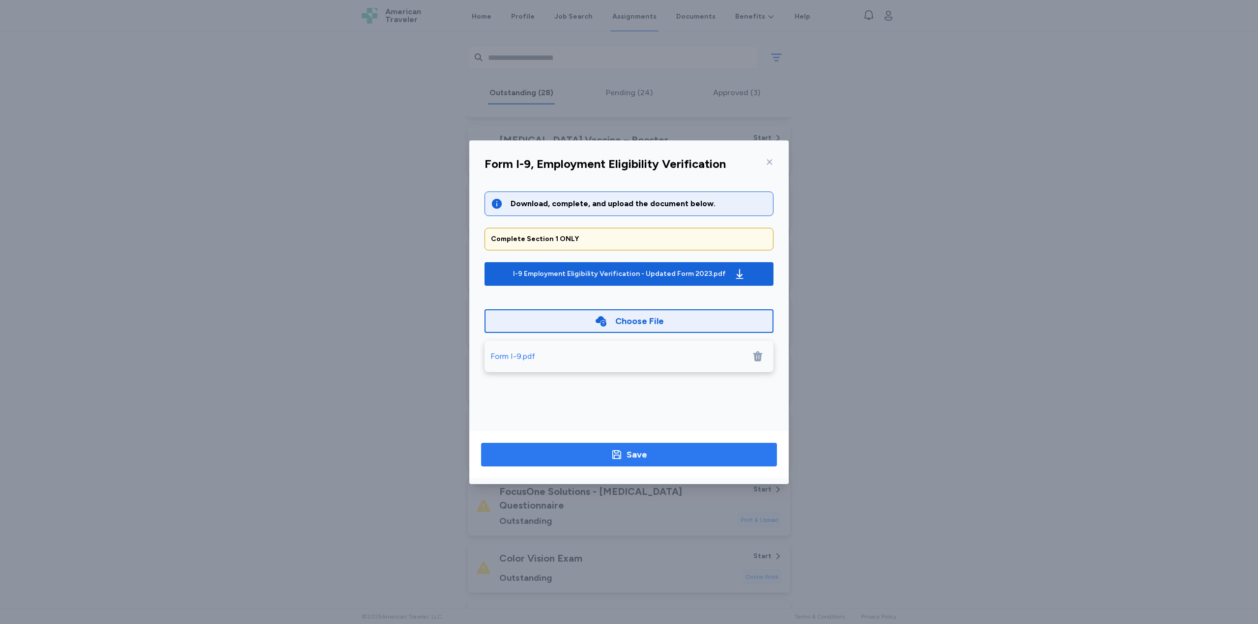
click at [595, 450] on span "Save" at bounding box center [629, 455] width 280 height 14
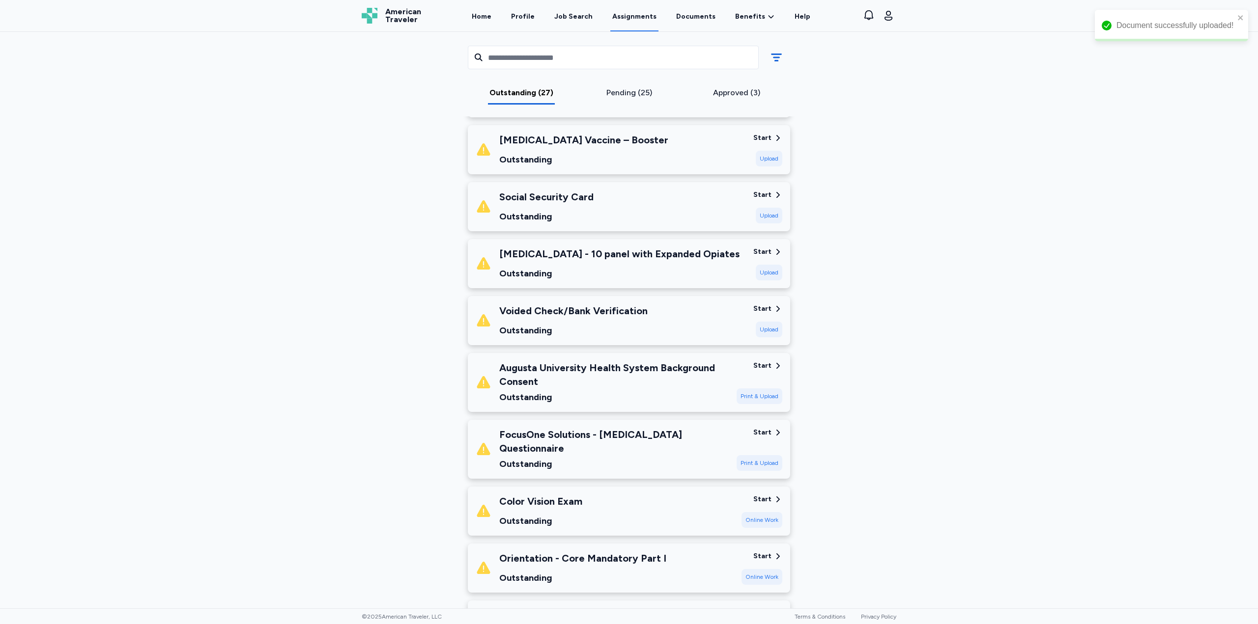
click at [754, 455] on div "Print & Upload" at bounding box center [760, 463] width 46 height 16
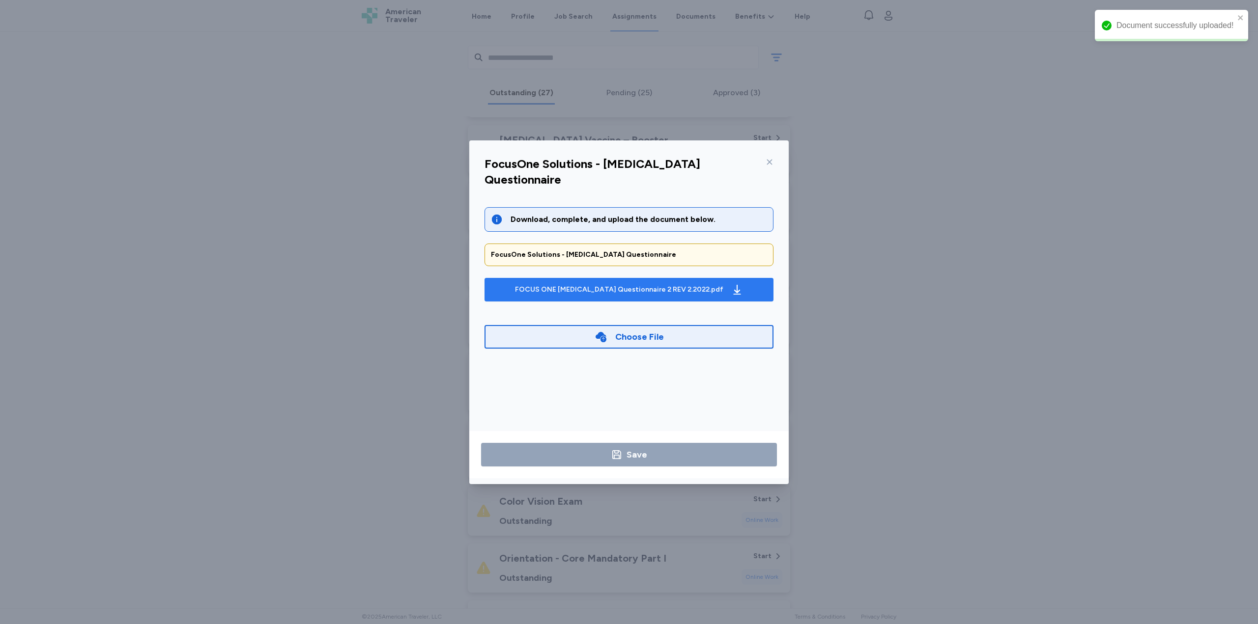
click at [596, 285] on div "FOCUS ONE [MEDICAL_DATA] Questionnaire 2 REV 2.2022.pdf" at bounding box center [619, 290] width 208 height 10
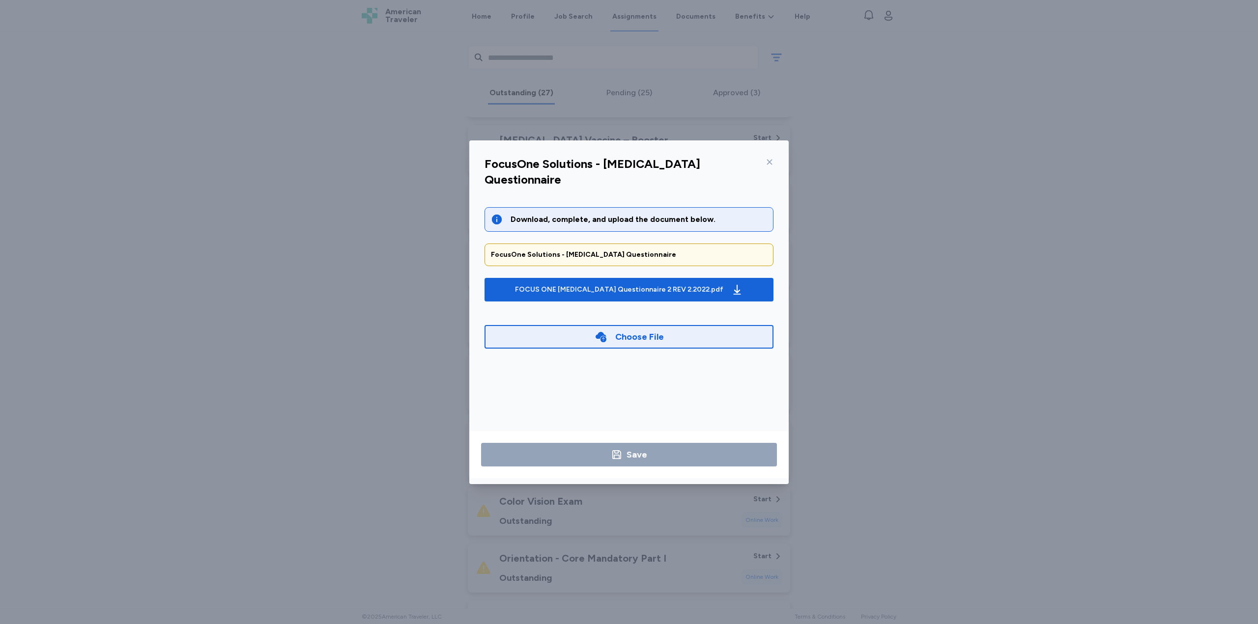
click at [675, 325] on div "Choose File" at bounding box center [628, 337] width 289 height 24
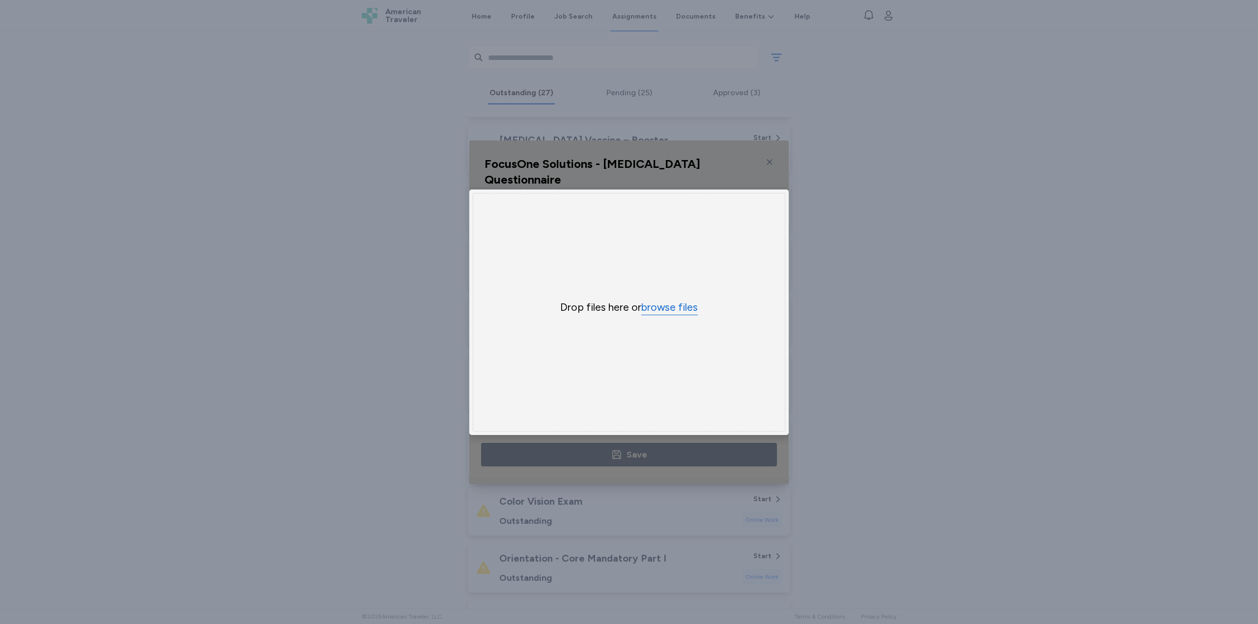
click at [662, 304] on button "browse files" at bounding box center [669, 308] width 57 height 14
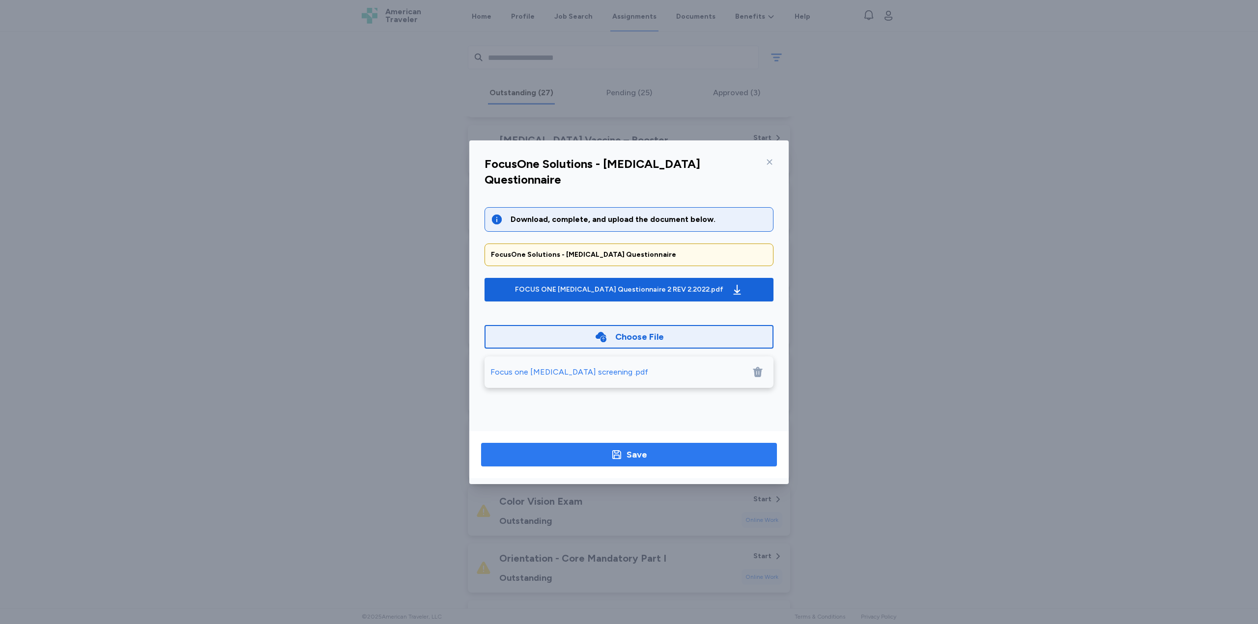
click at [668, 455] on span "Save" at bounding box center [629, 455] width 280 height 14
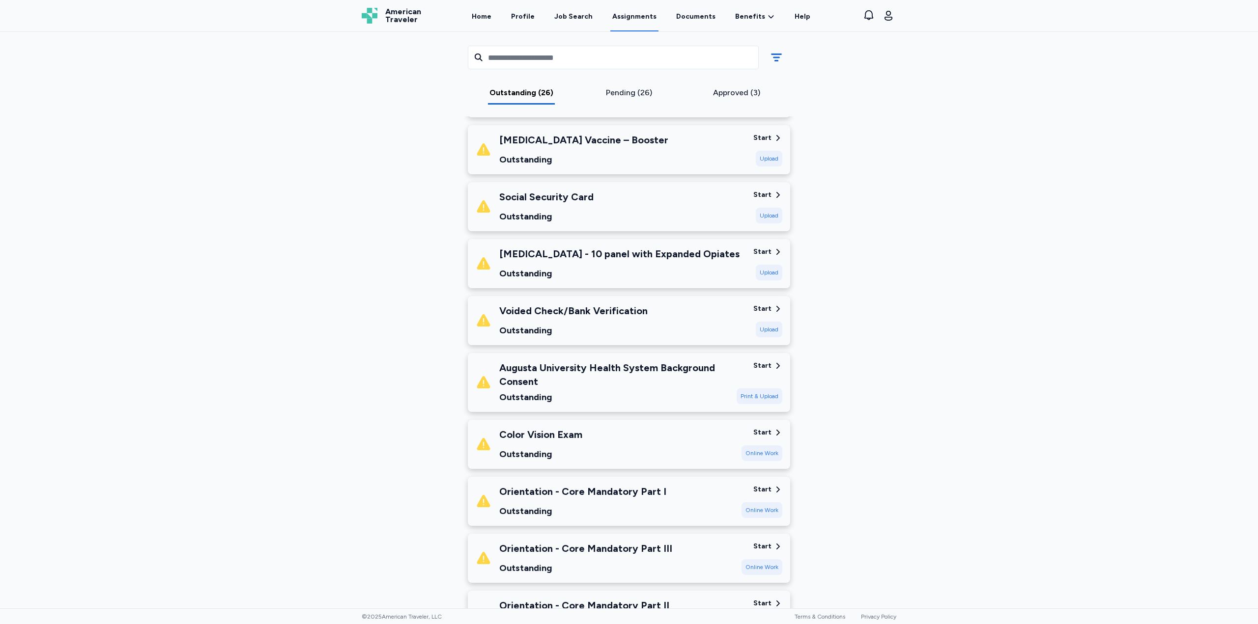
click at [752, 389] on div "Print & Upload" at bounding box center [760, 397] width 46 height 16
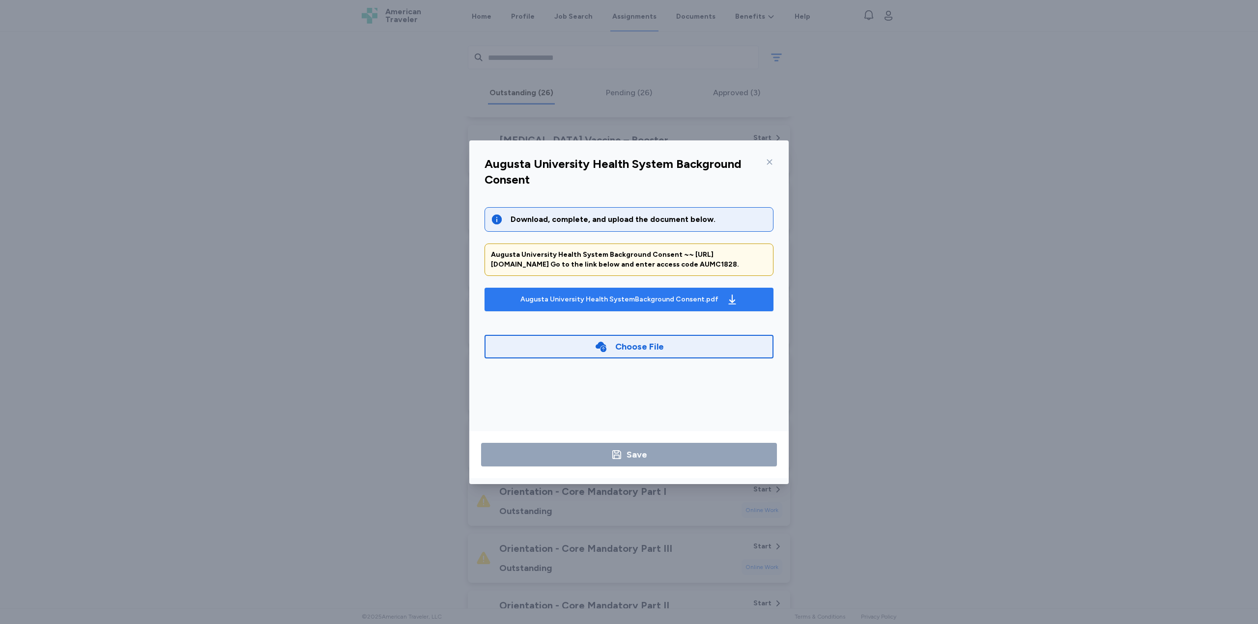
click at [599, 305] on div "Augusta University Health SystemBackground Consent.pdf" at bounding box center [619, 300] width 198 height 10
click at [614, 354] on div "Choose File" at bounding box center [629, 347] width 69 height 14
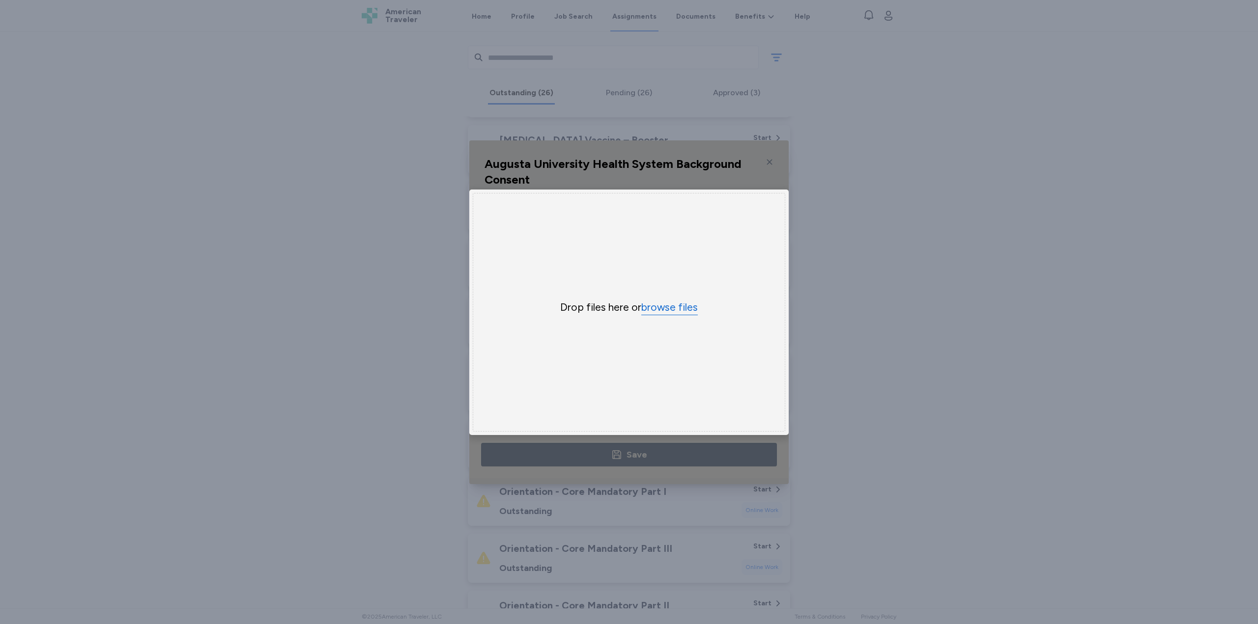
click at [690, 306] on button "browse files" at bounding box center [669, 308] width 57 height 14
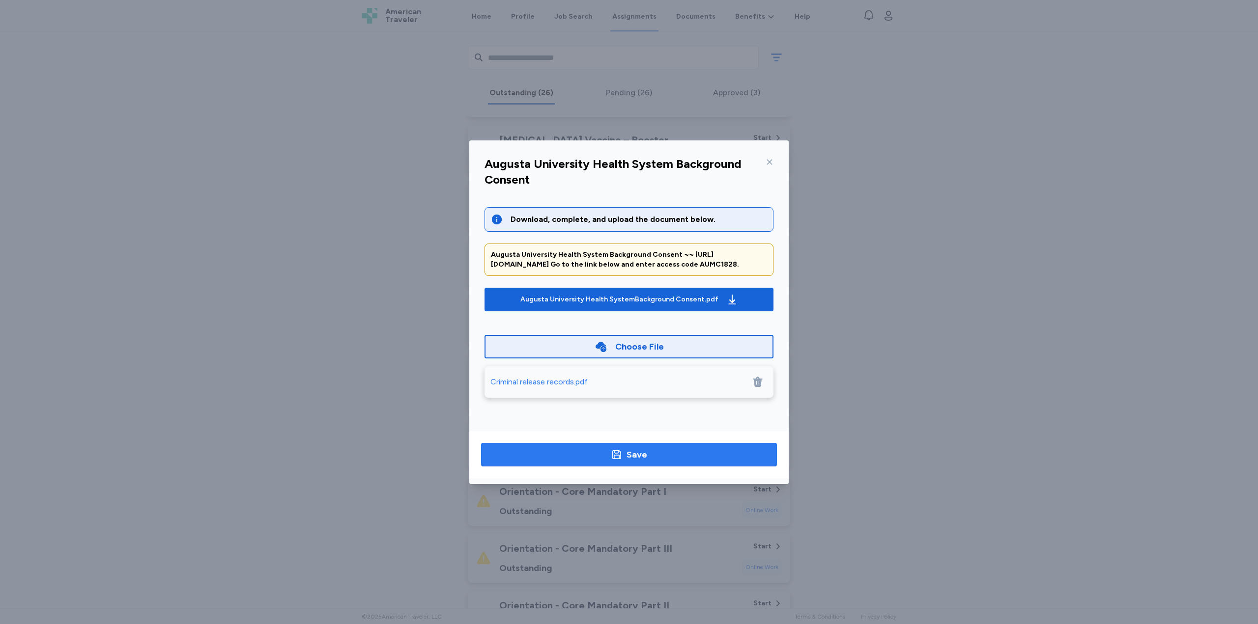
click at [601, 453] on span "Save" at bounding box center [629, 455] width 280 height 14
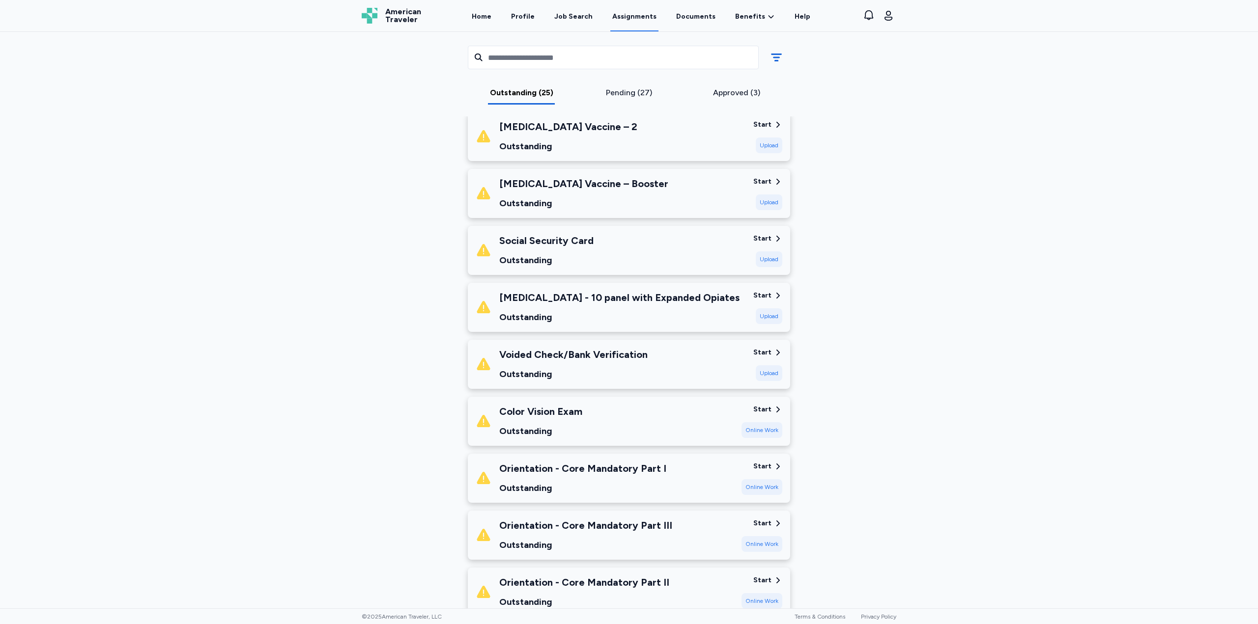
scroll to position [835, 0]
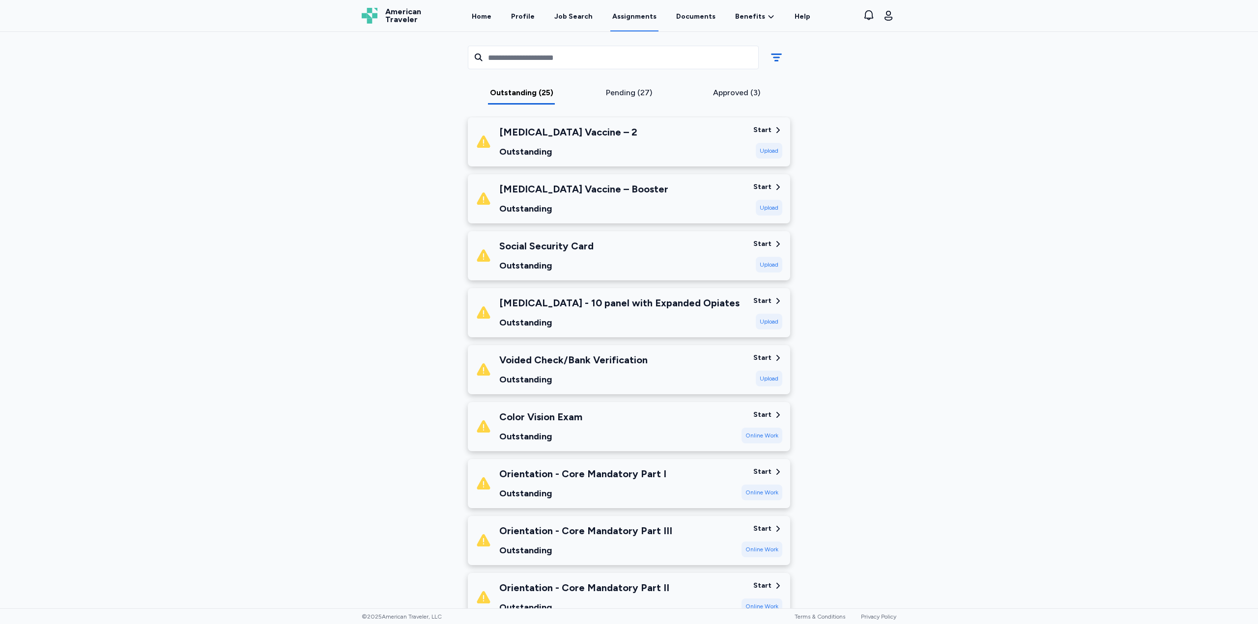
click at [562, 355] on div "Voided Check/Bank Verification" at bounding box center [573, 360] width 148 height 14
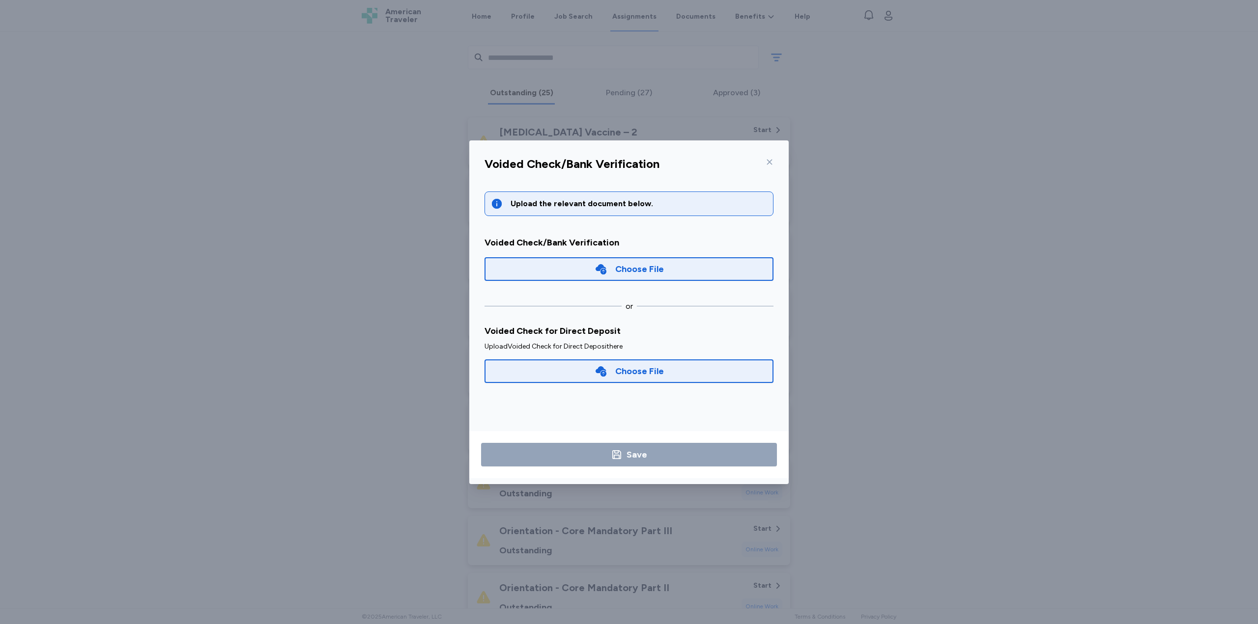
click at [569, 368] on div "Choose File" at bounding box center [628, 372] width 289 height 24
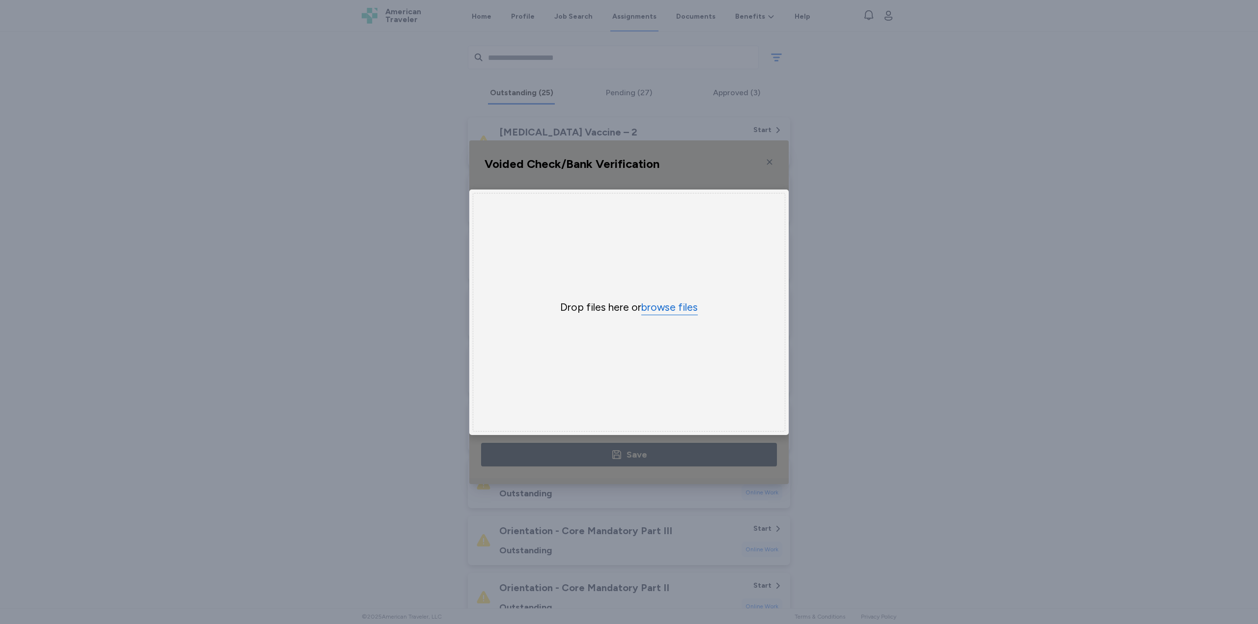
click at [686, 306] on button "browse files" at bounding box center [669, 308] width 57 height 14
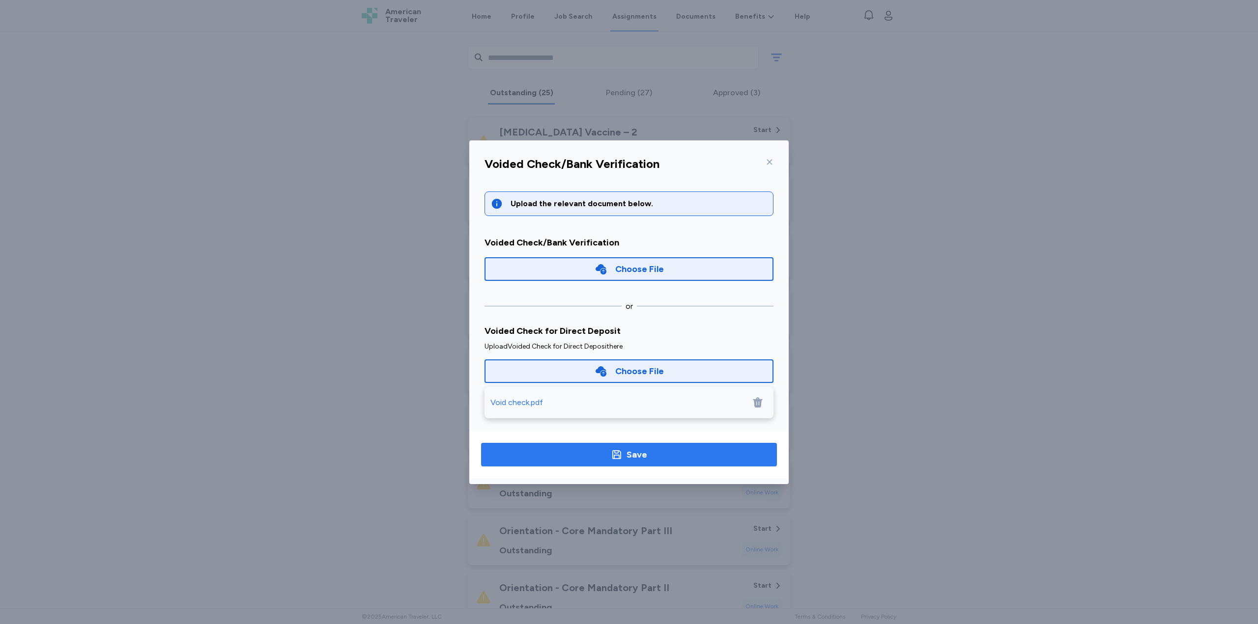
click at [716, 464] on button "Save" at bounding box center [629, 455] width 296 height 24
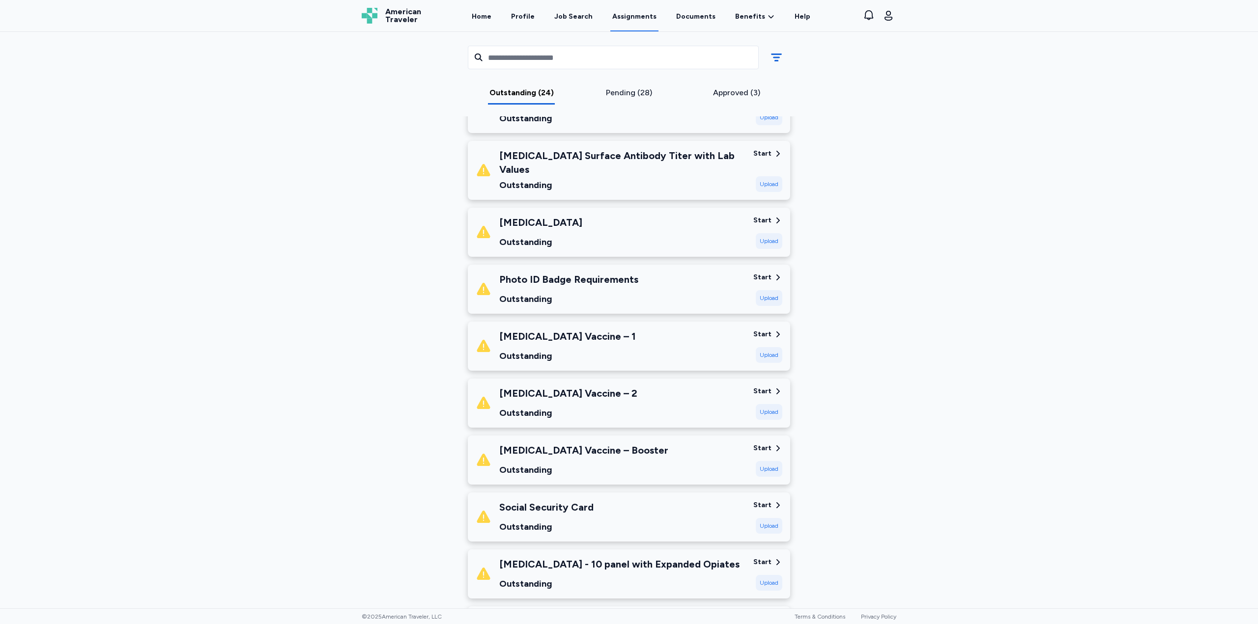
scroll to position [639, 0]
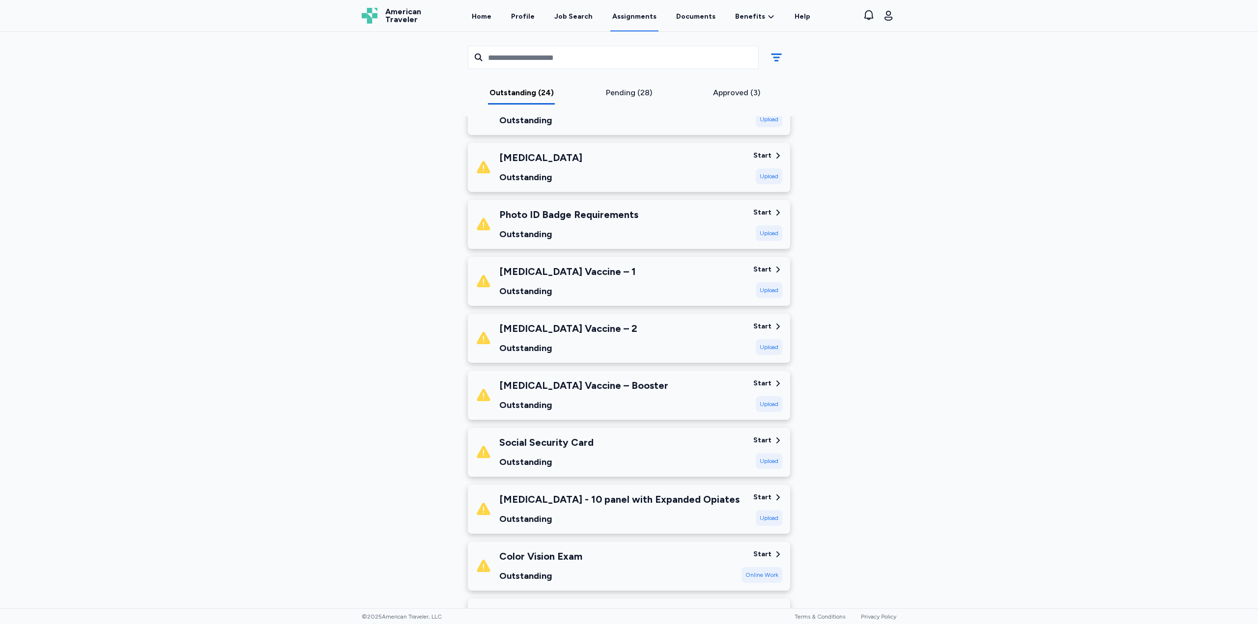
click at [767, 453] on div "Upload" at bounding box center [769, 461] width 27 height 16
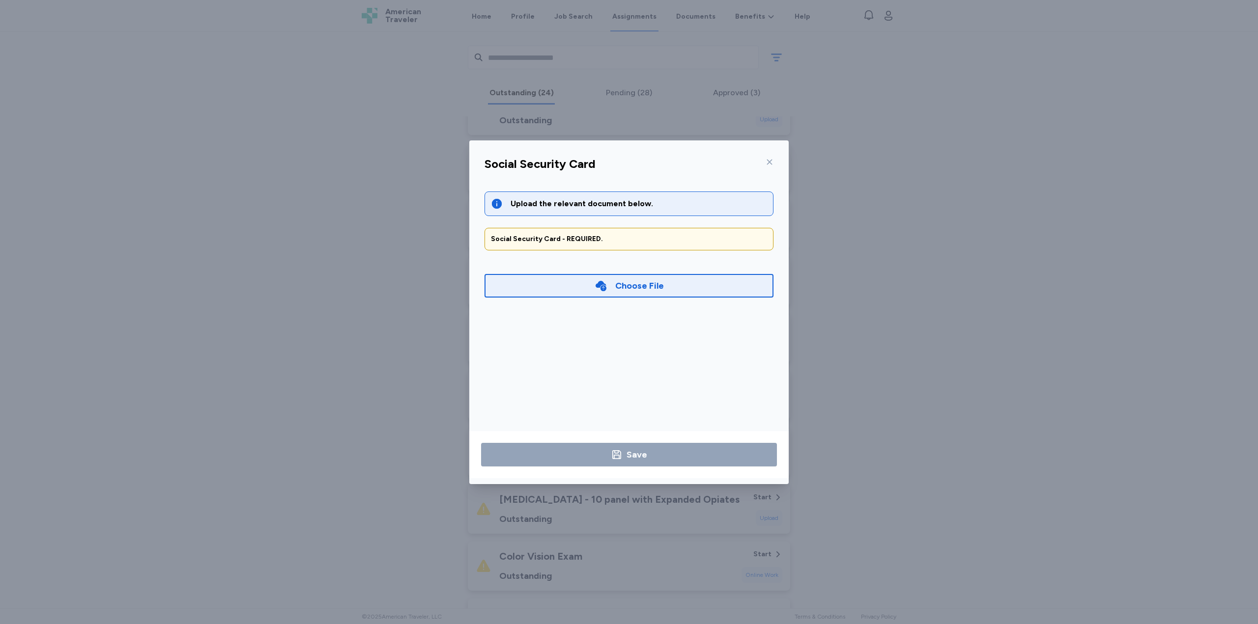
click at [598, 290] on icon at bounding box center [601, 286] width 13 height 13
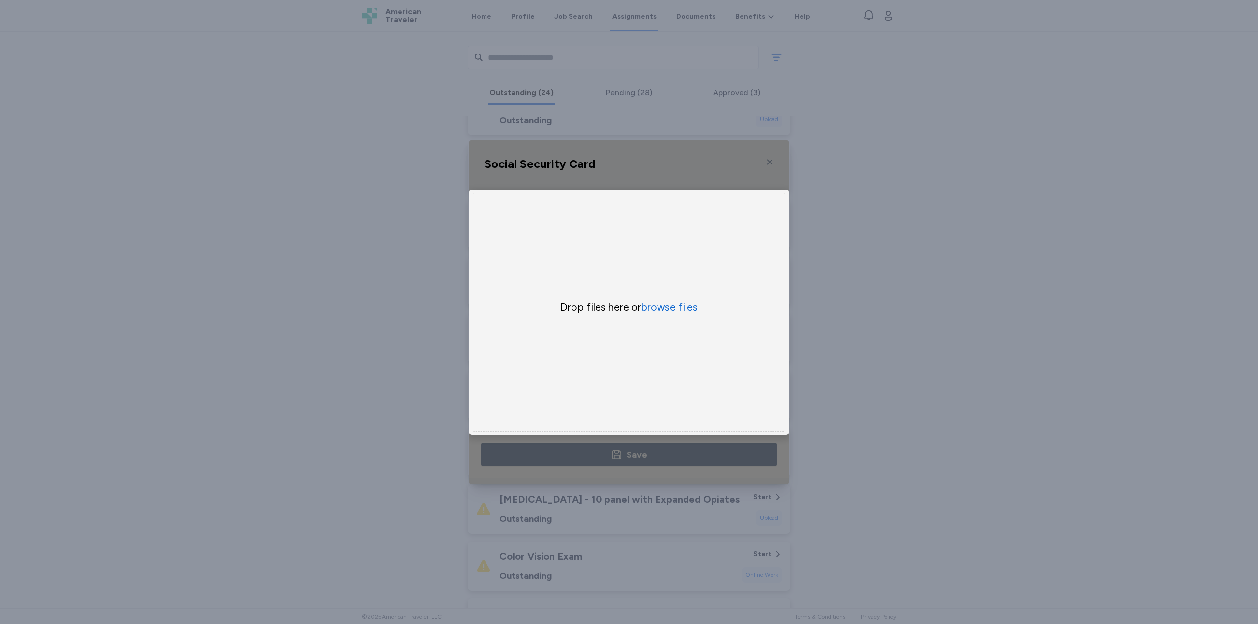
click at [668, 308] on button "browse files" at bounding box center [669, 308] width 57 height 14
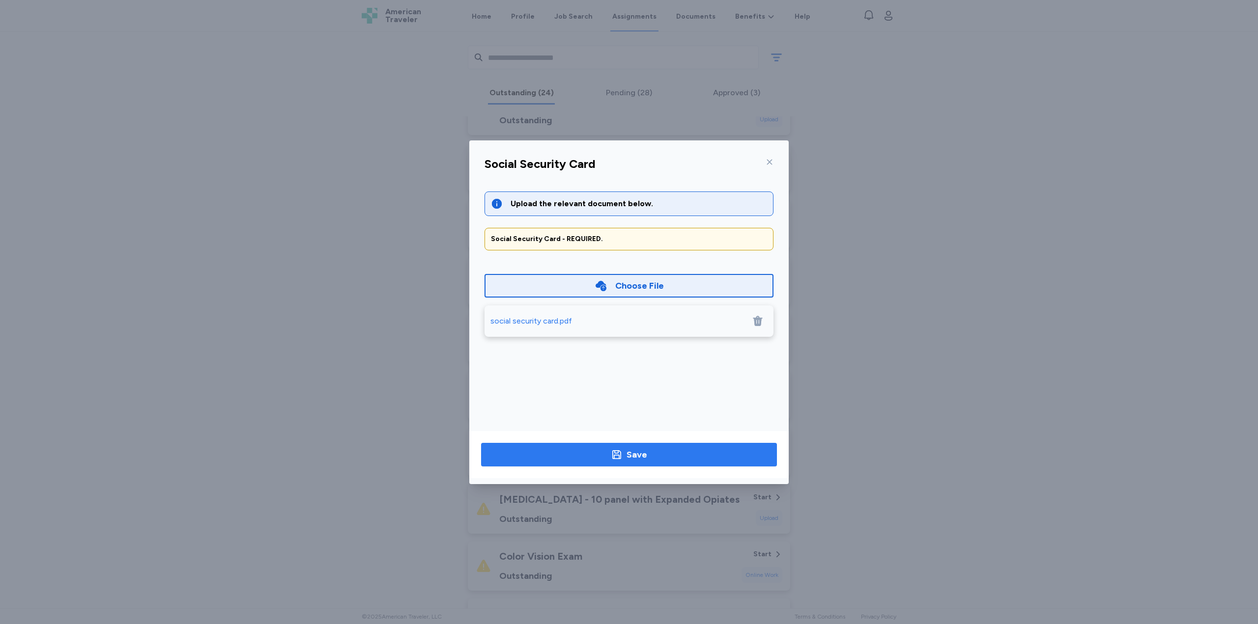
click at [670, 459] on span "Save" at bounding box center [629, 455] width 280 height 14
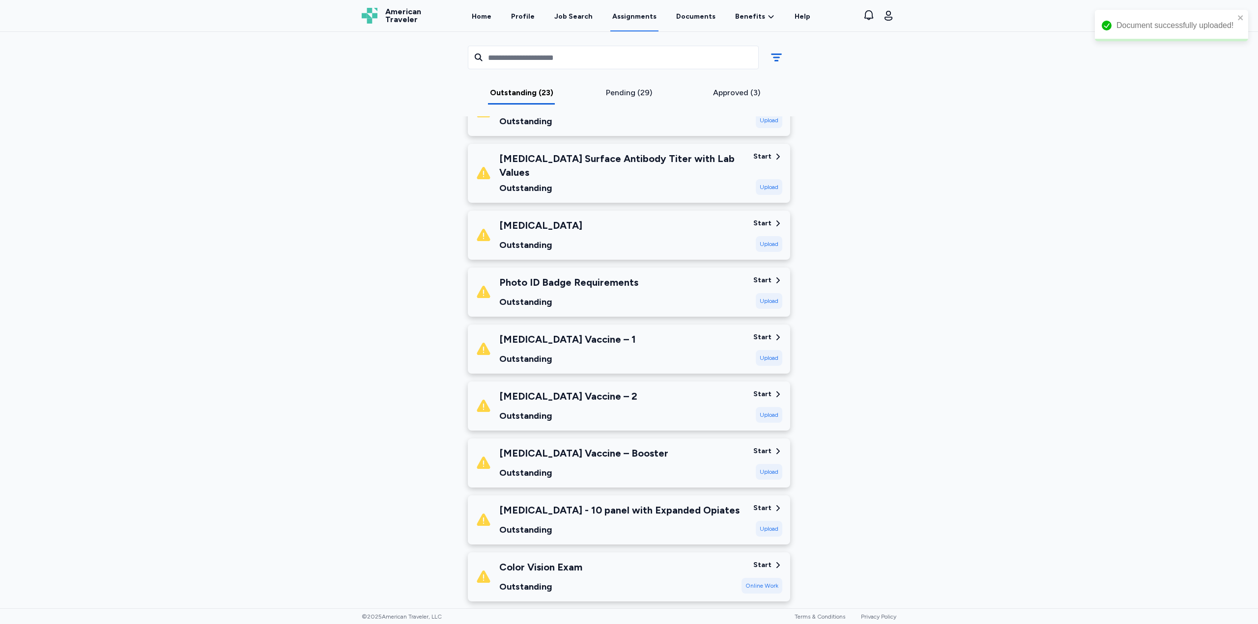
scroll to position [540, 0]
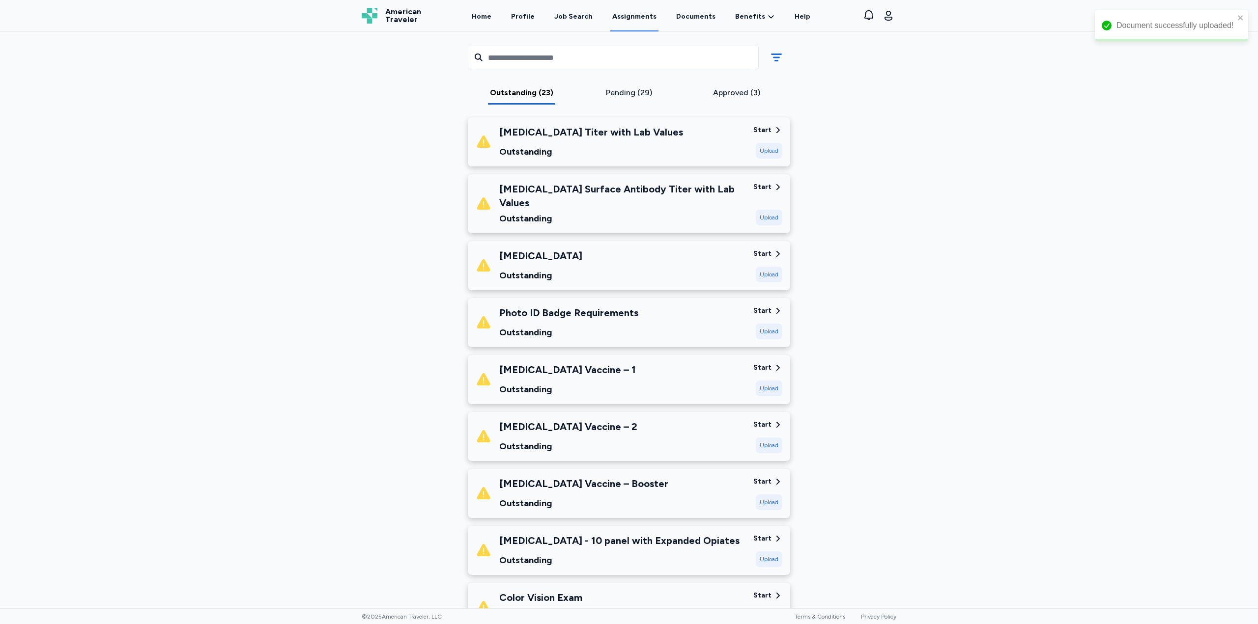
click at [763, 306] on div "Start" at bounding box center [762, 311] width 18 height 10
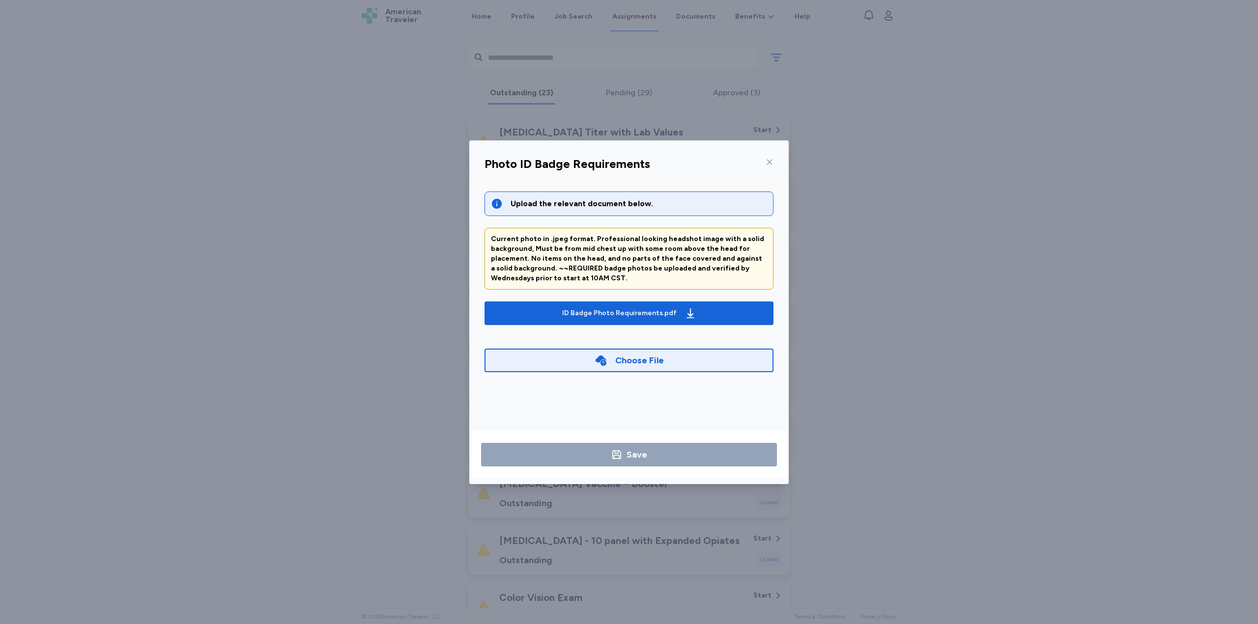
click at [767, 167] on div at bounding box center [768, 162] width 12 height 16
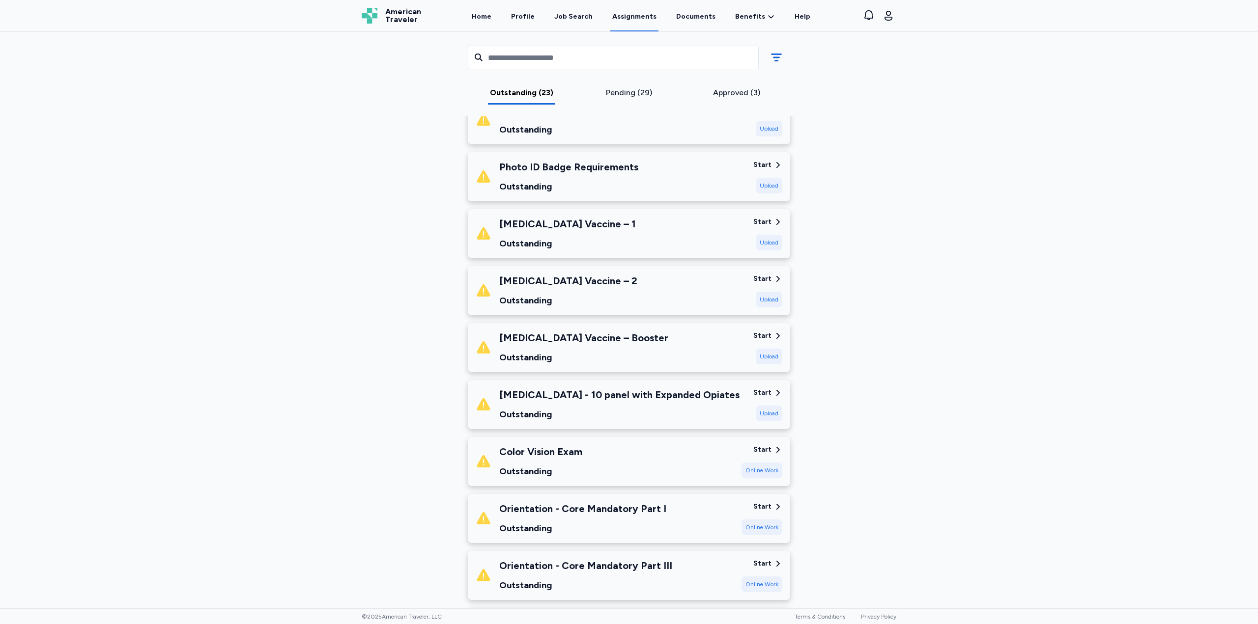
scroll to position [688, 0]
click at [764, 387] on div "Start" at bounding box center [762, 392] width 18 height 10
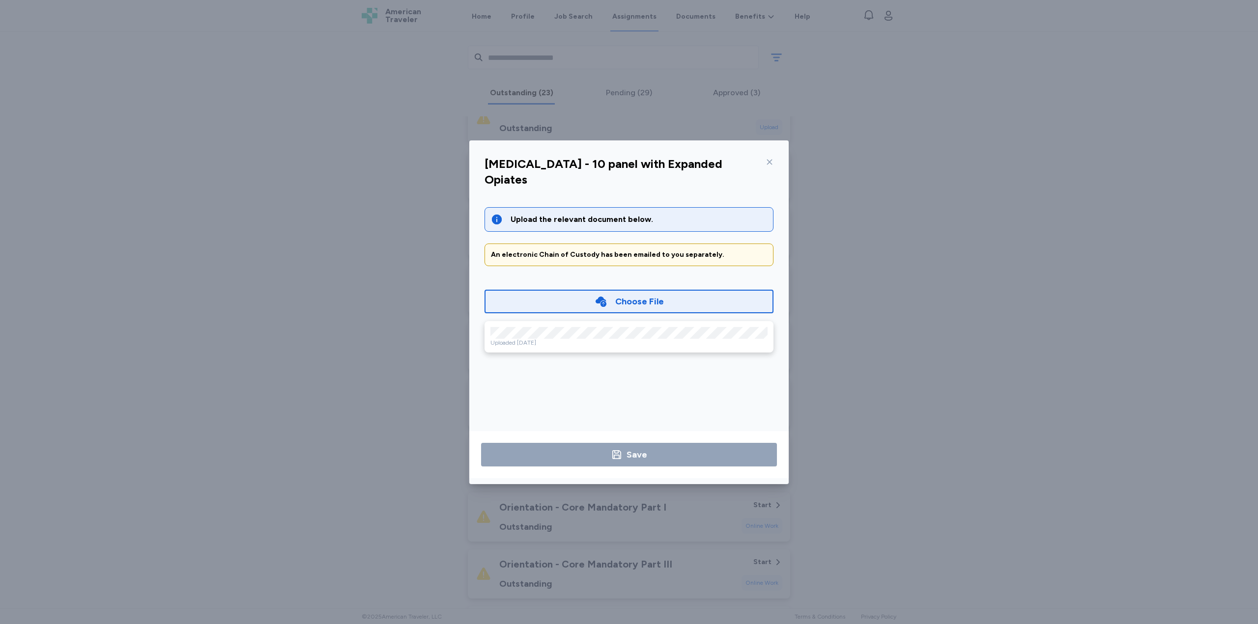
click at [773, 159] on icon at bounding box center [769, 162] width 8 height 8
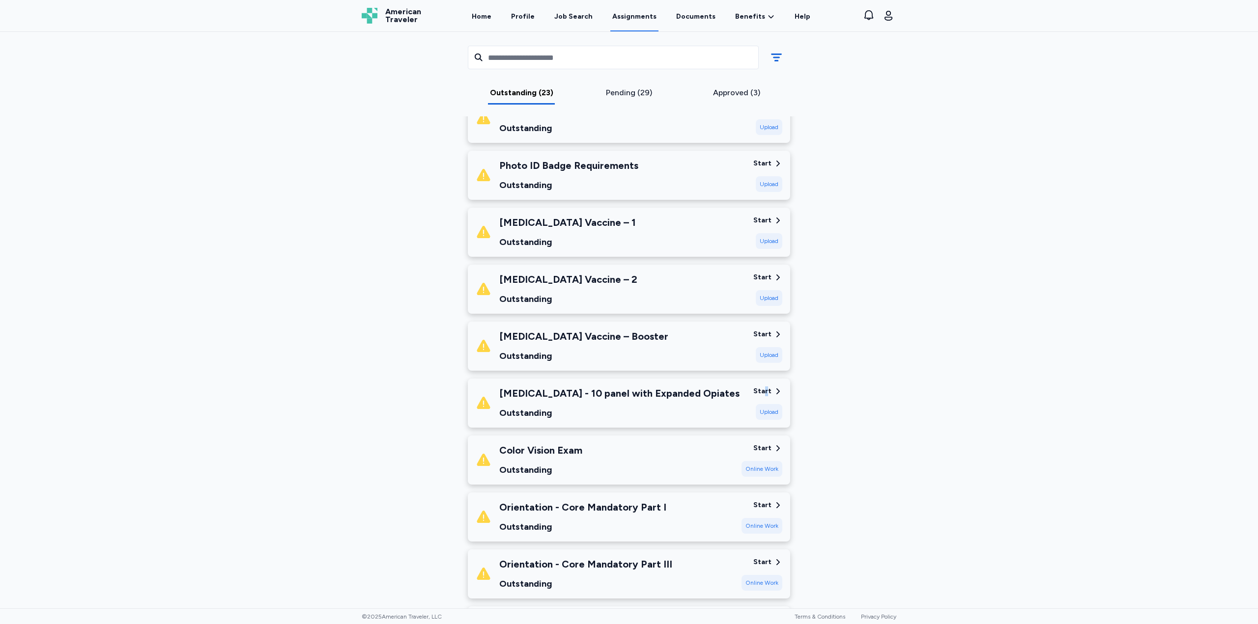
click at [763, 379] on div "[MEDICAL_DATA] - 10 panel with Expanded Opiates Outstanding Start Upload" at bounding box center [629, 403] width 322 height 49
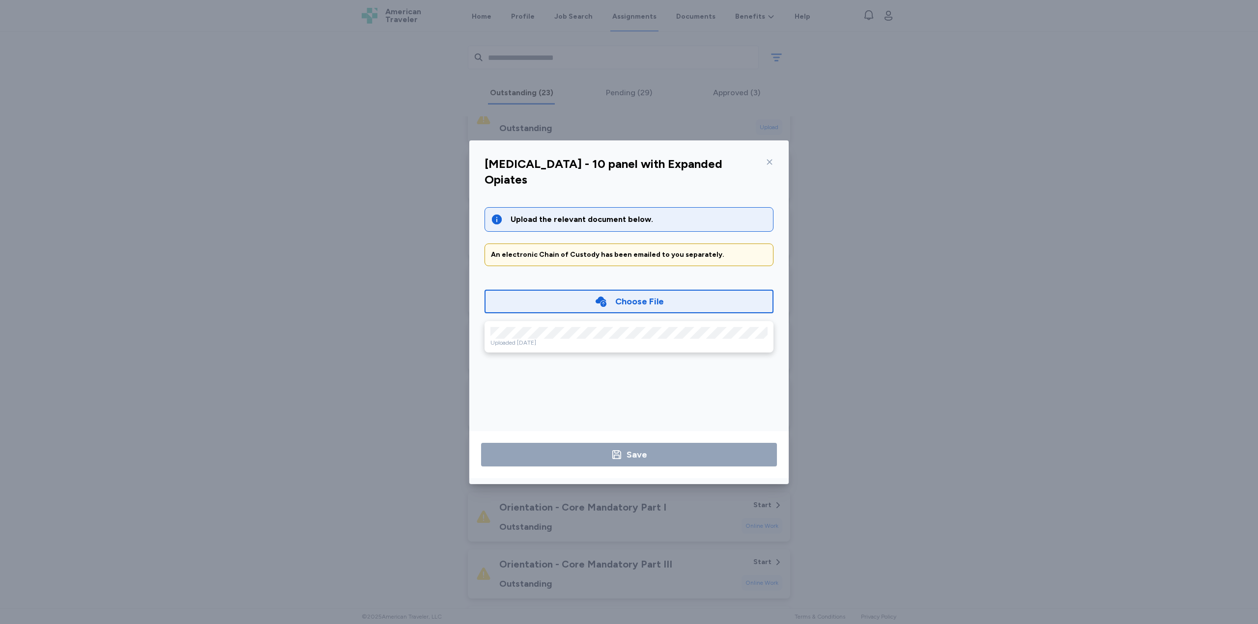
click at [773, 163] on div "[MEDICAL_DATA] - 10 panel with Expanded Opiates" at bounding box center [629, 174] width 305 height 41
click at [771, 161] on icon at bounding box center [769, 162] width 8 height 8
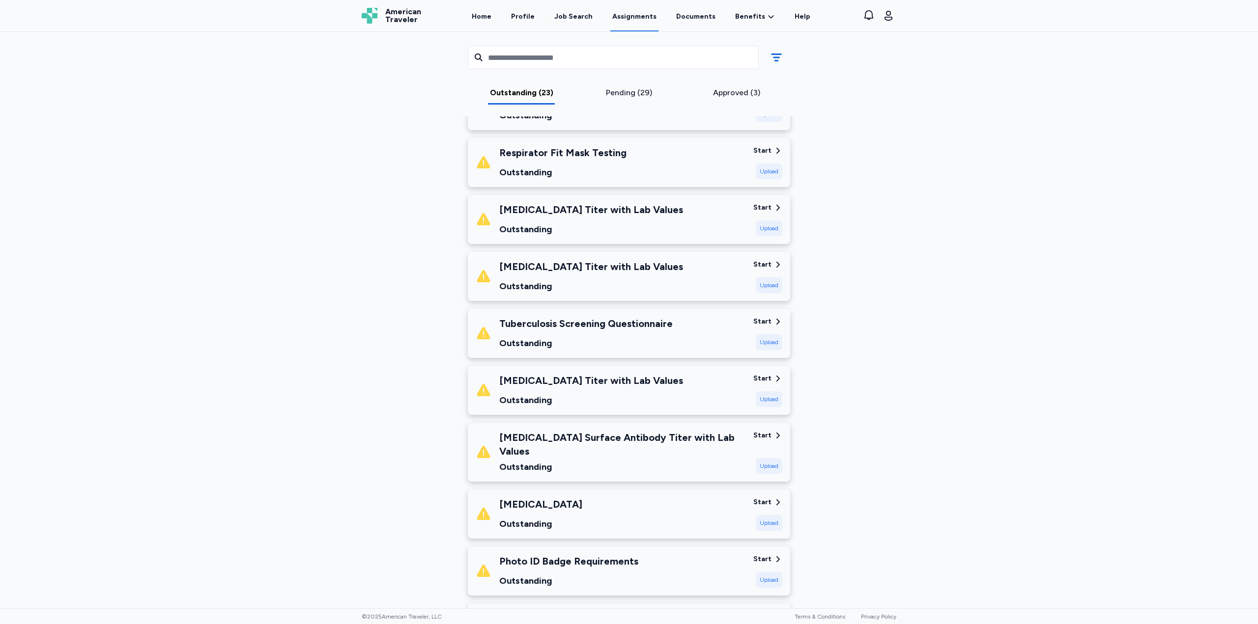
scroll to position [246, 0]
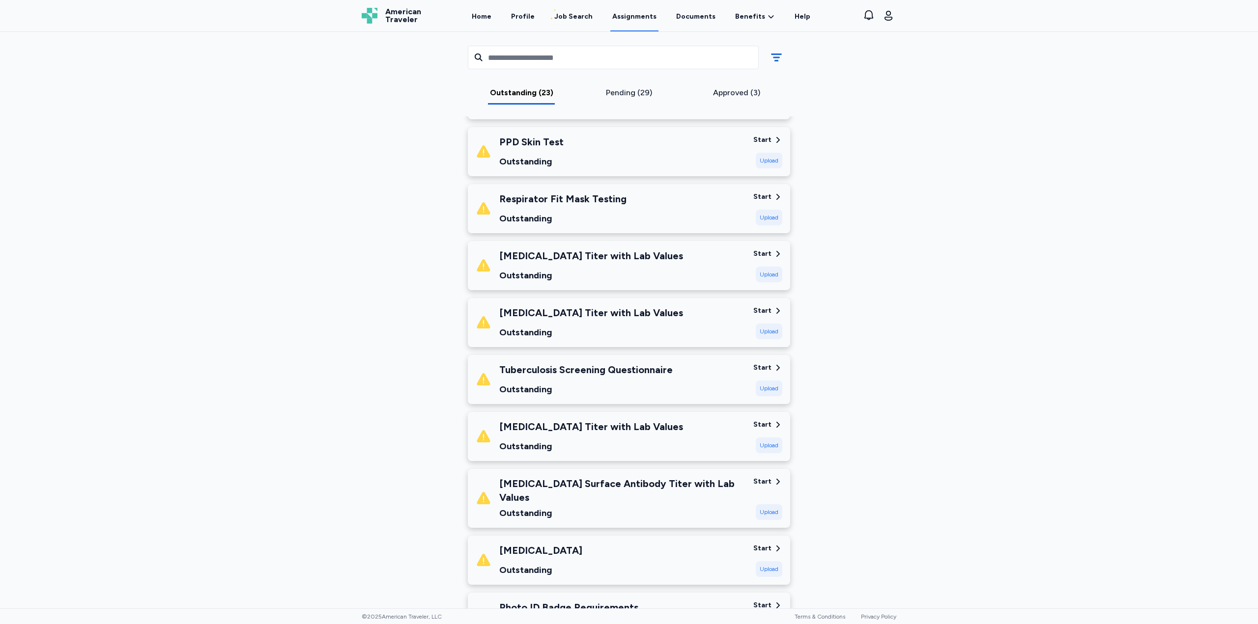
click at [760, 365] on div "Start" at bounding box center [762, 368] width 18 height 10
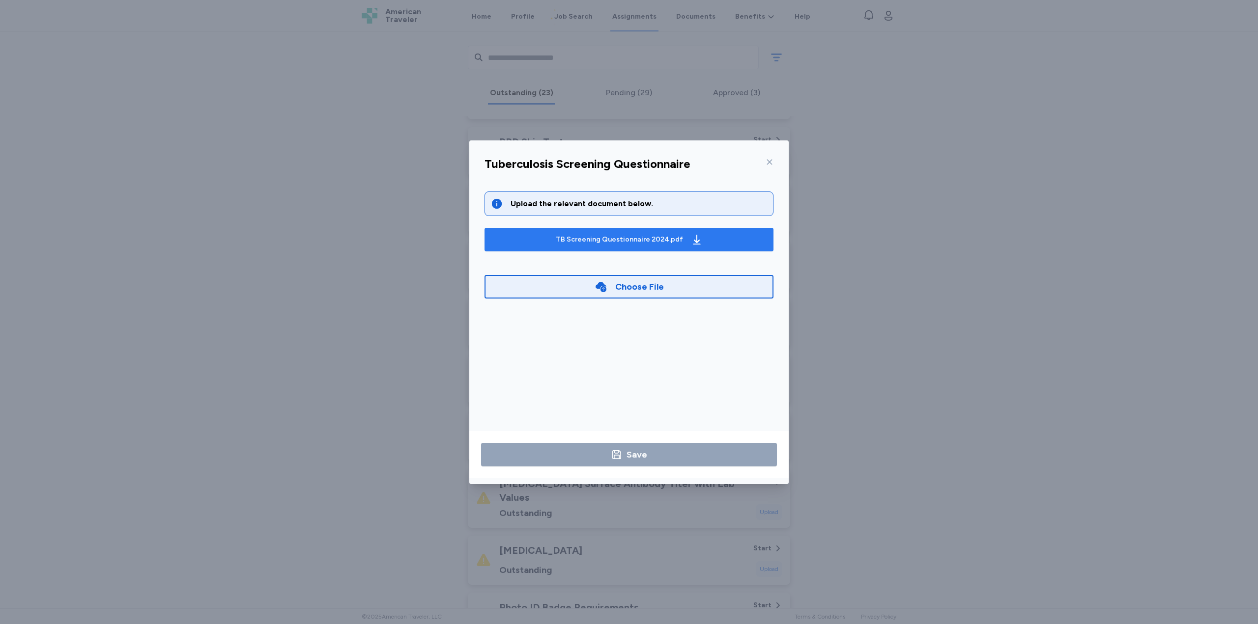
click at [670, 244] on div "TB Screening Questionnaire 2024.pdf" at bounding box center [619, 240] width 127 height 10
click at [774, 165] on div "Tuberculosis Screening Questionnaire" at bounding box center [629, 167] width 305 height 26
click at [770, 163] on icon at bounding box center [769, 161] width 5 height 5
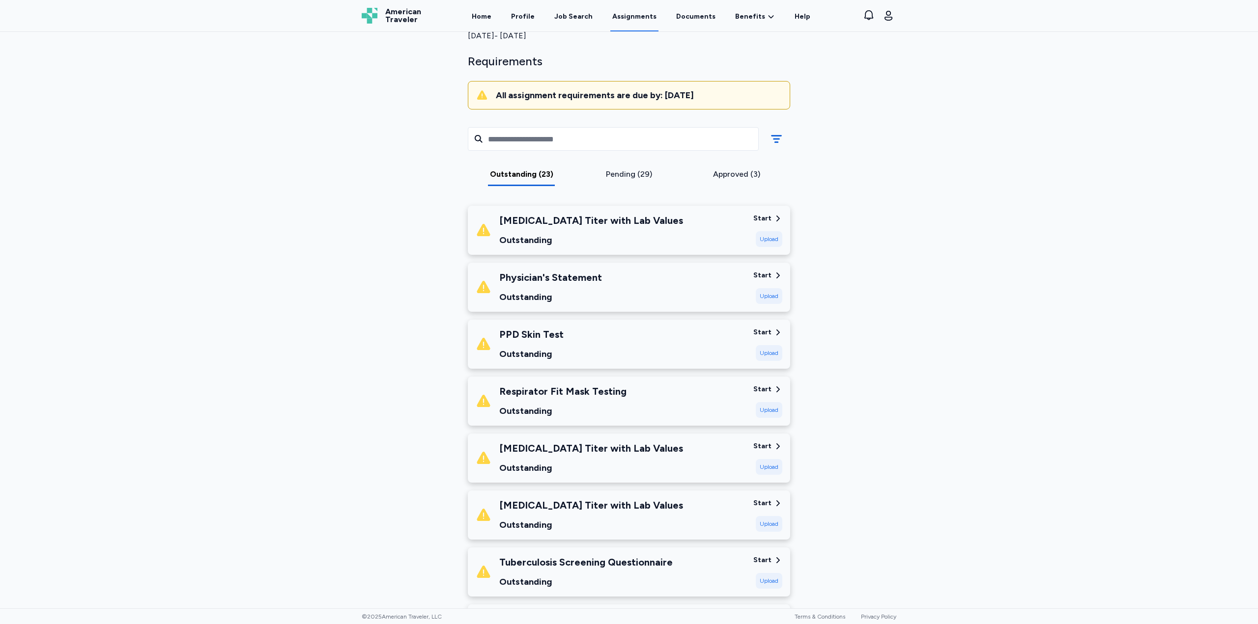
scroll to position [49, 0]
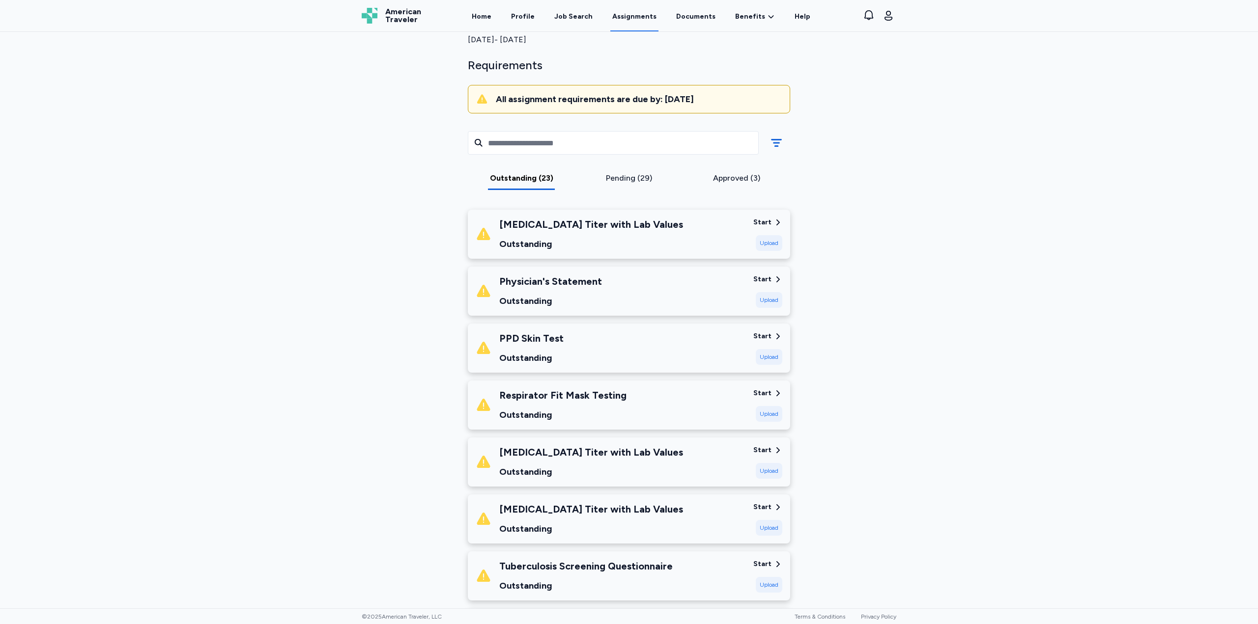
click at [545, 280] on div "Physician's Statement" at bounding box center [550, 282] width 103 height 14
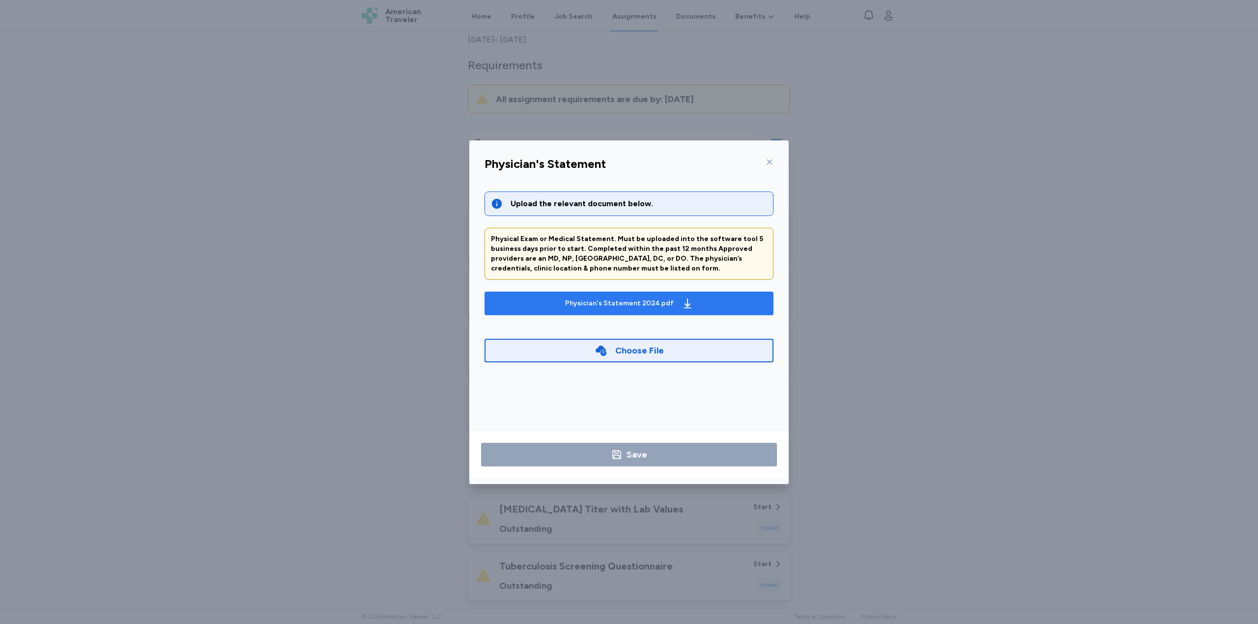
click at [647, 309] on div "Physician's Statement 2024.pdf" at bounding box center [629, 304] width 132 height 16
click at [767, 164] on icon at bounding box center [769, 162] width 8 height 8
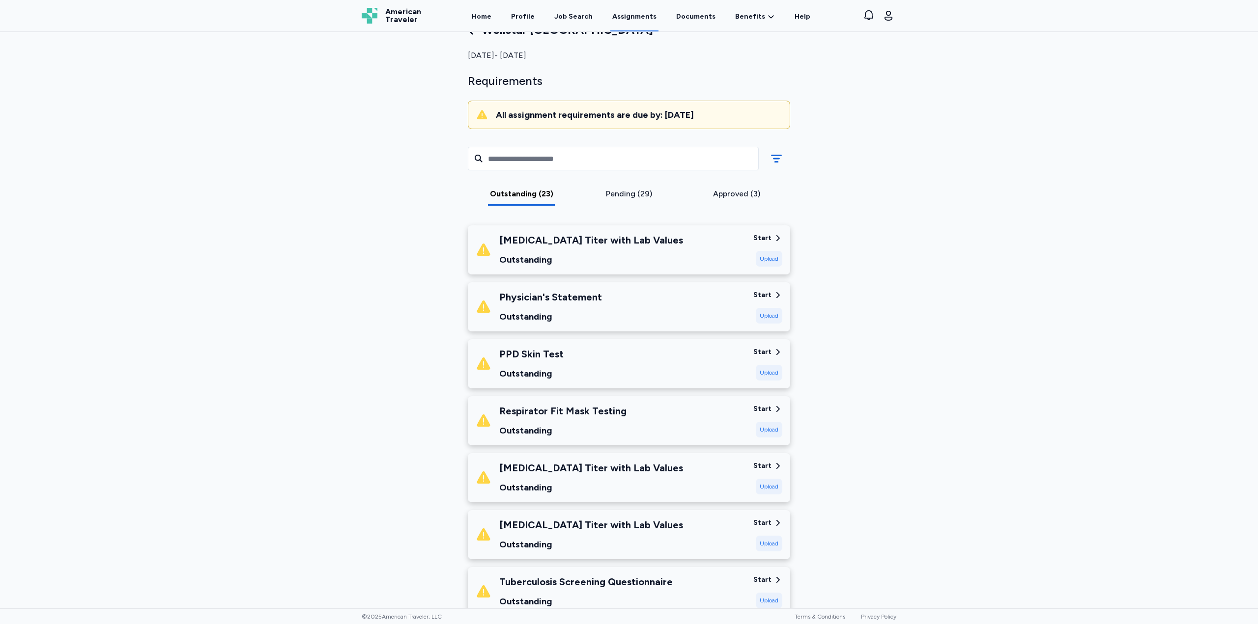
scroll to position [0, 0]
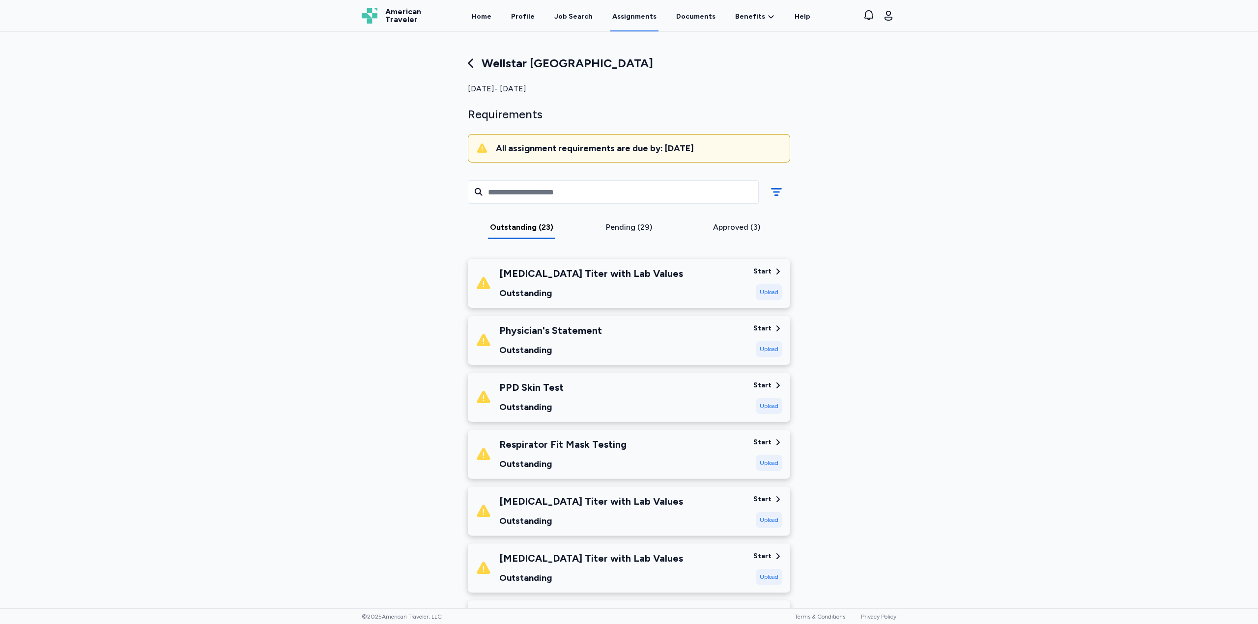
click at [762, 270] on div "Start" at bounding box center [762, 272] width 18 height 10
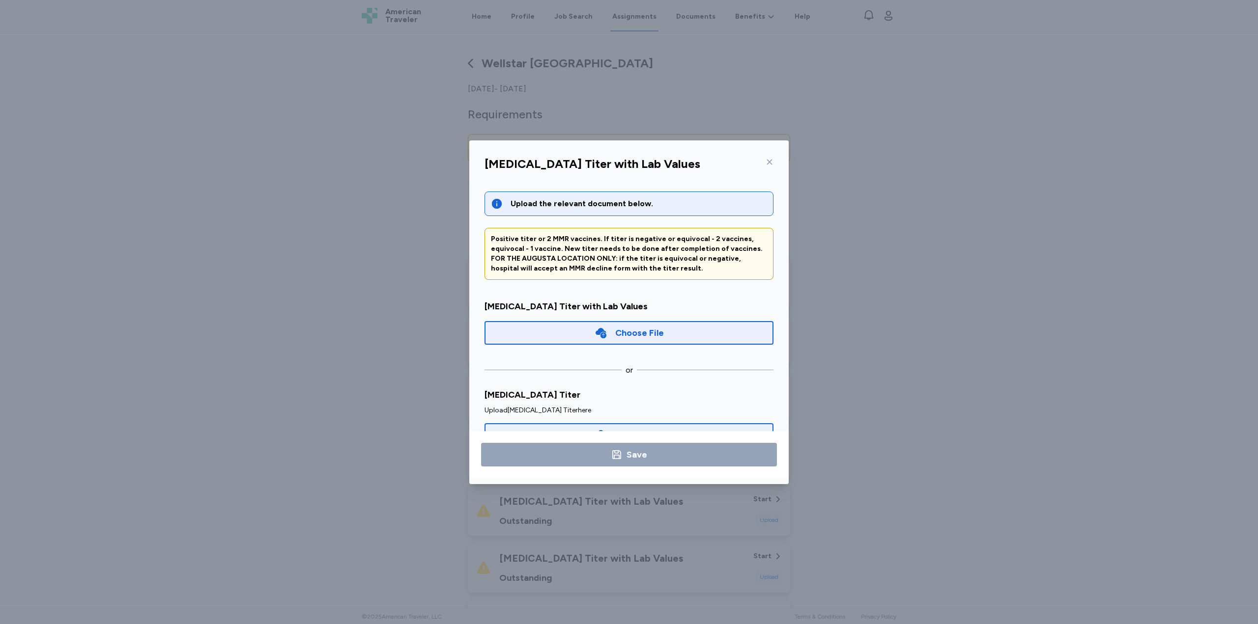
click at [771, 166] on div at bounding box center [768, 162] width 12 height 16
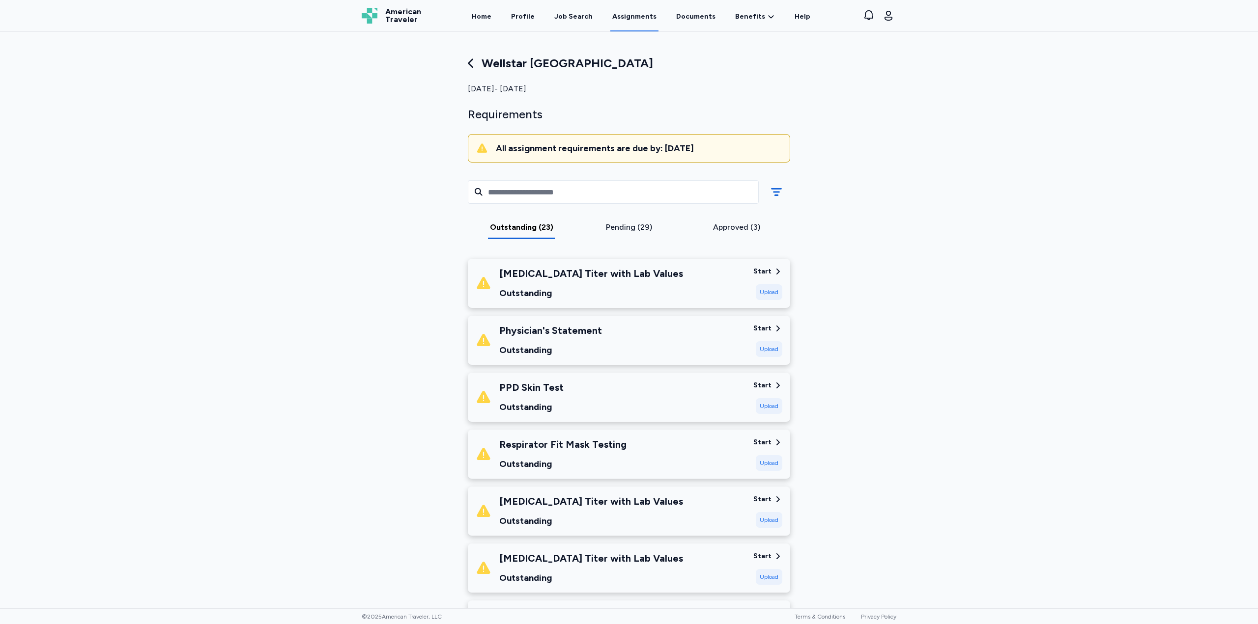
click at [773, 385] on icon at bounding box center [777, 385] width 9 height 9
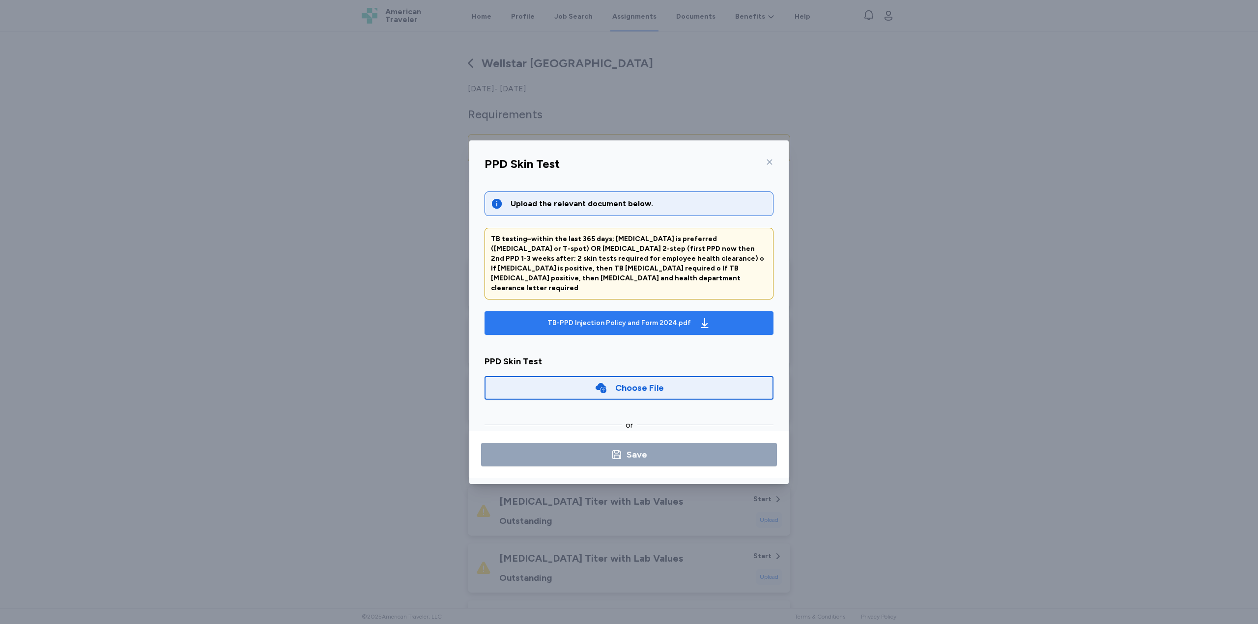
click at [600, 319] on div "TB-PPD Injection Policy and Form 2024.pdf" at bounding box center [628, 323] width 167 height 16
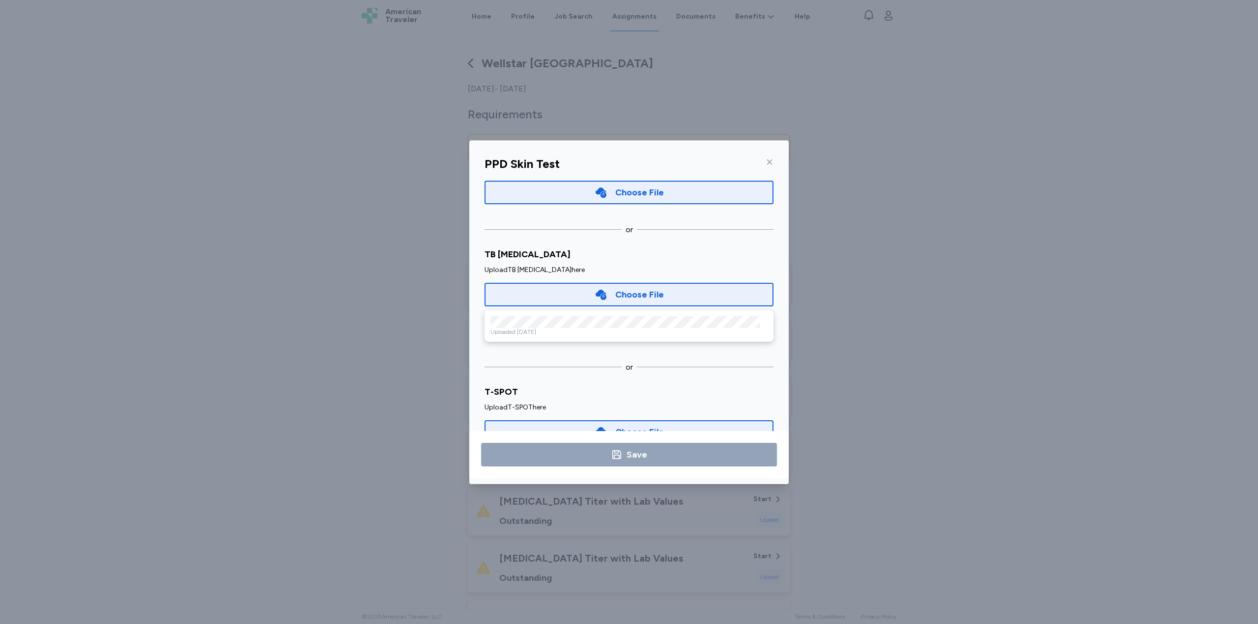
scroll to position [216, 0]
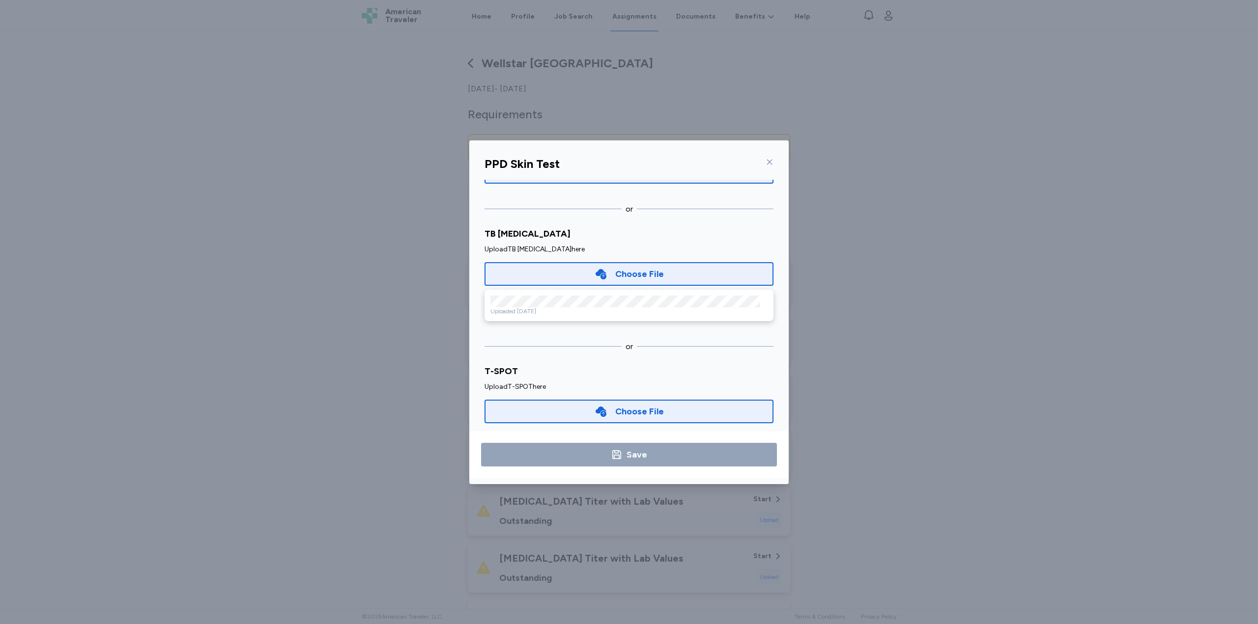
click at [768, 159] on icon at bounding box center [769, 162] width 8 height 8
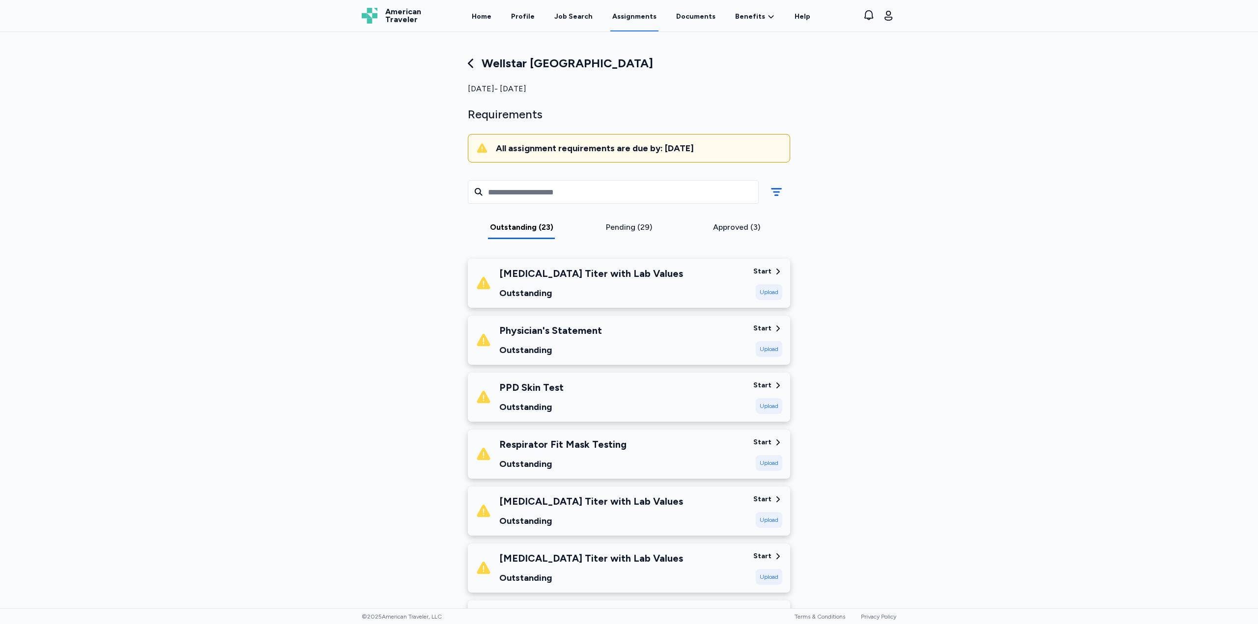
click at [760, 442] on div "Start" at bounding box center [762, 443] width 18 height 10
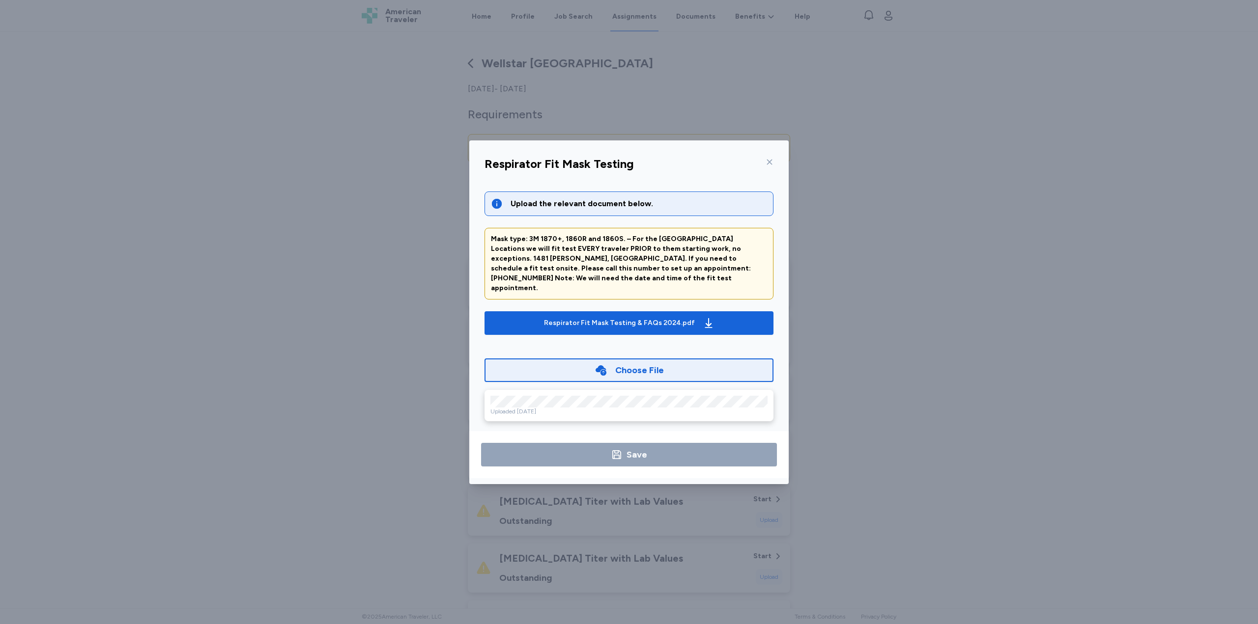
click at [767, 160] on icon at bounding box center [769, 162] width 8 height 8
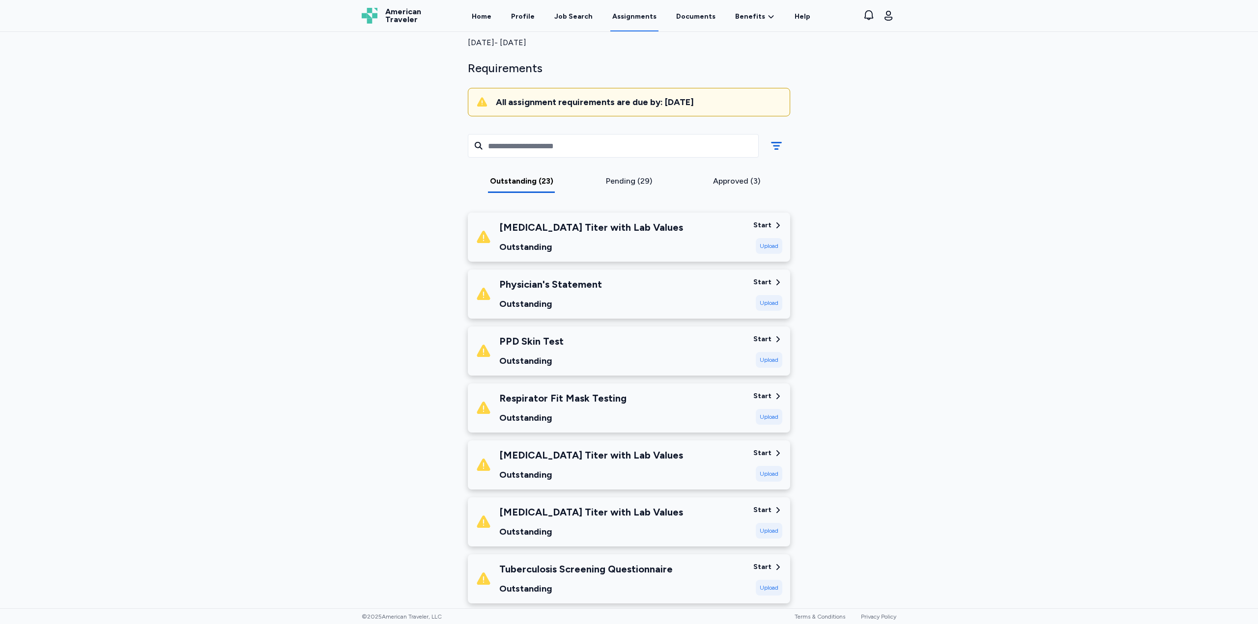
scroll to position [49, 0]
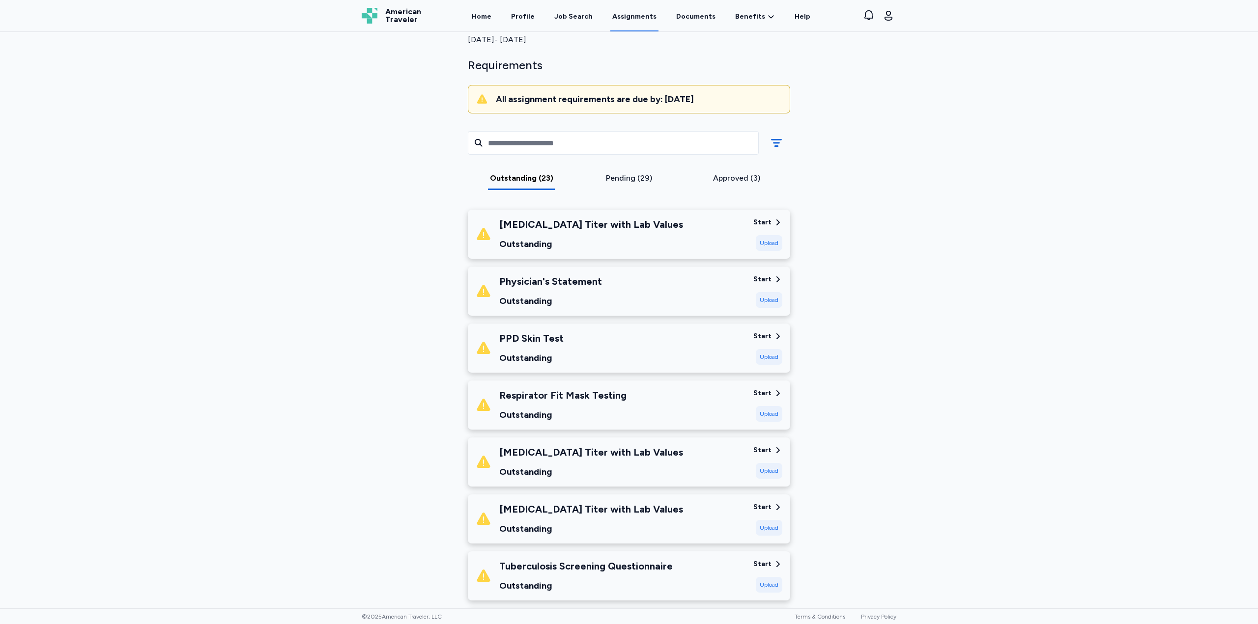
click at [765, 449] on div "Start" at bounding box center [762, 451] width 18 height 10
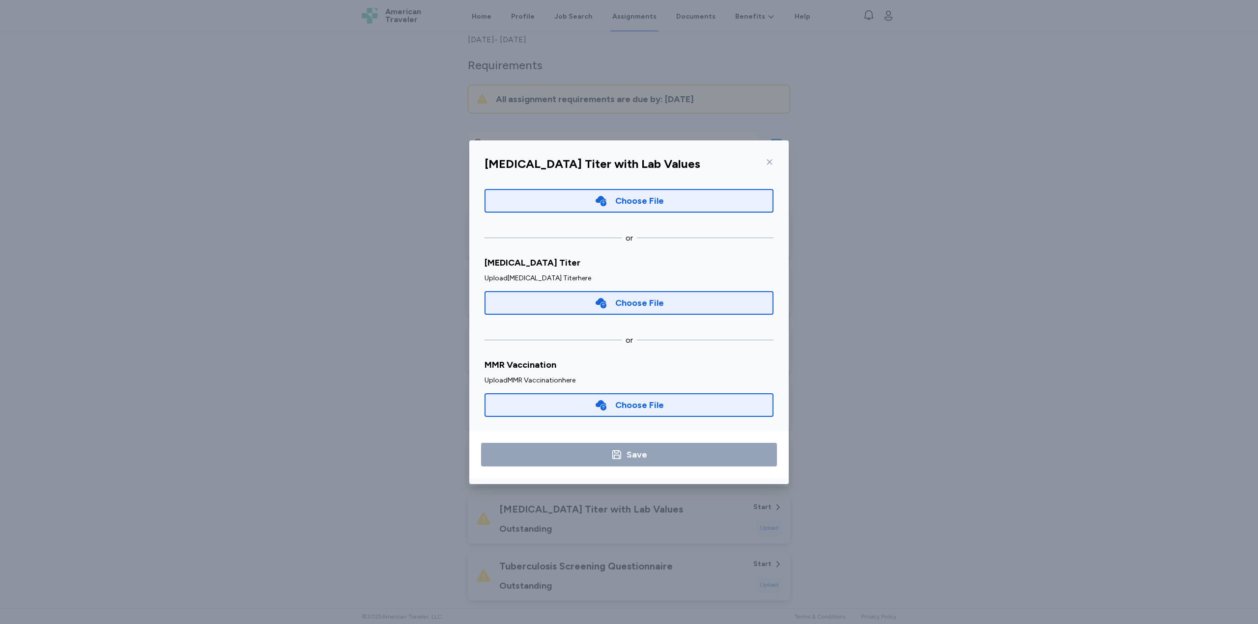
scroll to position [136, 0]
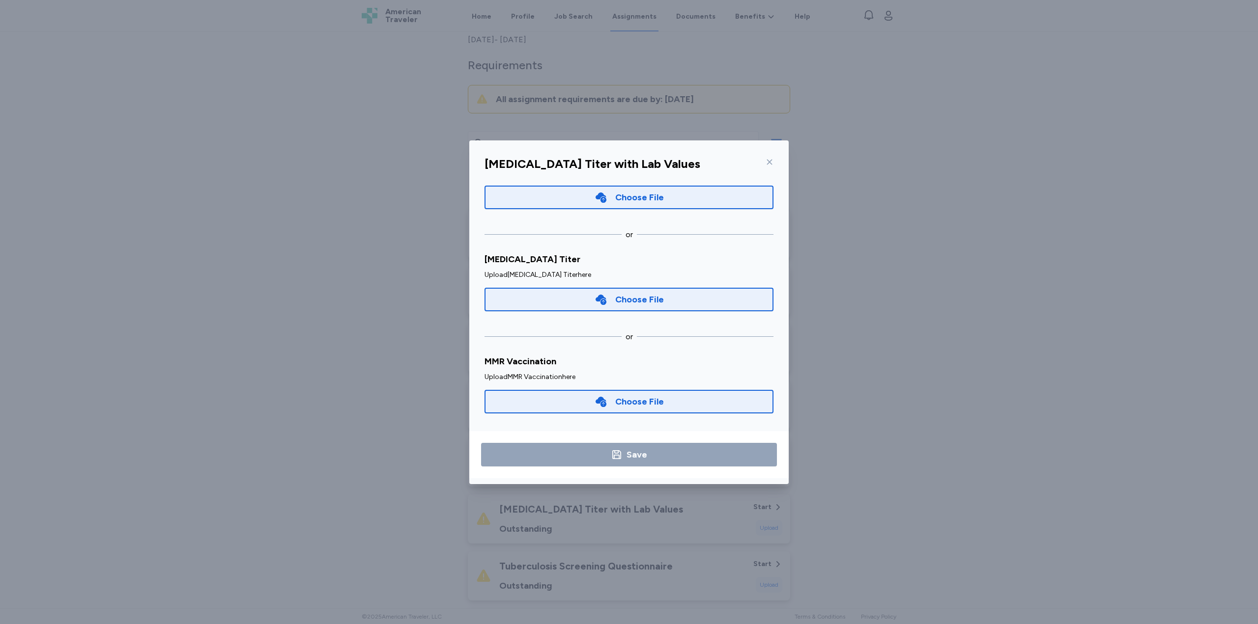
click at [765, 161] on div at bounding box center [768, 162] width 12 height 16
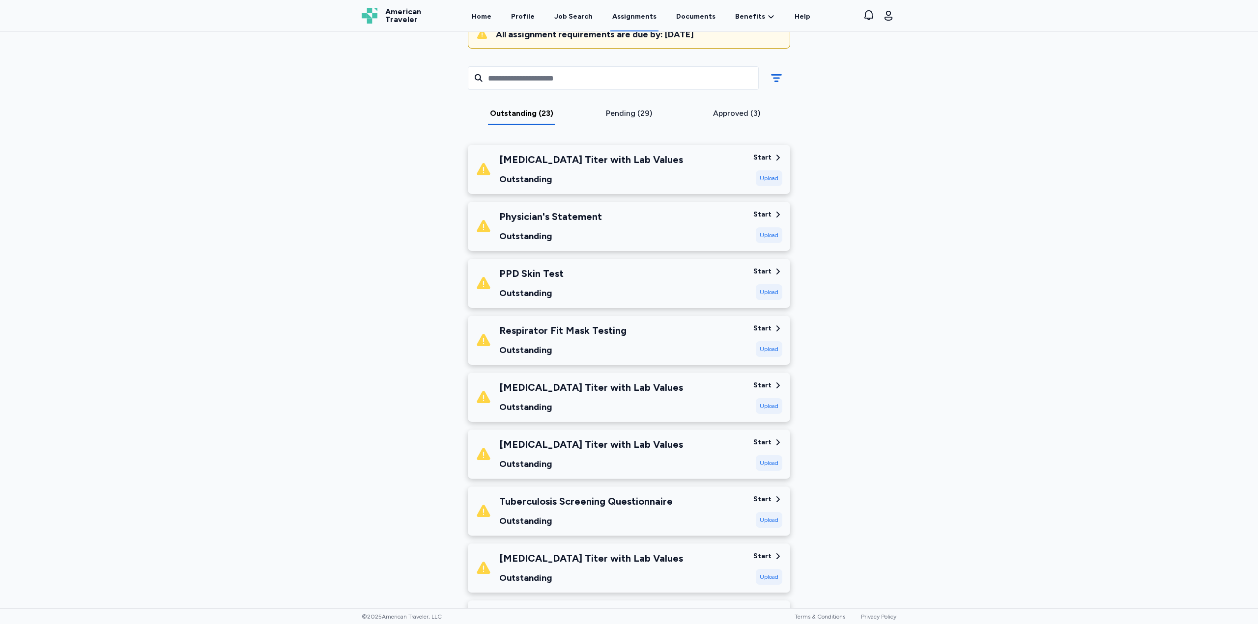
scroll to position [147, 0]
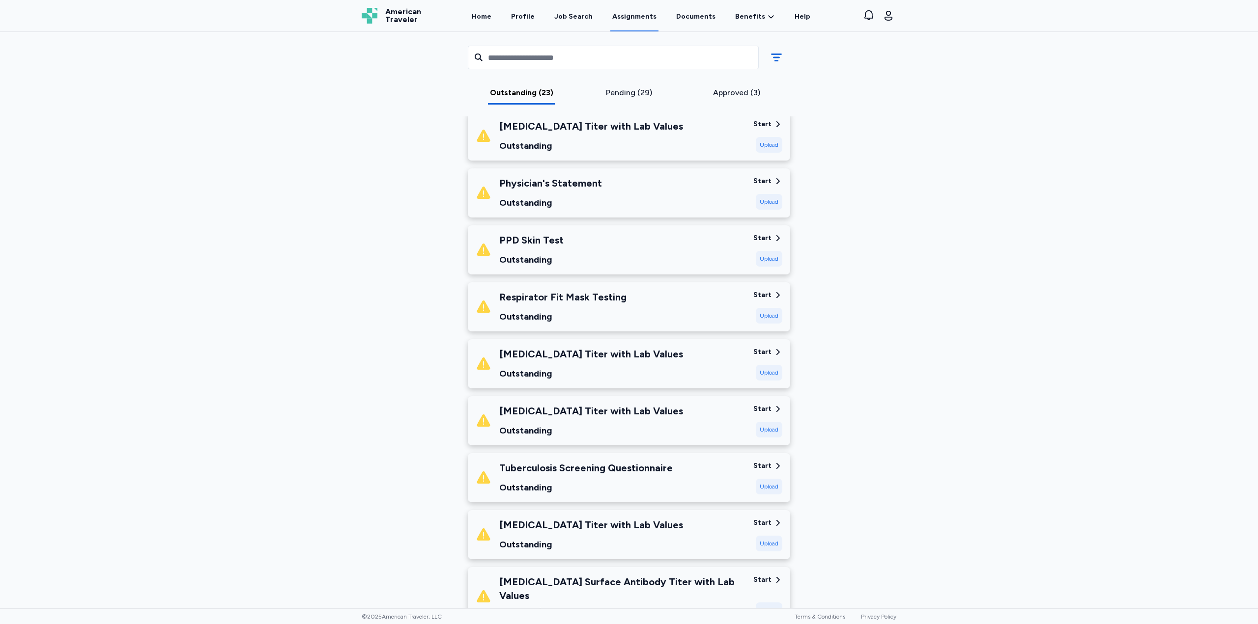
click at [769, 459] on div "Tuberculosis Screening Questionnaire Outstanding Start Upload" at bounding box center [629, 477] width 322 height 49
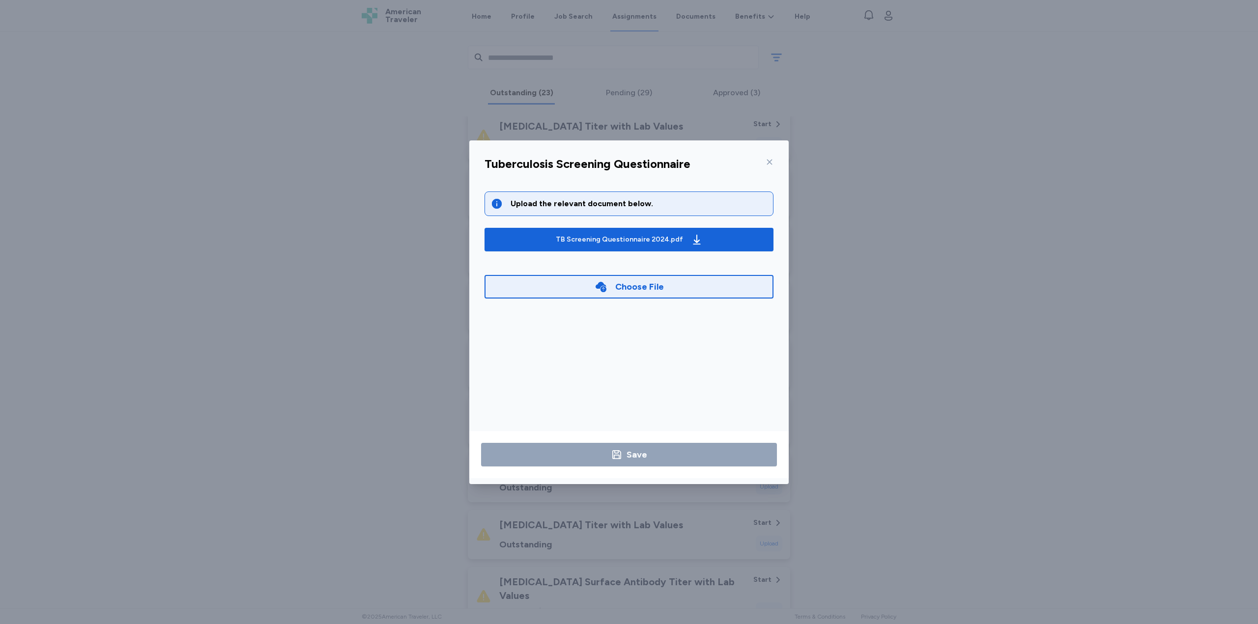
drag, startPoint x: 770, startPoint y: 160, endPoint x: 768, endPoint y: 166, distance: 6.2
click at [770, 161] on icon at bounding box center [769, 162] width 8 height 8
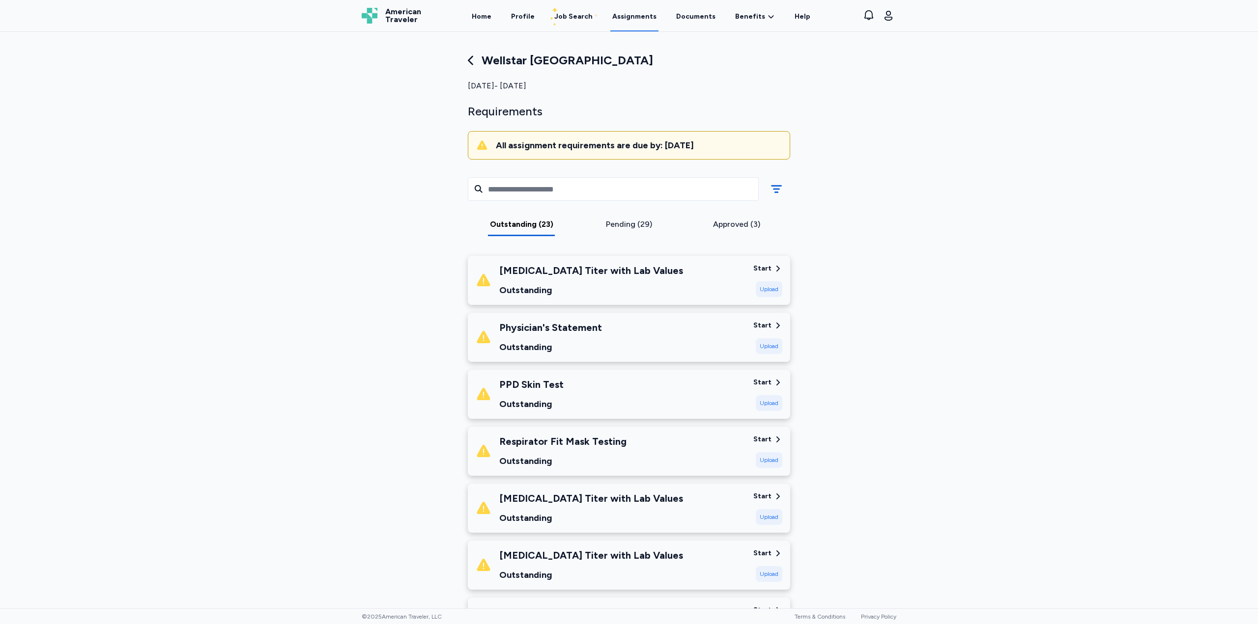
scroll to position [0, 0]
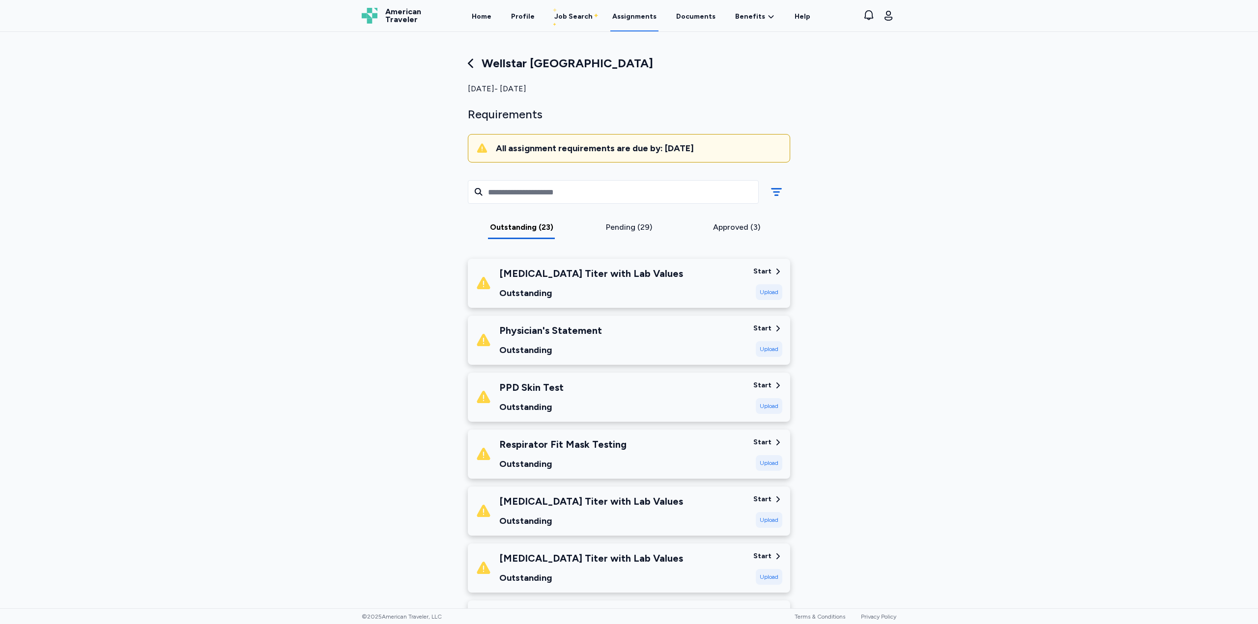
click at [767, 325] on div "Start" at bounding box center [762, 329] width 18 height 10
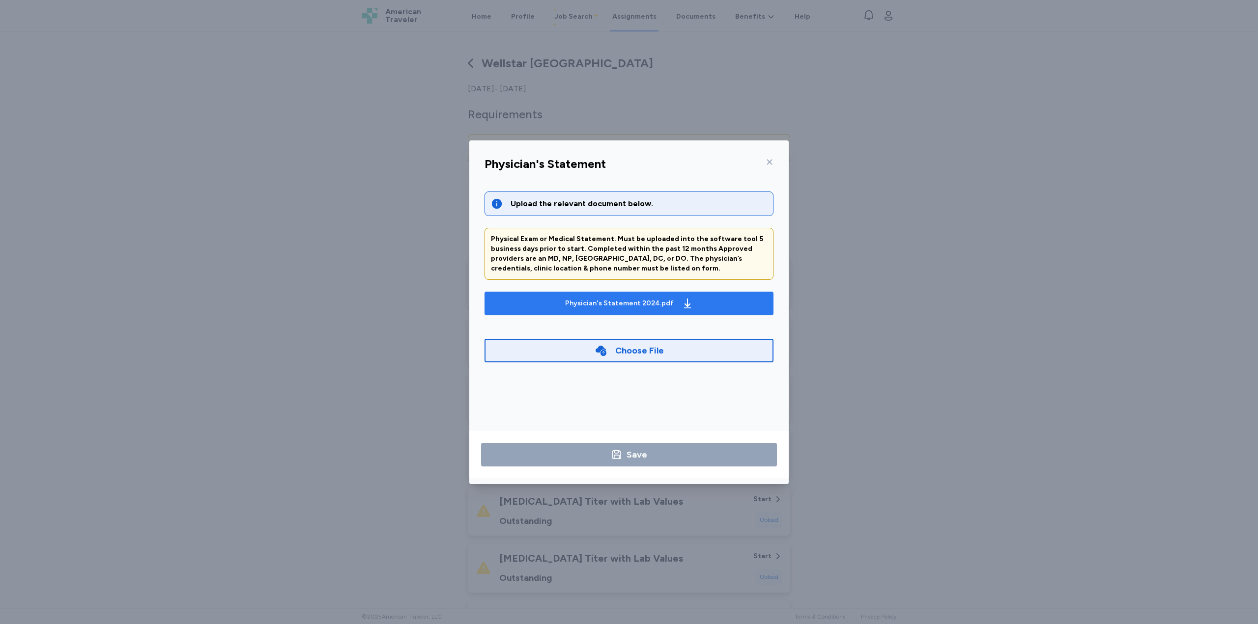
click at [594, 303] on div "Physician's Statement 2024.pdf" at bounding box center [619, 304] width 109 height 10
click at [767, 168] on div at bounding box center [768, 162] width 12 height 16
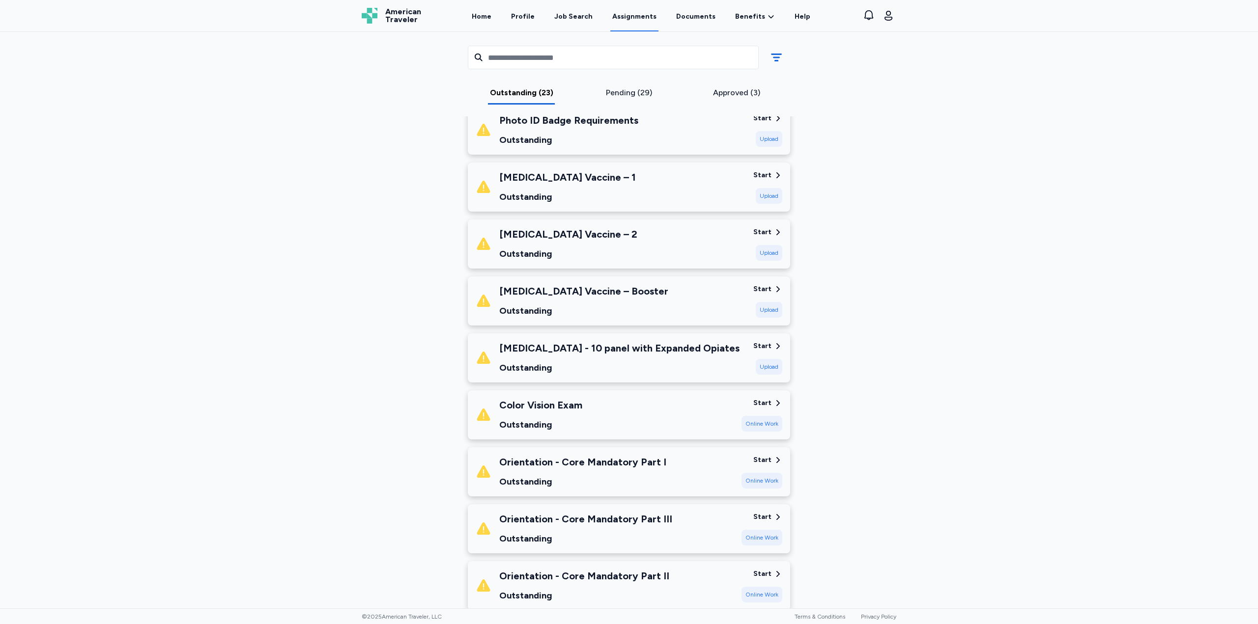
scroll to position [737, 0]
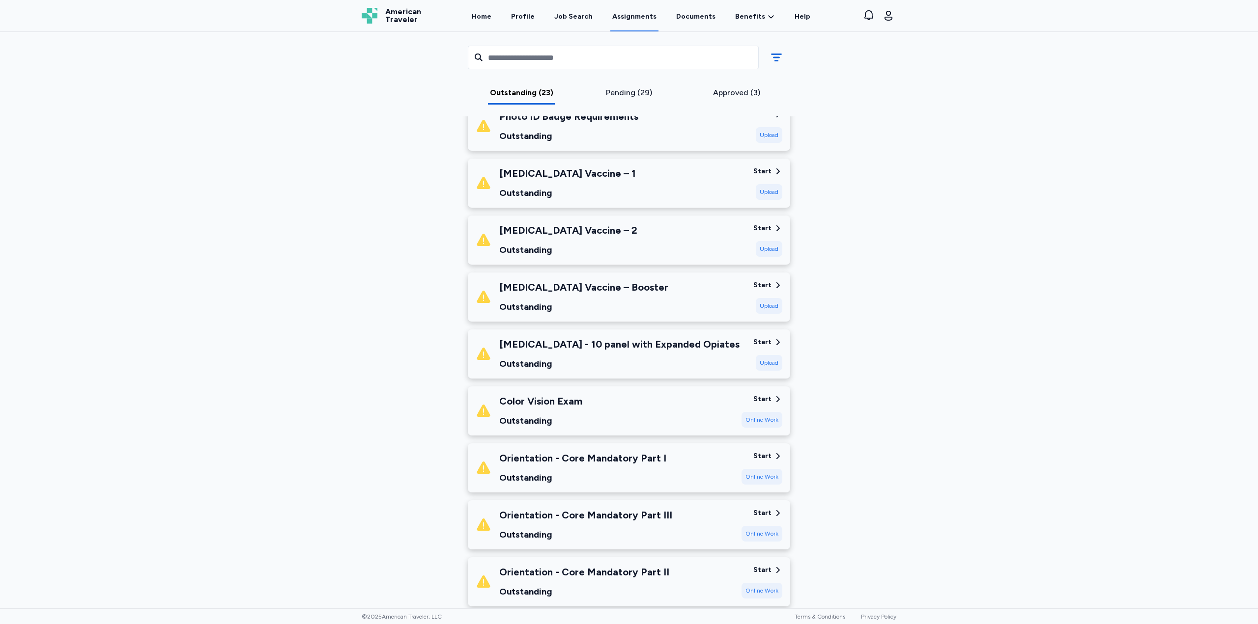
click at [762, 395] on div "Start" at bounding box center [762, 400] width 18 height 10
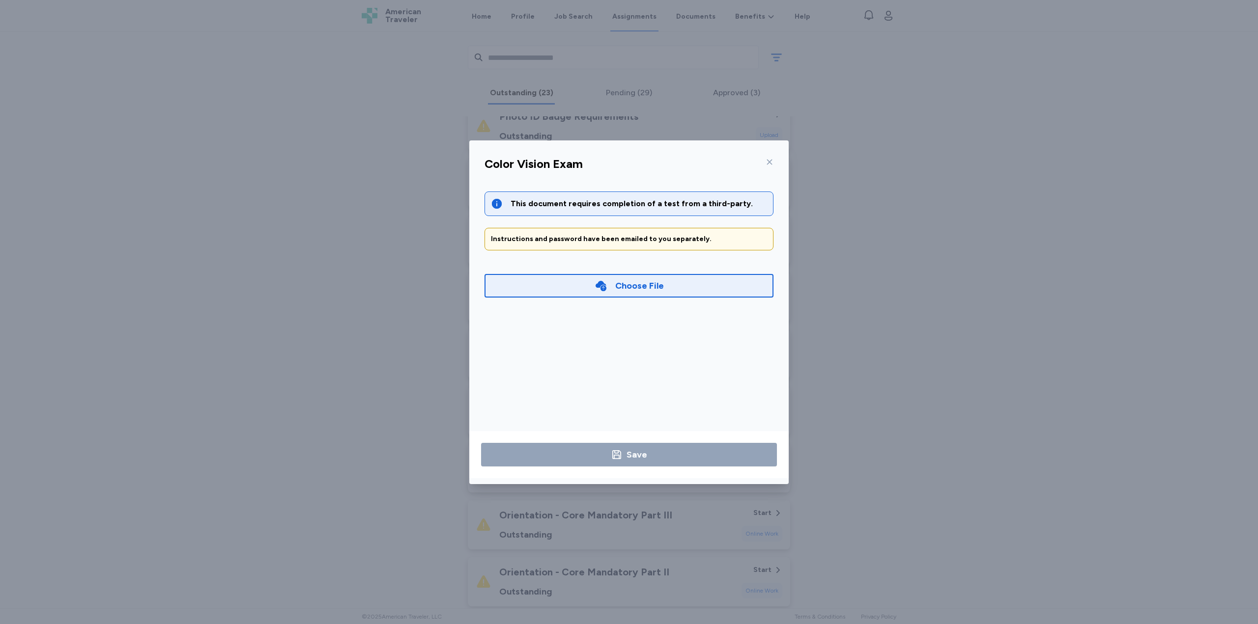
drag, startPoint x: 713, startPoint y: 201, endPoint x: 762, endPoint y: 182, distance: 52.5
click at [714, 201] on div "This document requires completion of a test from a third-party." at bounding box center [638, 204] width 256 height 12
click at [770, 163] on icon at bounding box center [769, 161] width 5 height 5
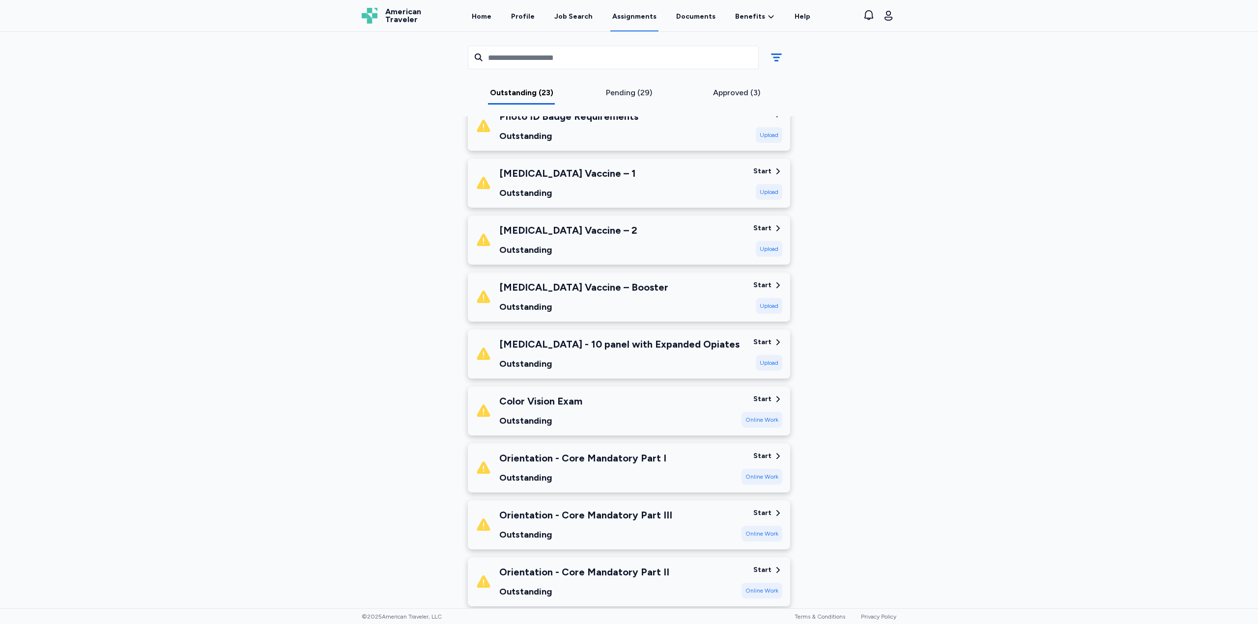
click at [760, 452] on div "Start" at bounding box center [762, 457] width 18 height 10
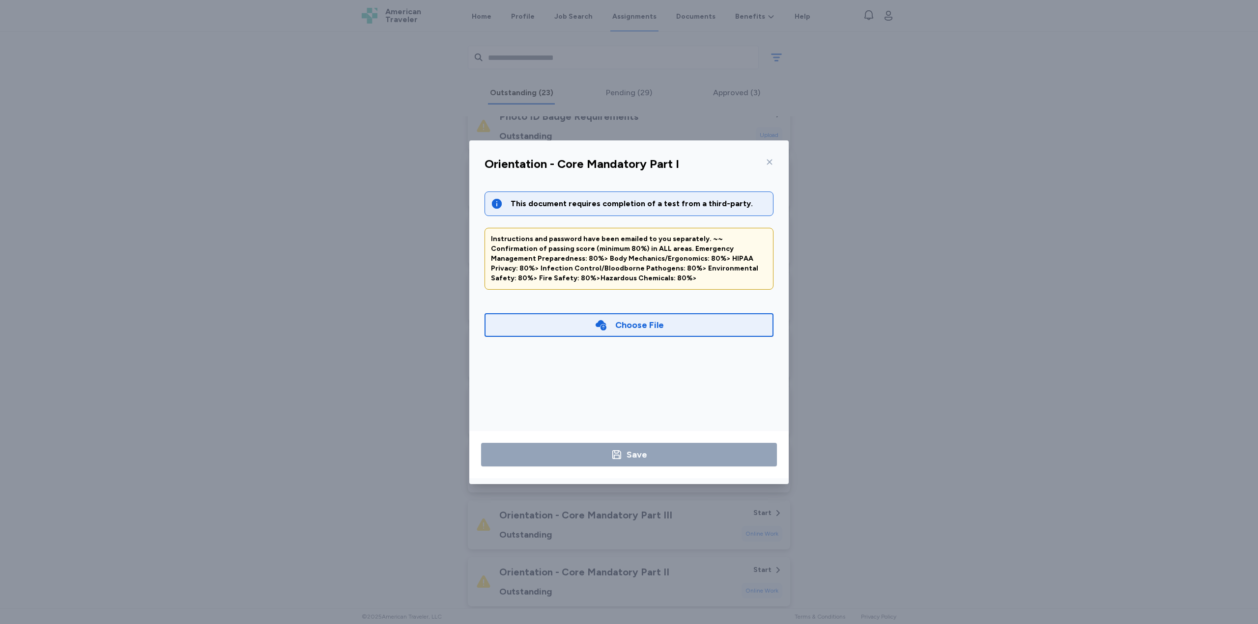
click at [771, 163] on icon at bounding box center [769, 162] width 8 height 8
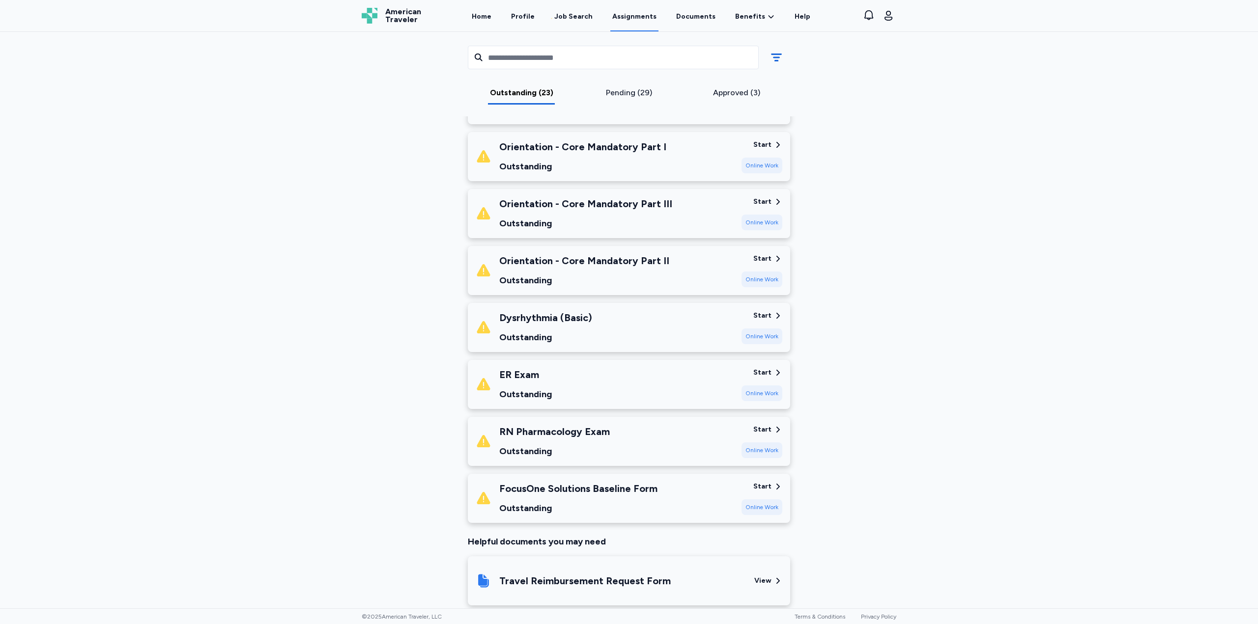
scroll to position [1081, 0]
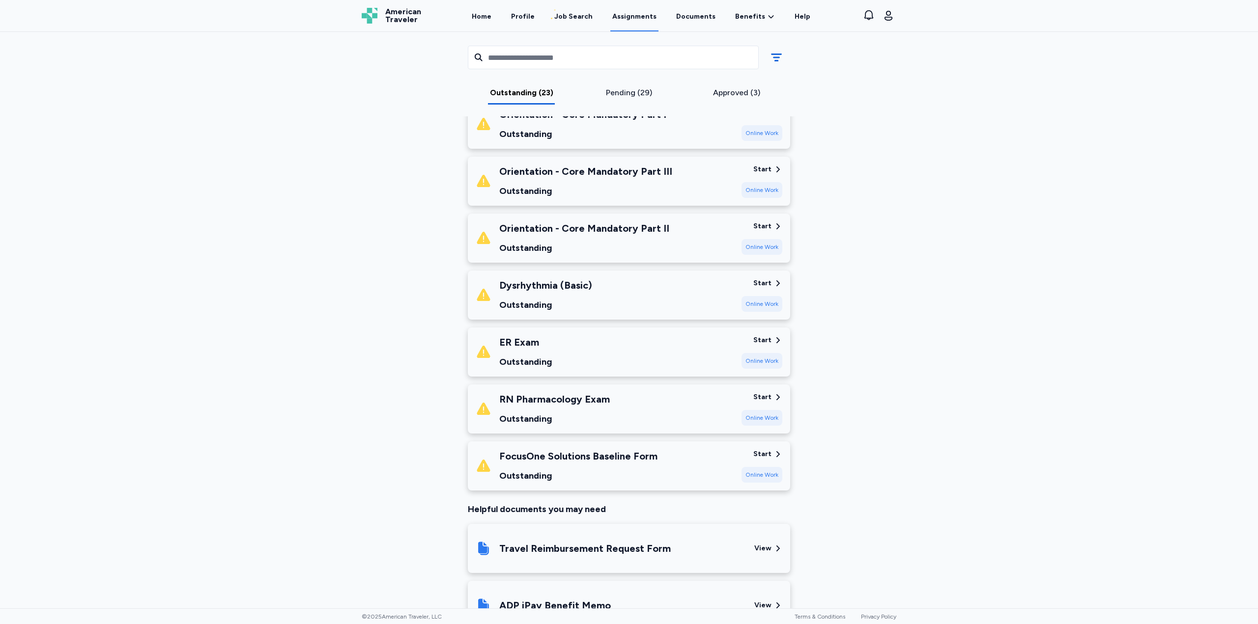
click at [759, 450] on div "Start" at bounding box center [762, 455] width 18 height 10
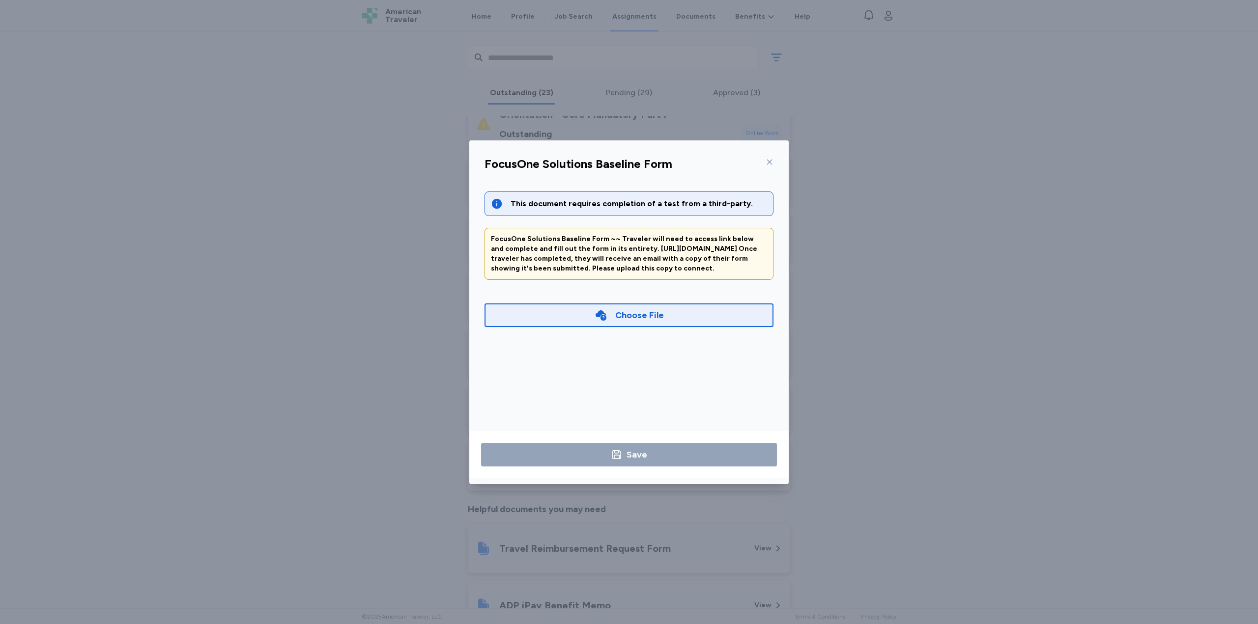
click at [772, 163] on icon at bounding box center [769, 162] width 8 height 8
